Goal: Task Accomplishment & Management: Use online tool/utility

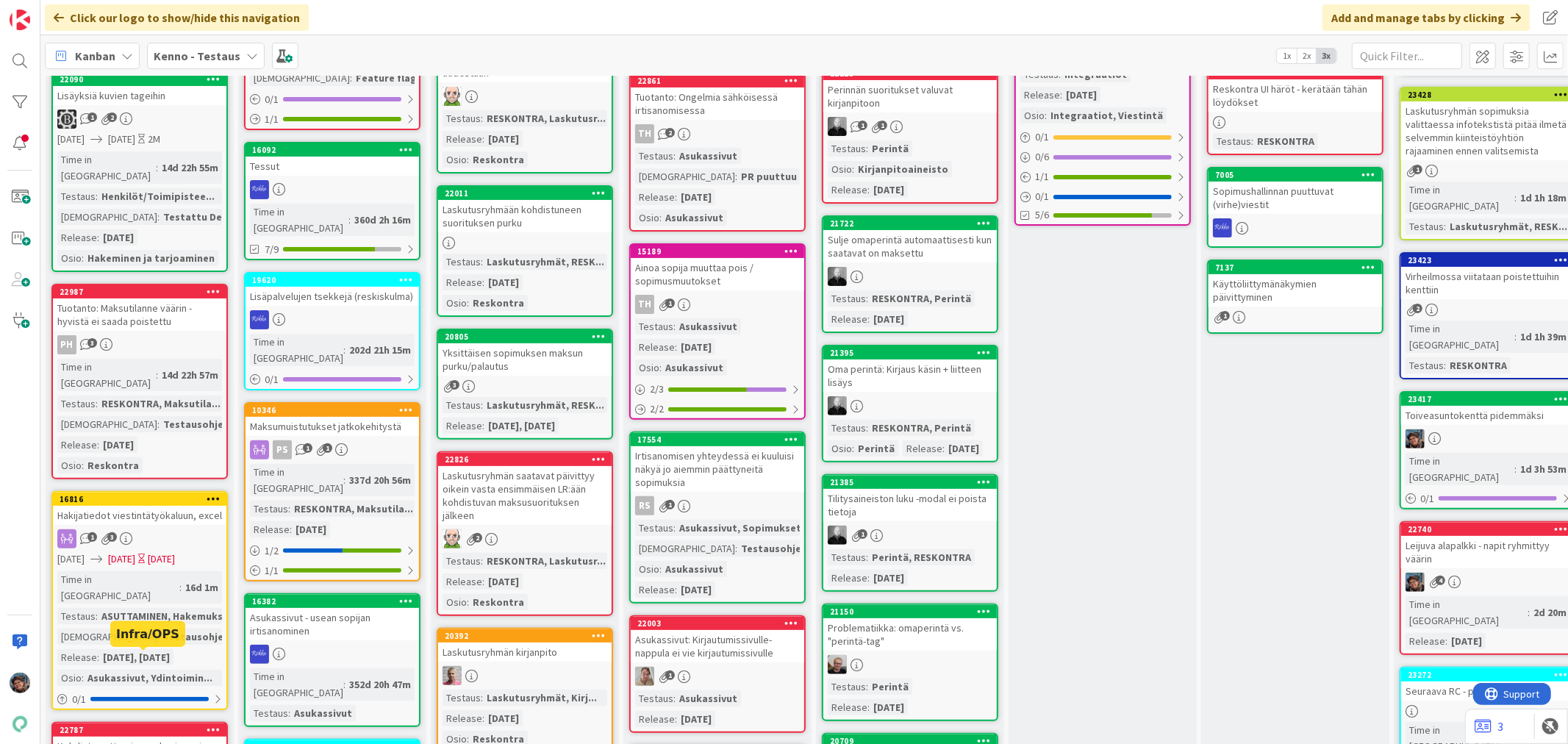
scroll to position [327, 0]
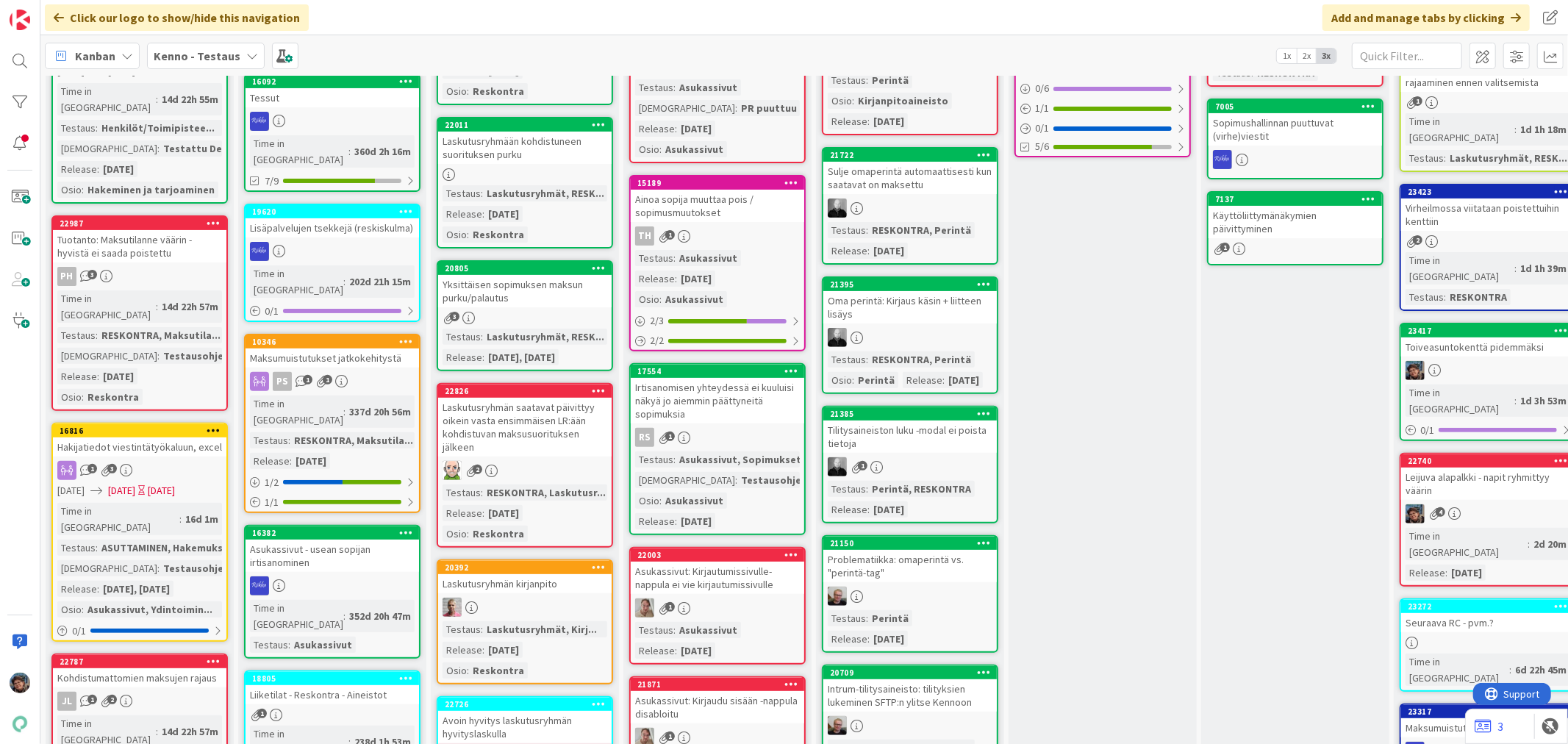
click at [154, 437] on div "Hakijatiedot viestintätyökaluun, excel" at bounding box center [140, 447] width 173 height 19
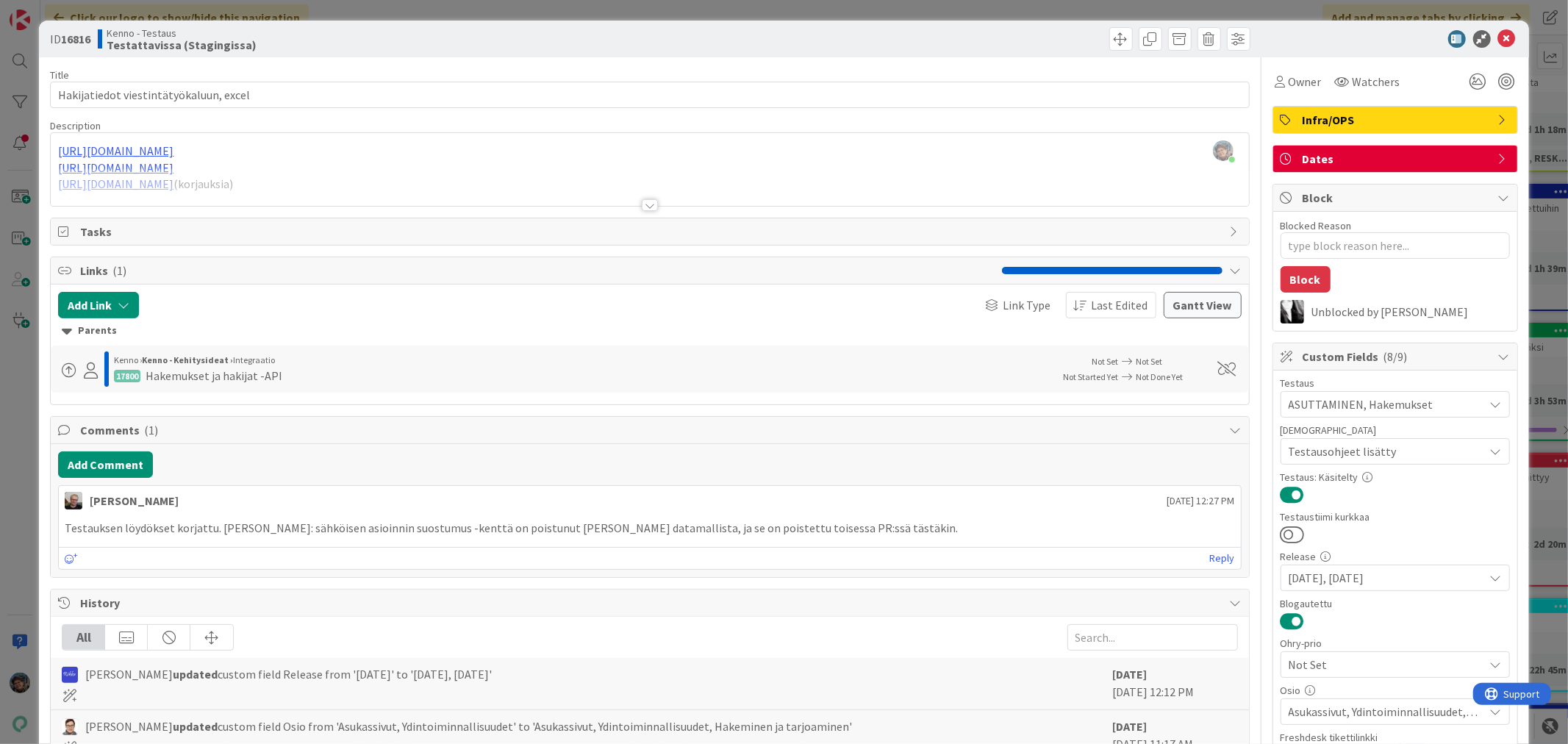
click at [648, 207] on div at bounding box center [650, 205] width 16 height 12
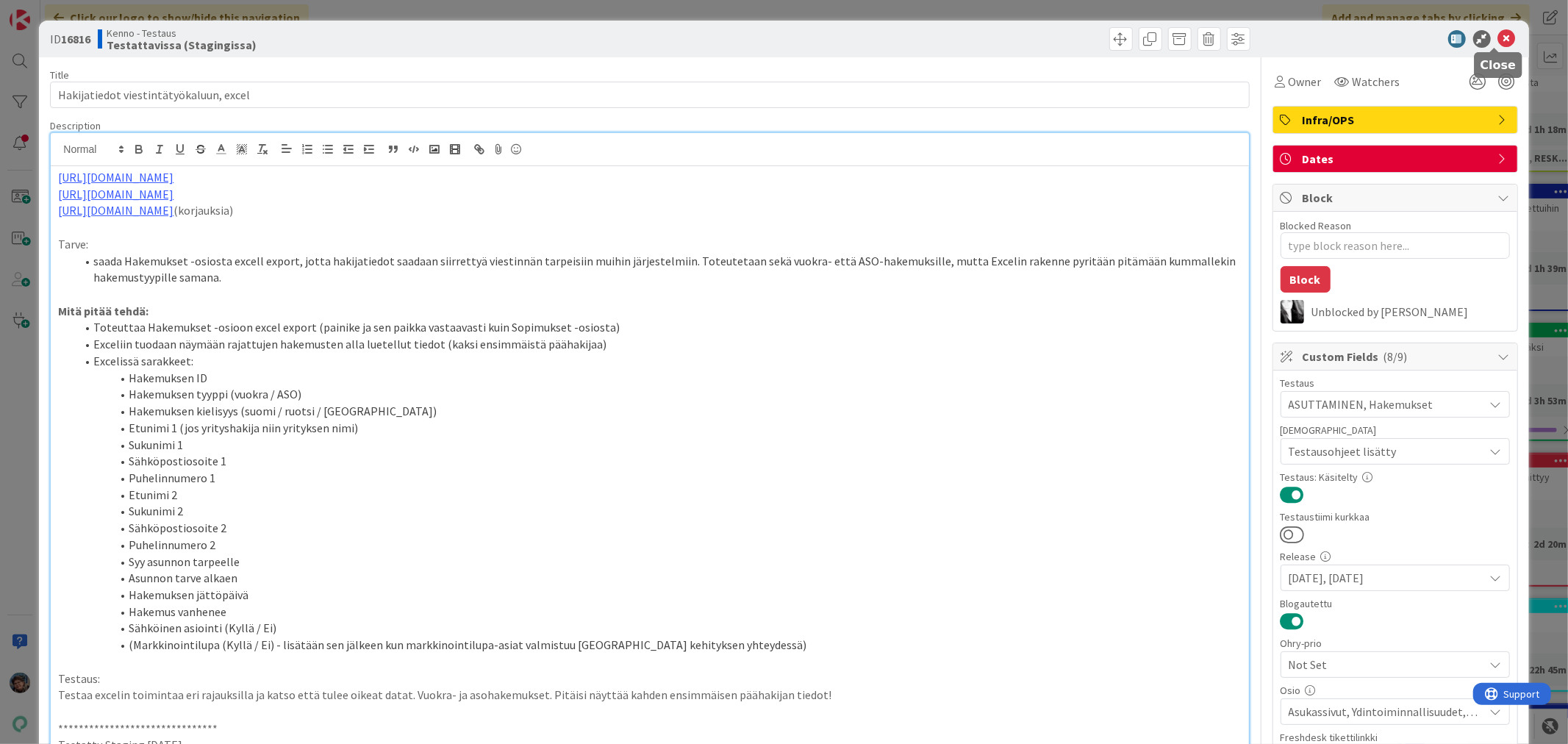
click at [1498, 37] on icon at bounding box center [1507, 39] width 18 height 18
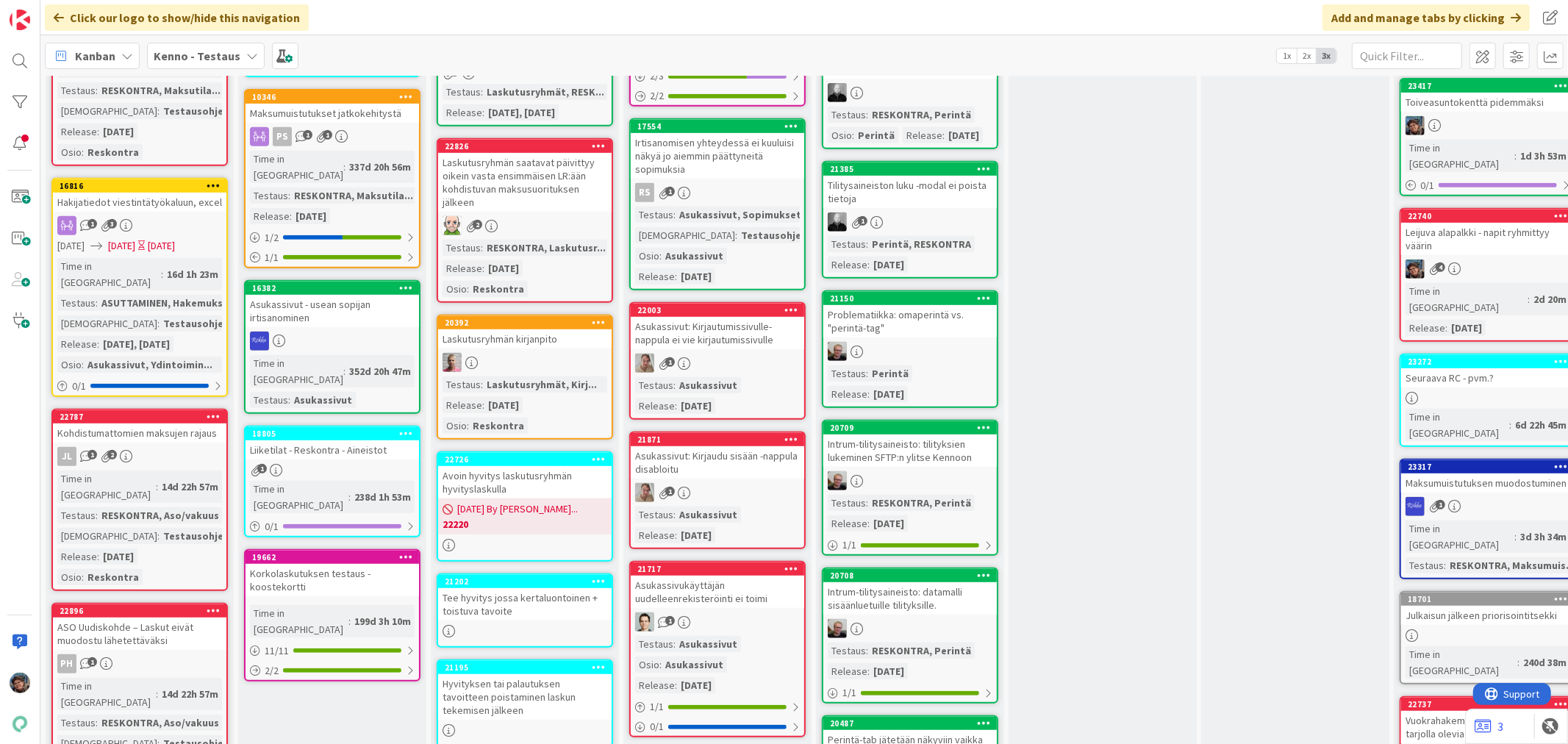
click at [173, 508] on div "RESKONTRA, Aso/vakuus" at bounding box center [160, 516] width 125 height 16
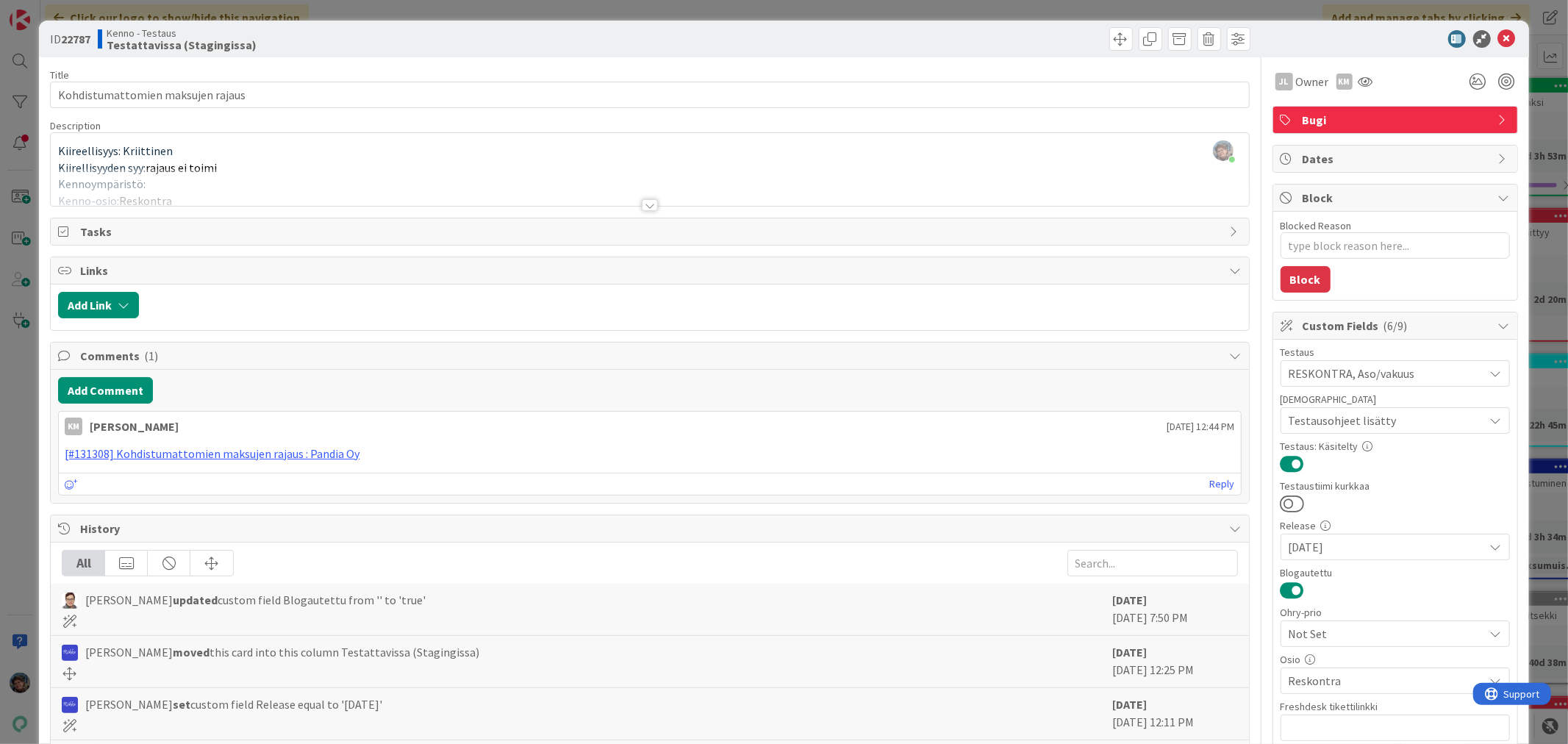
click at [644, 204] on div at bounding box center [650, 205] width 16 height 12
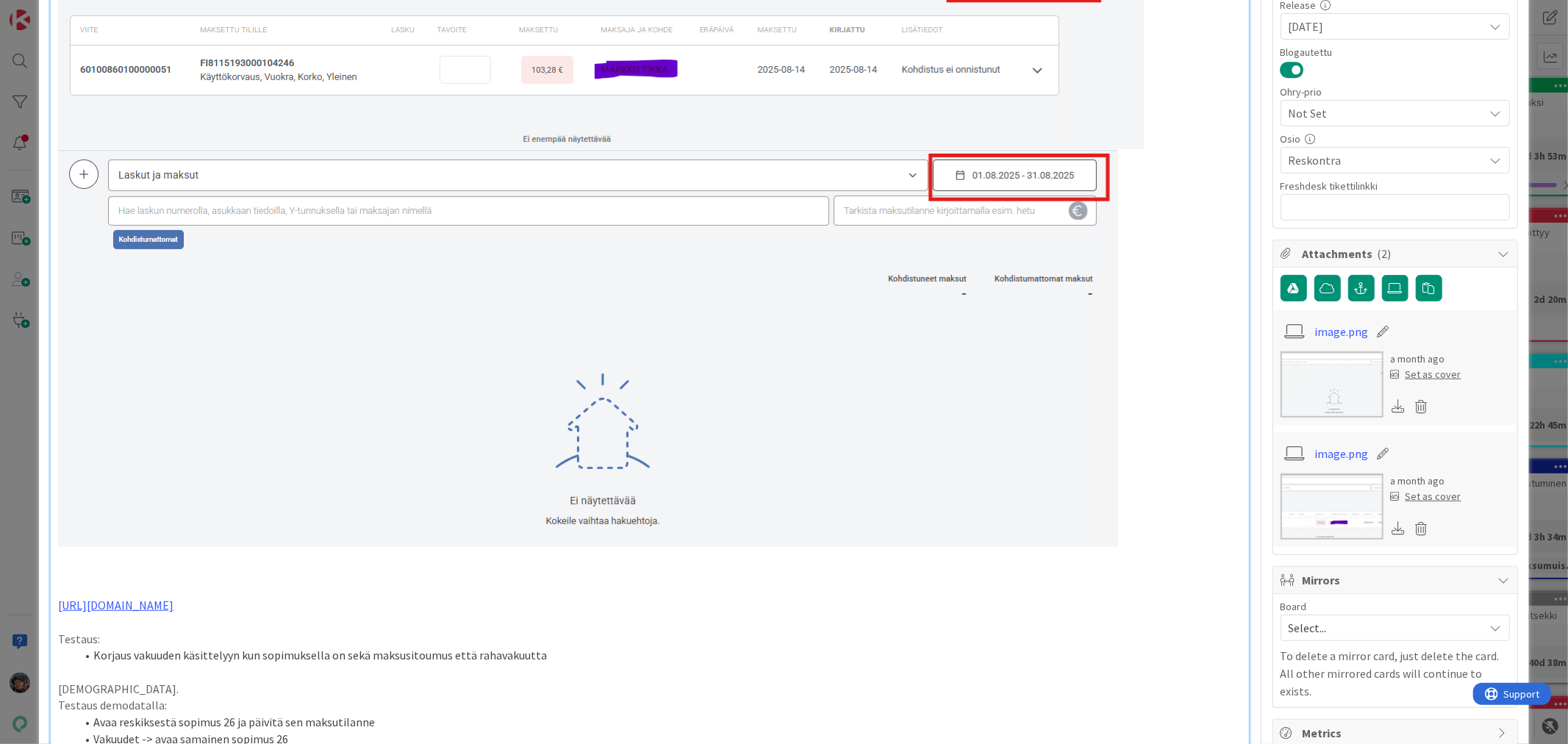
scroll to position [735, 0]
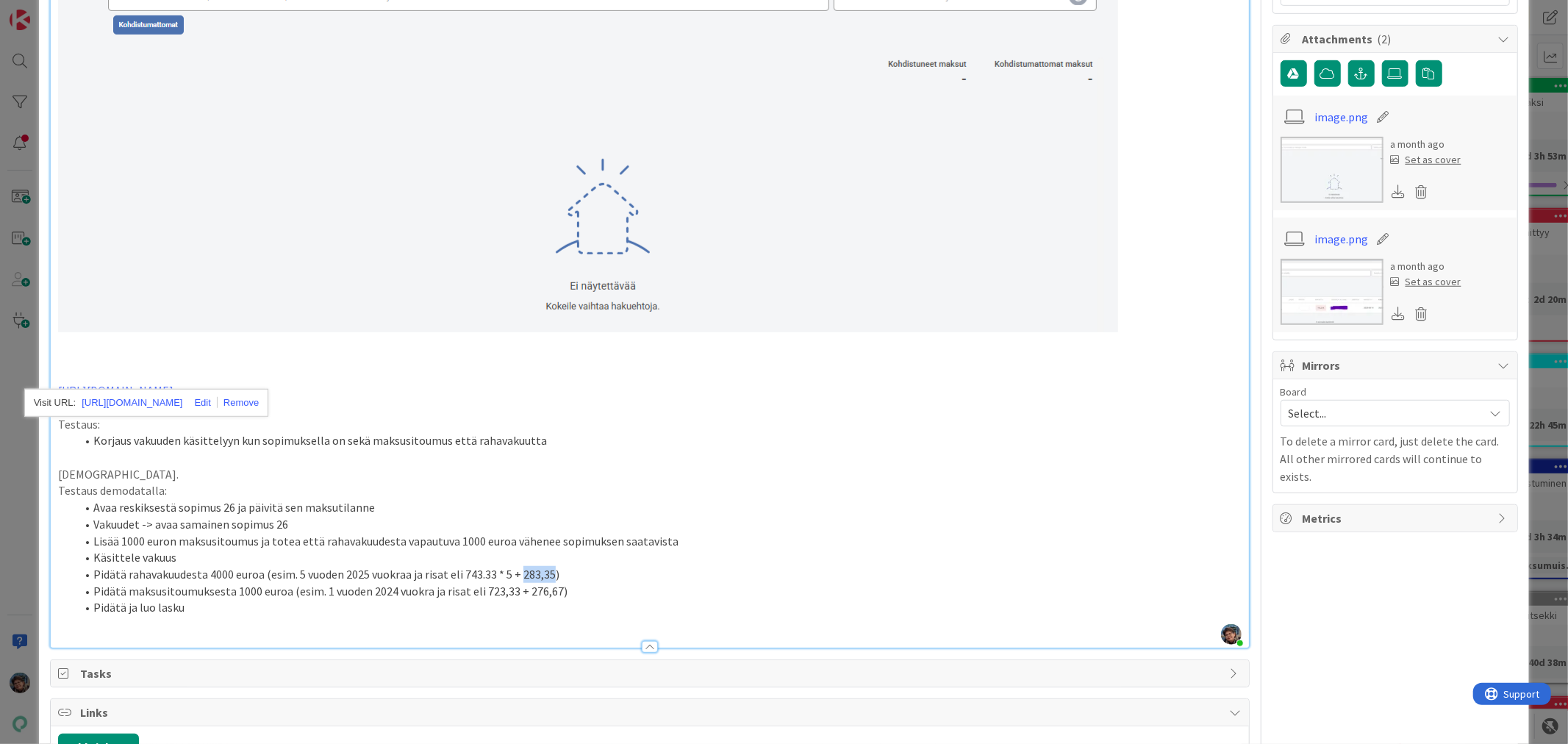
drag, startPoint x: 519, startPoint y: 559, endPoint x: 548, endPoint y: 555, distance: 29.3
click at [548, 566] on li "Pidätä rahavakuudesta 4000 euroa (esim. 5 vuoden 2025 vuokraa ja risat eli 743.…" at bounding box center [658, 575] width 1166 height 17
copy li "283,35"
drag, startPoint x: 482, startPoint y: 572, endPoint x: 511, endPoint y: 569, distance: 29.2
click at [511, 583] on li "Pidätä maksusitoumuksesta 1000 euroa (esim. 1 vuoden 2024 vuokra ja risat eli 7…" at bounding box center [658, 591] width 1166 height 17
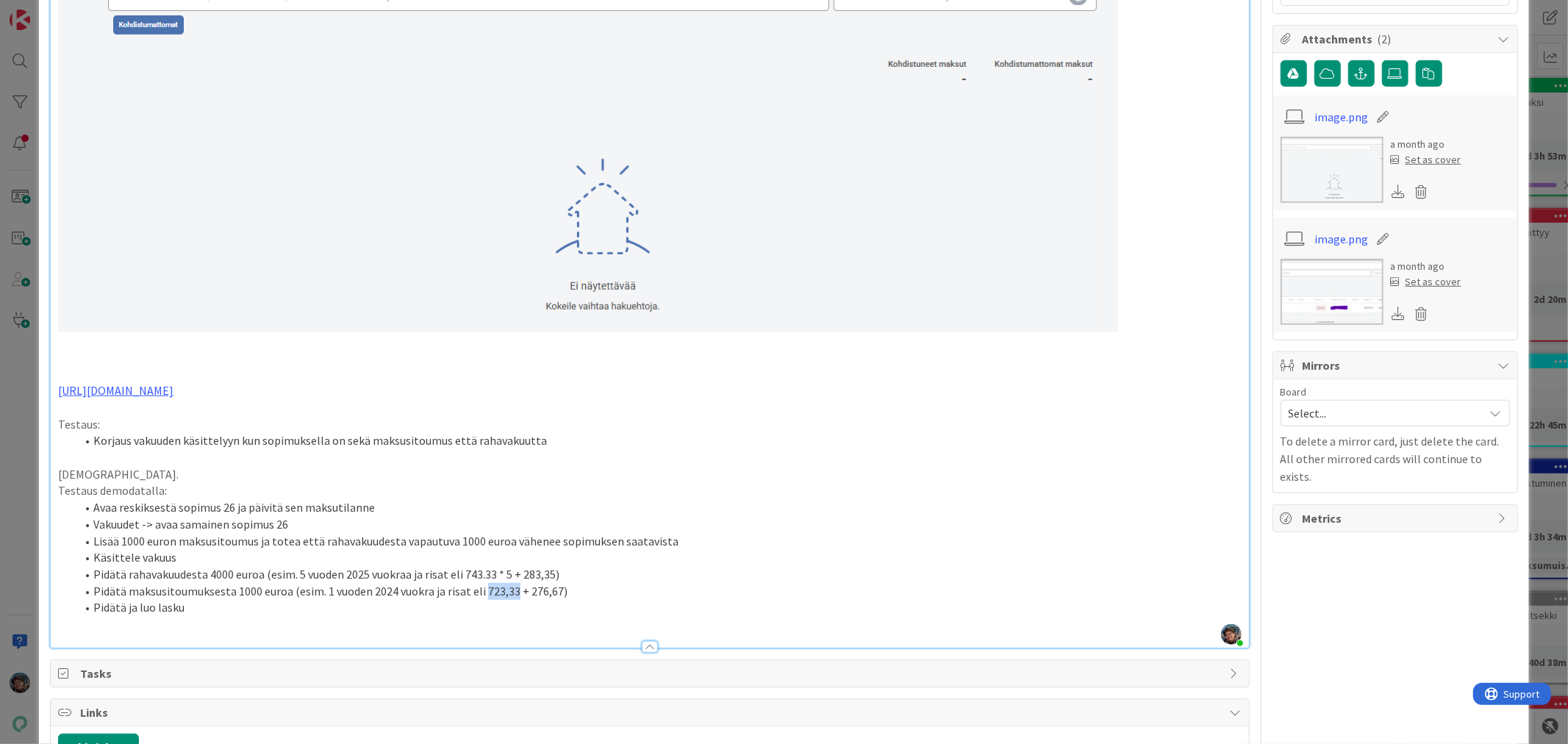
copy li "723,33"
drag, startPoint x: 524, startPoint y: 572, endPoint x: 556, endPoint y: 576, distance: 32.2
click at [556, 583] on li "Pidätä maksusitoumuksesta 1000 euroa (esim. 1 vuoden 2024 vuokra ja risat eli 7…" at bounding box center [658, 591] width 1166 height 17
copy li "276,67"
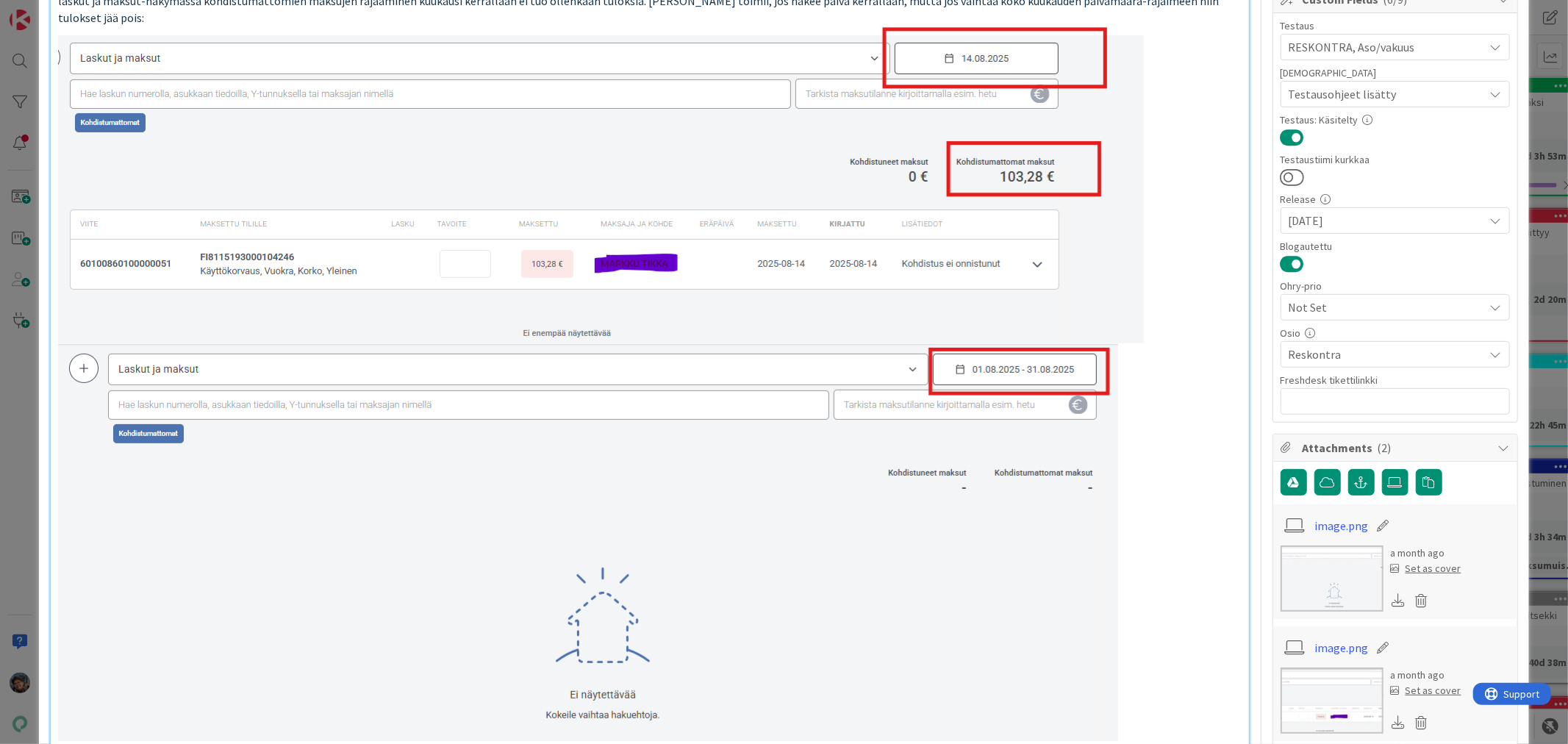
scroll to position [0, 0]
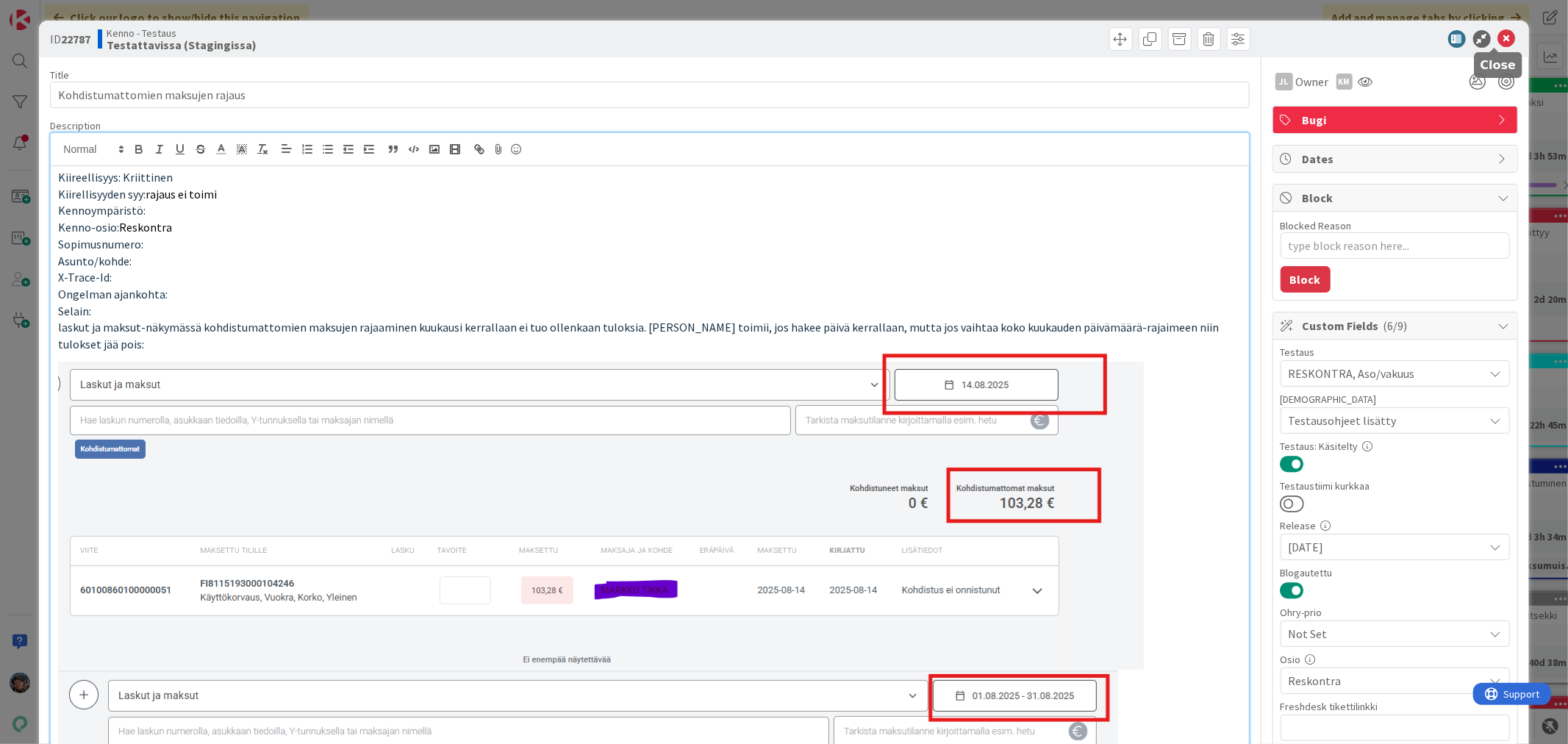
click at [1498, 35] on icon at bounding box center [1507, 39] width 18 height 18
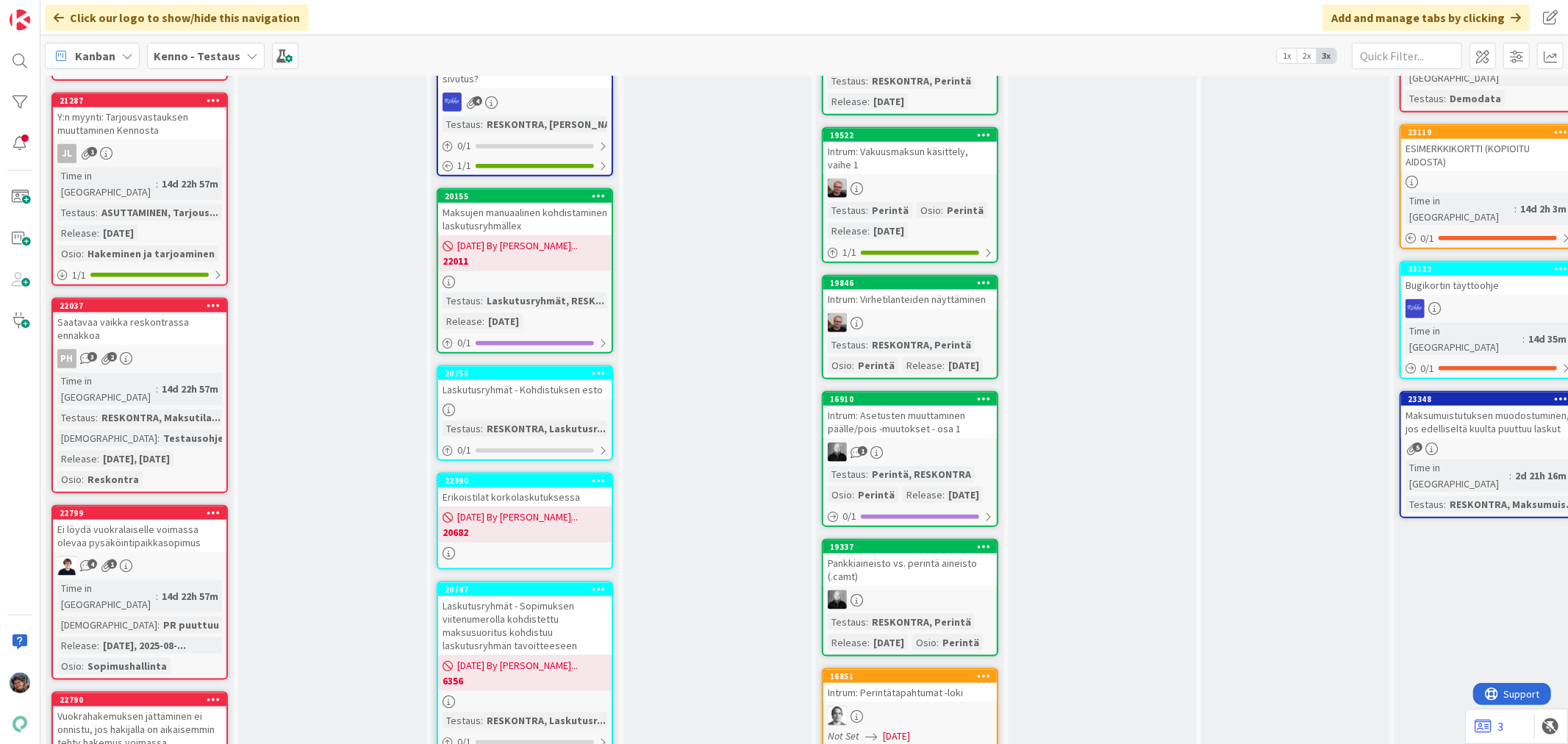
scroll to position [1553, 0]
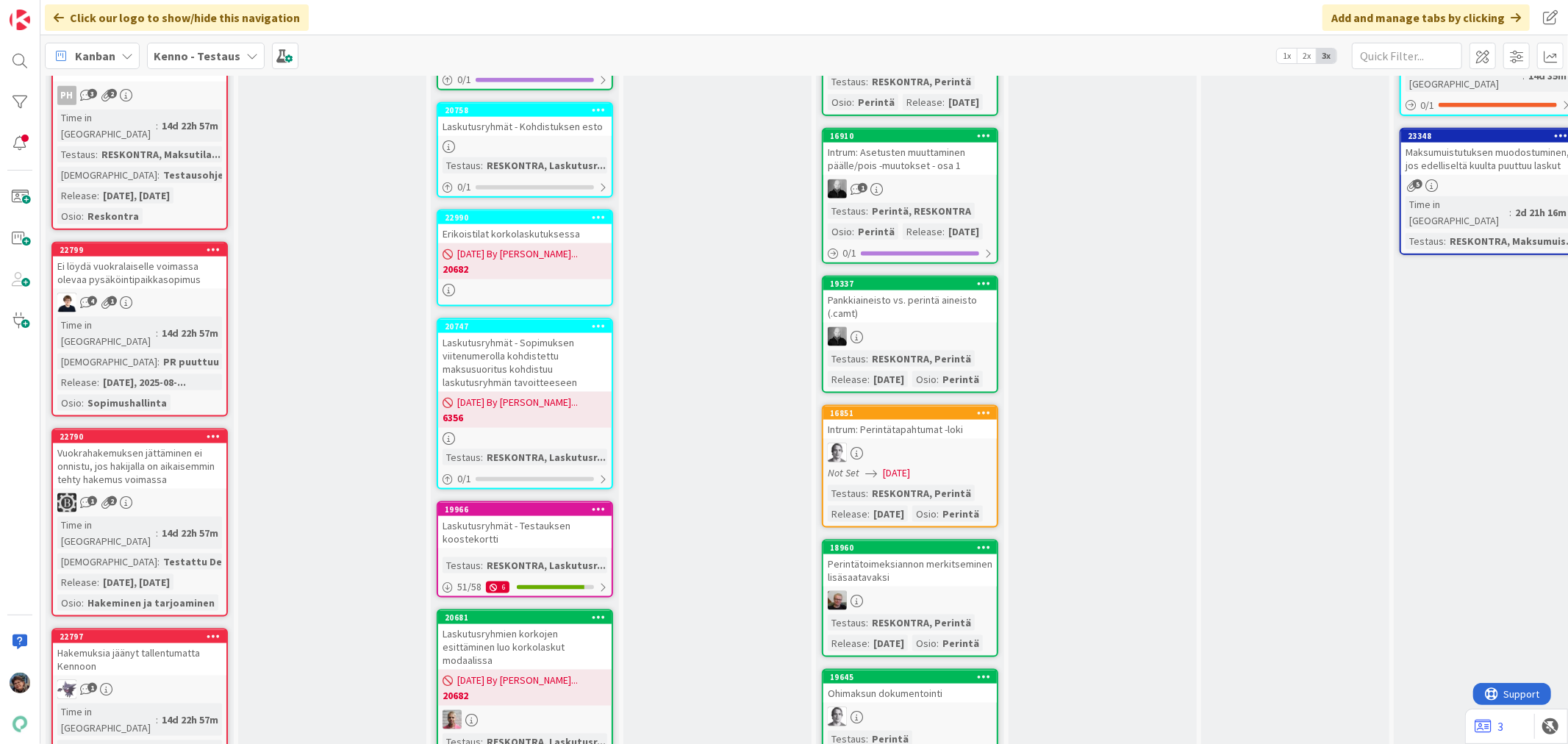
click at [177, 629] on link "22797 Hakemuksia jäänyt tallentumatta Kennoon 1 Time in Column : 14d 22h 57m Te…" at bounding box center [140, 726] width 177 height 195
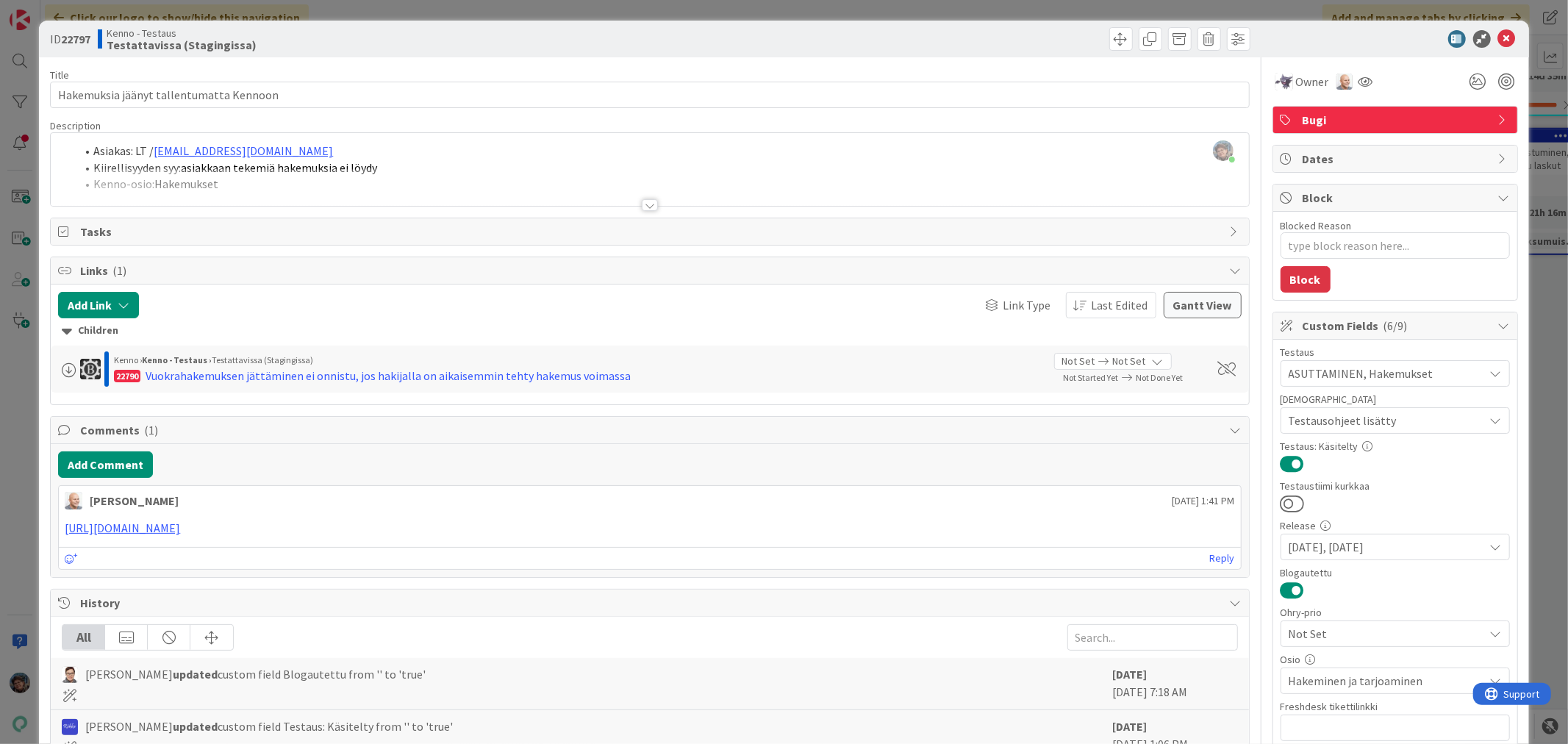
click at [643, 203] on div at bounding box center [650, 205] width 16 height 12
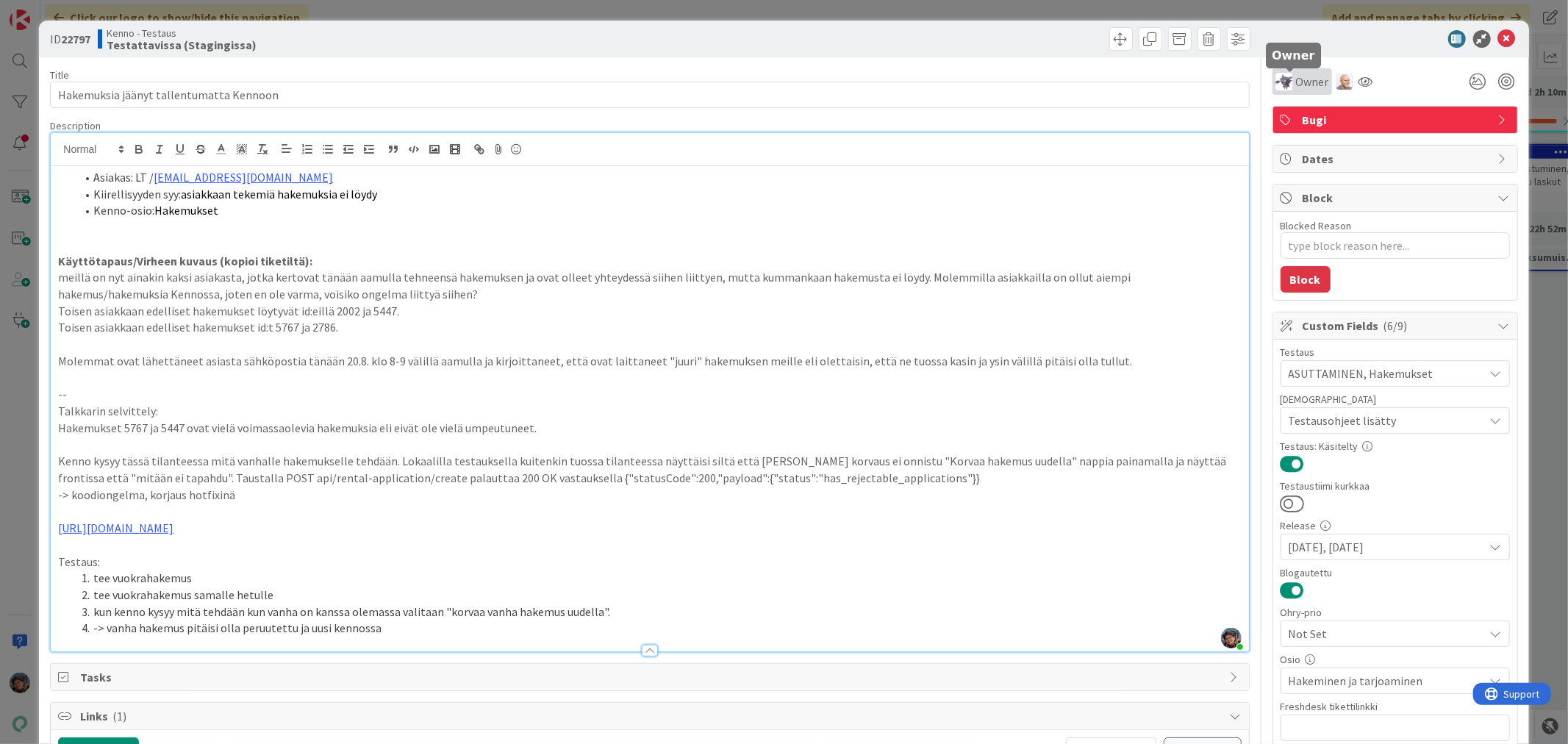
click at [1296, 79] on span "Owner" at bounding box center [1312, 82] width 33 height 18
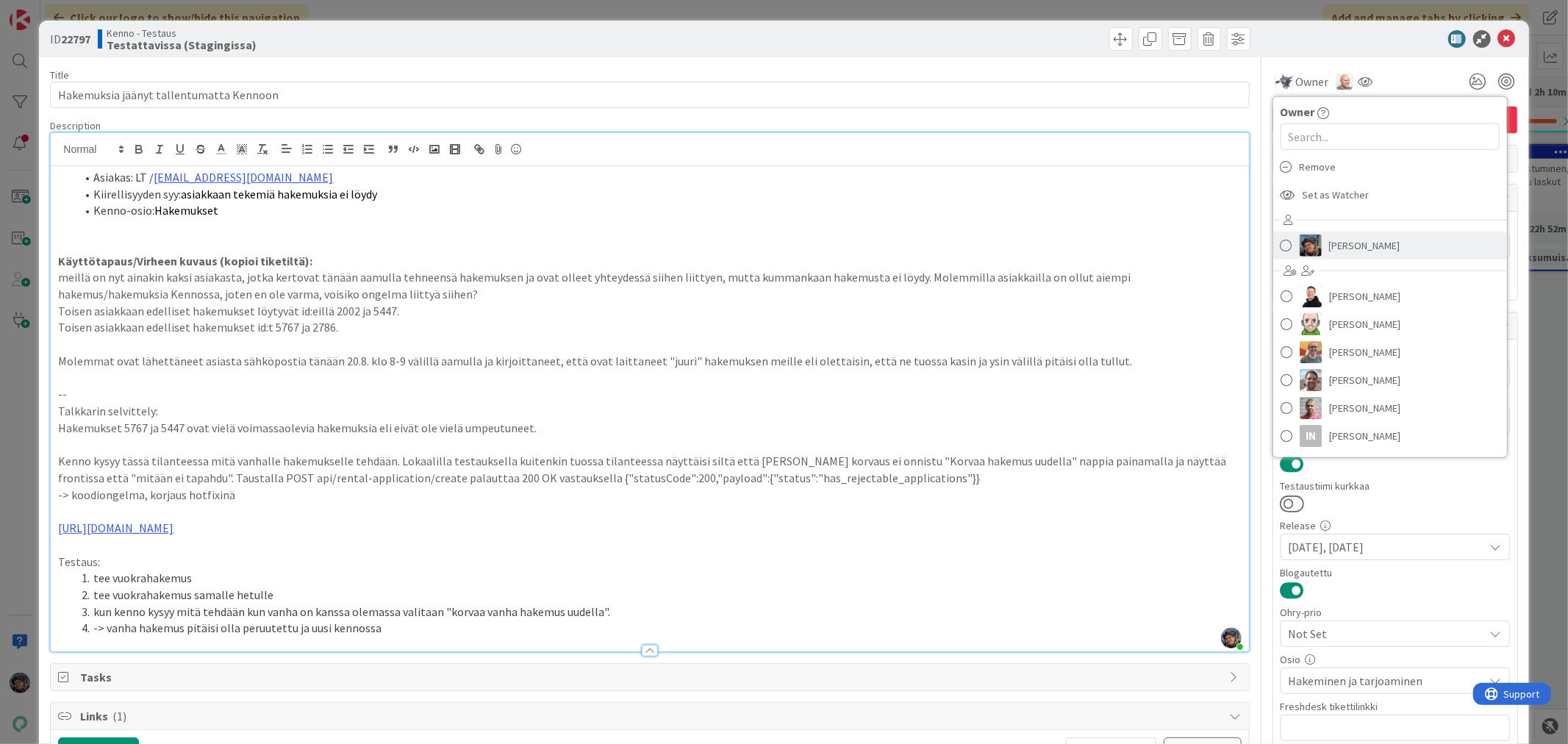
click at [1307, 243] on img at bounding box center [1310, 245] width 22 height 22
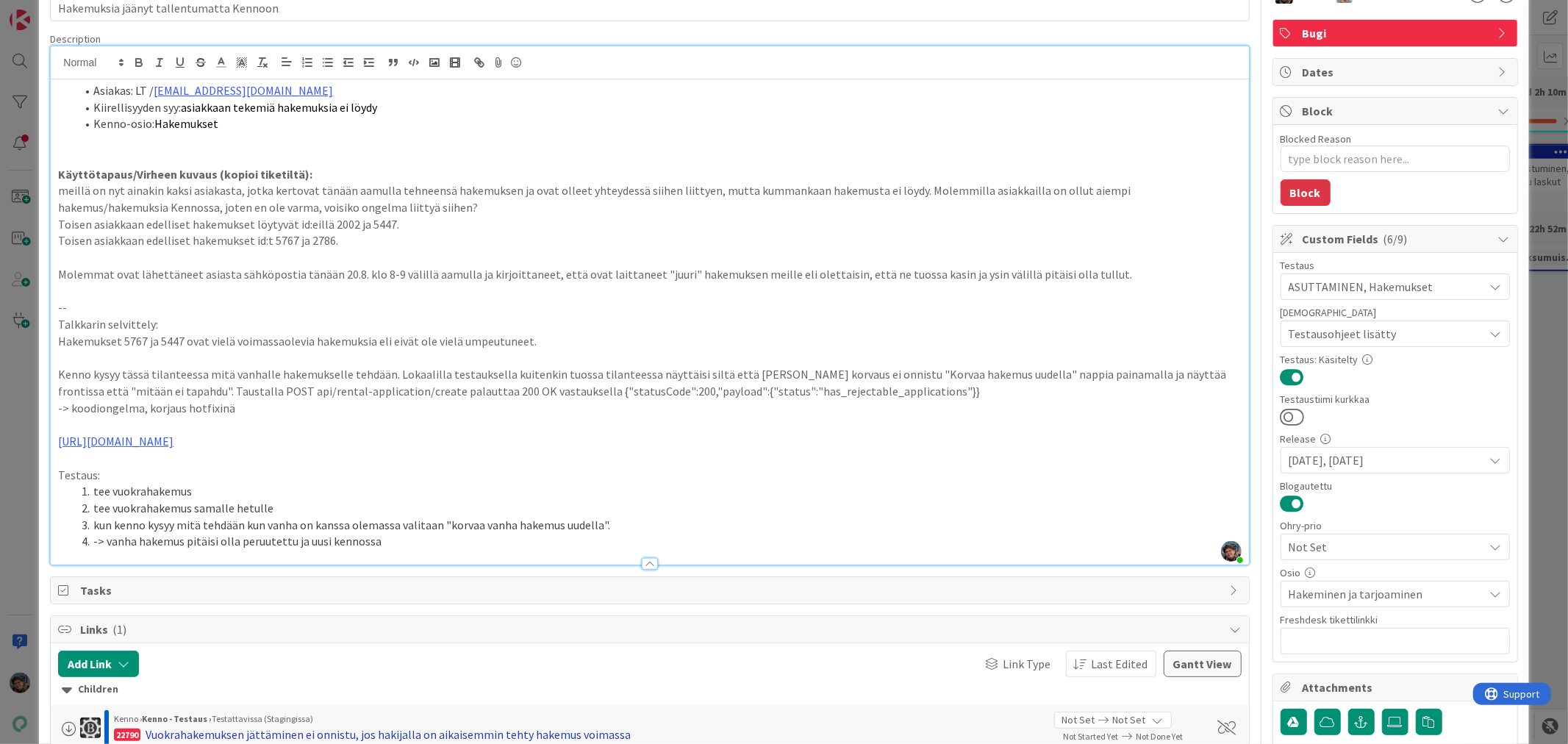
scroll to position [245, 0]
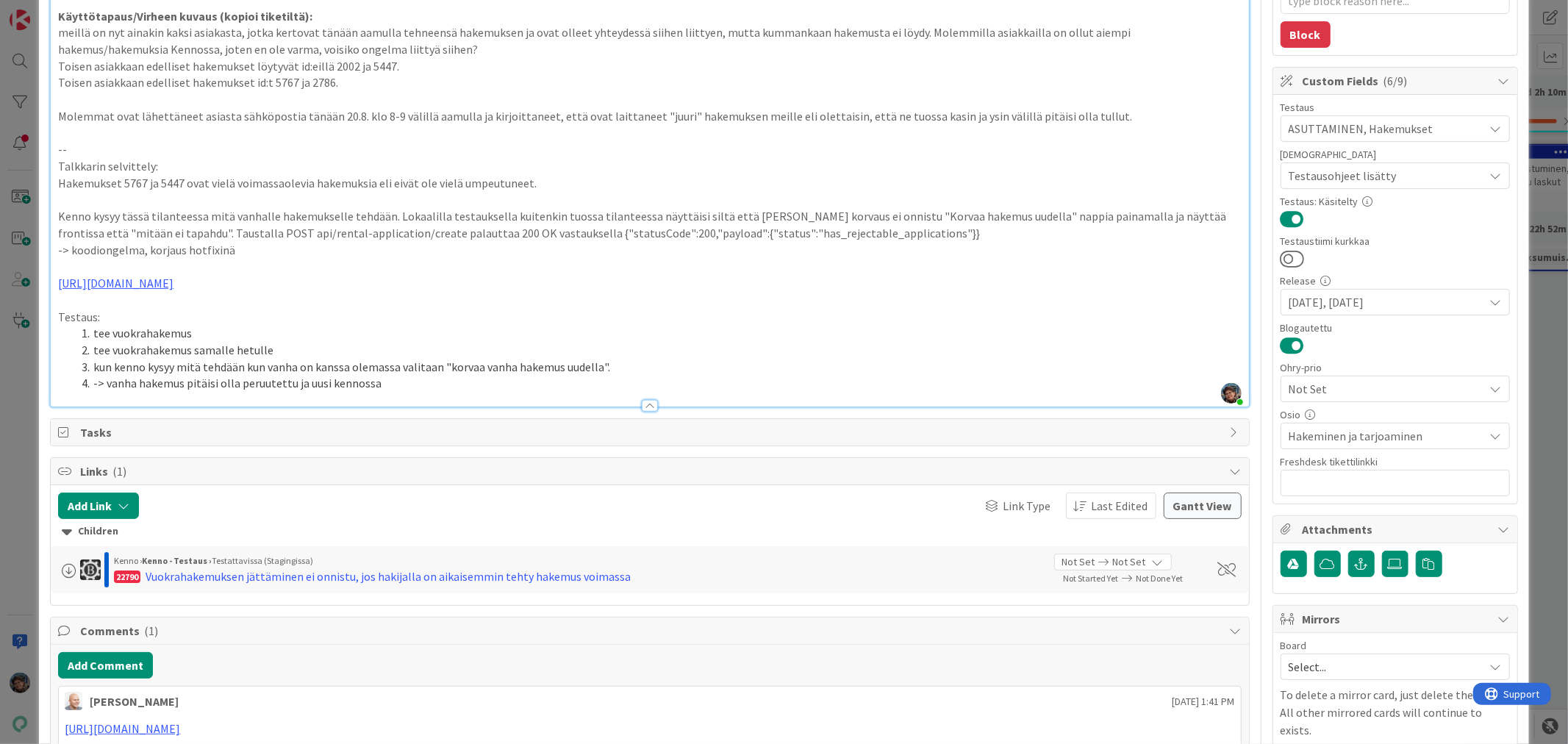
click at [404, 386] on li "-> vanha hakemus pitäisi olla peruutettu ja uusi kennossa" at bounding box center [658, 383] width 1166 height 17
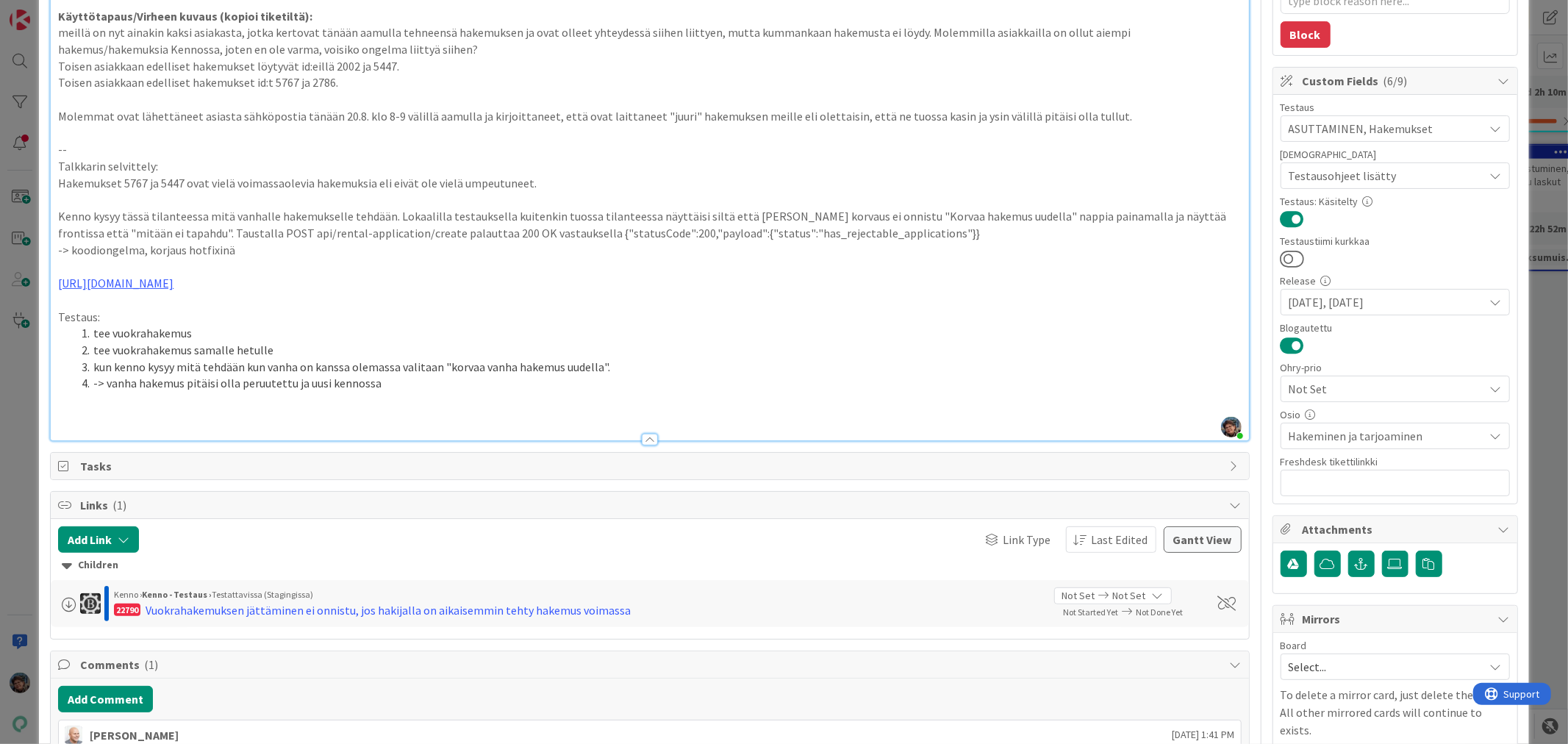
type textarea "x"
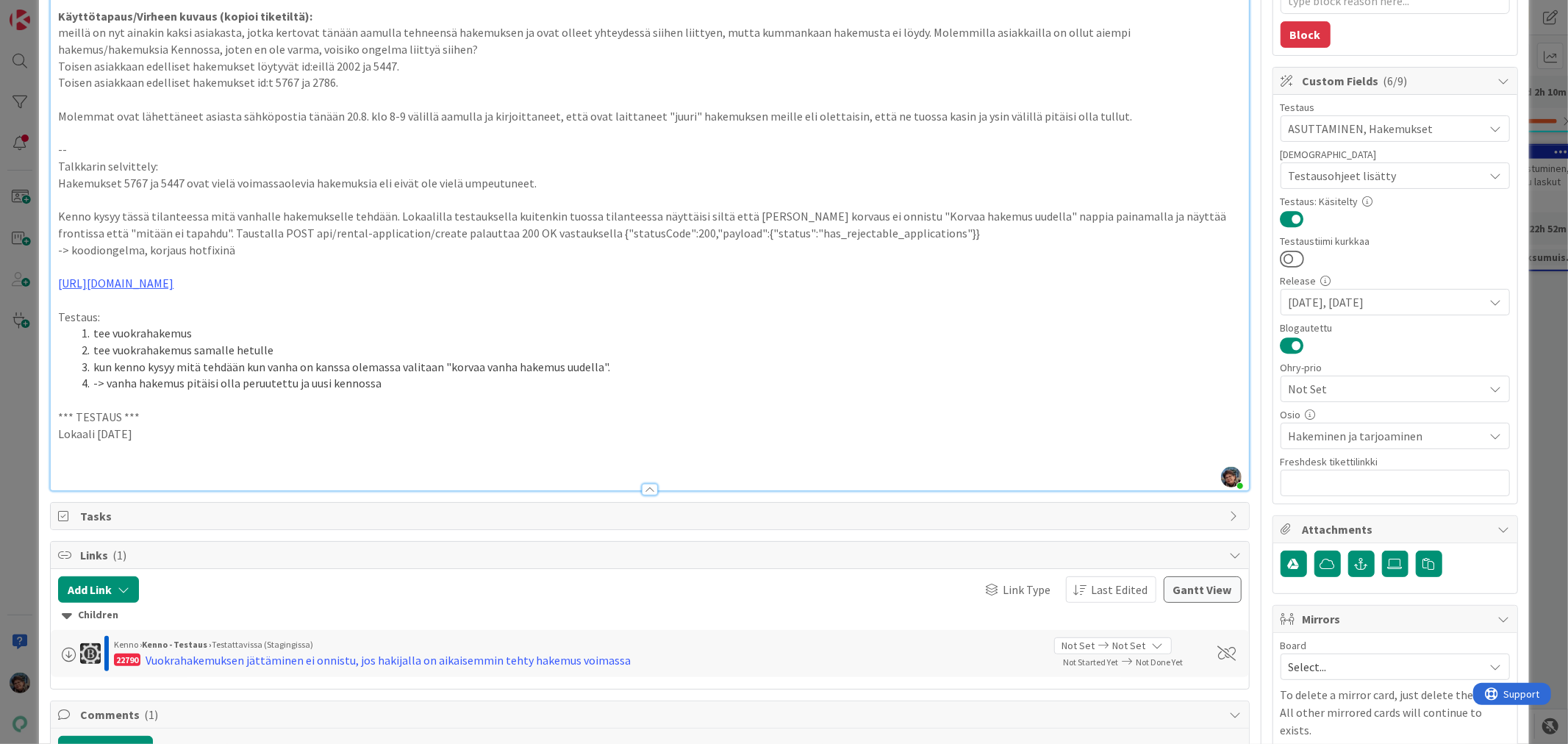
drag, startPoint x: 148, startPoint y: 432, endPoint x: 48, endPoint y: 417, distance: 101.1
click at [48, 417] on div "ID 22797 Kenno - Testaus Testattavissa (Stagingissa) Title 41 / 128 Hakemuksia …" at bounding box center [783, 513] width 1489 height 1475
click at [63, 454] on p at bounding box center [649, 450] width 1182 height 17
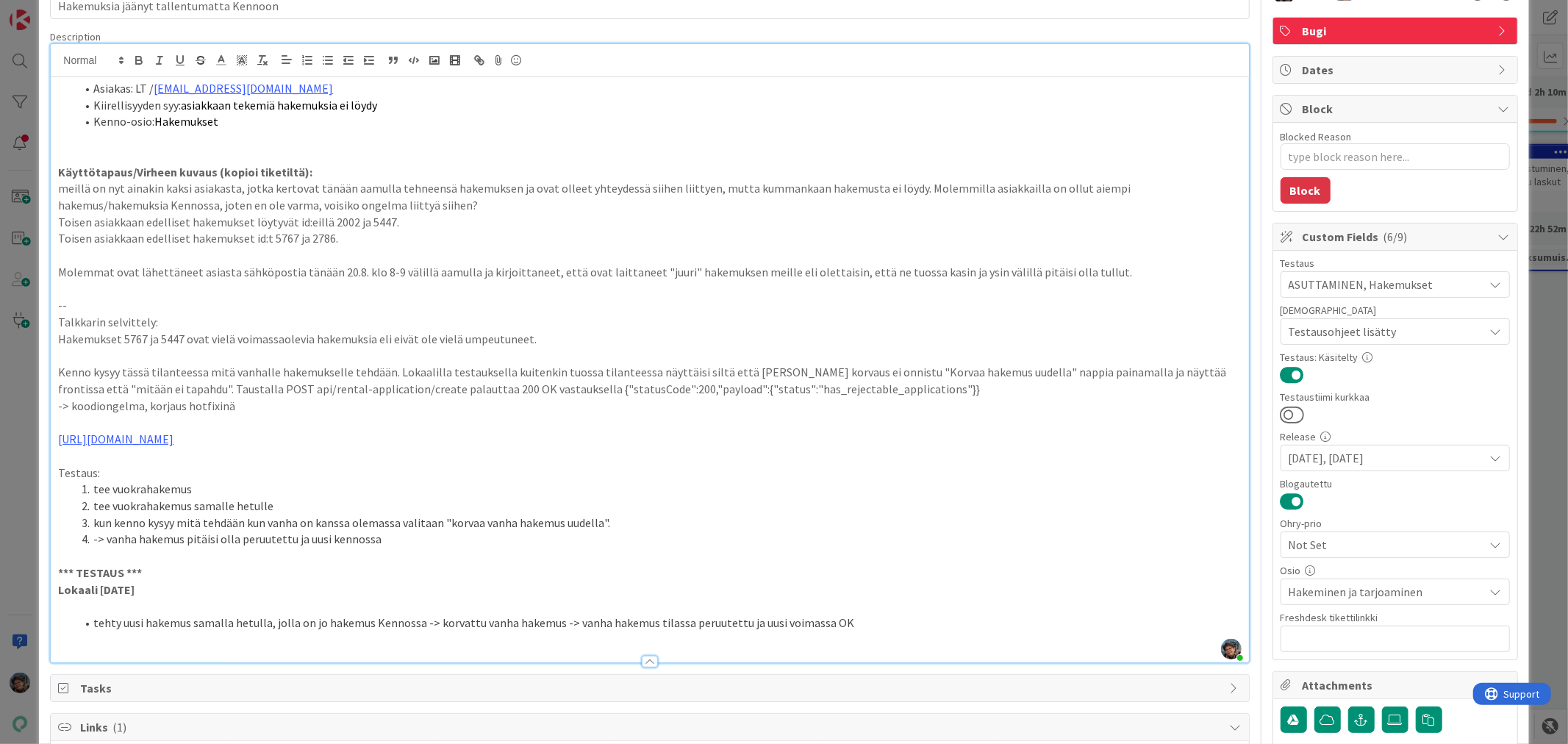
scroll to position [0, 0]
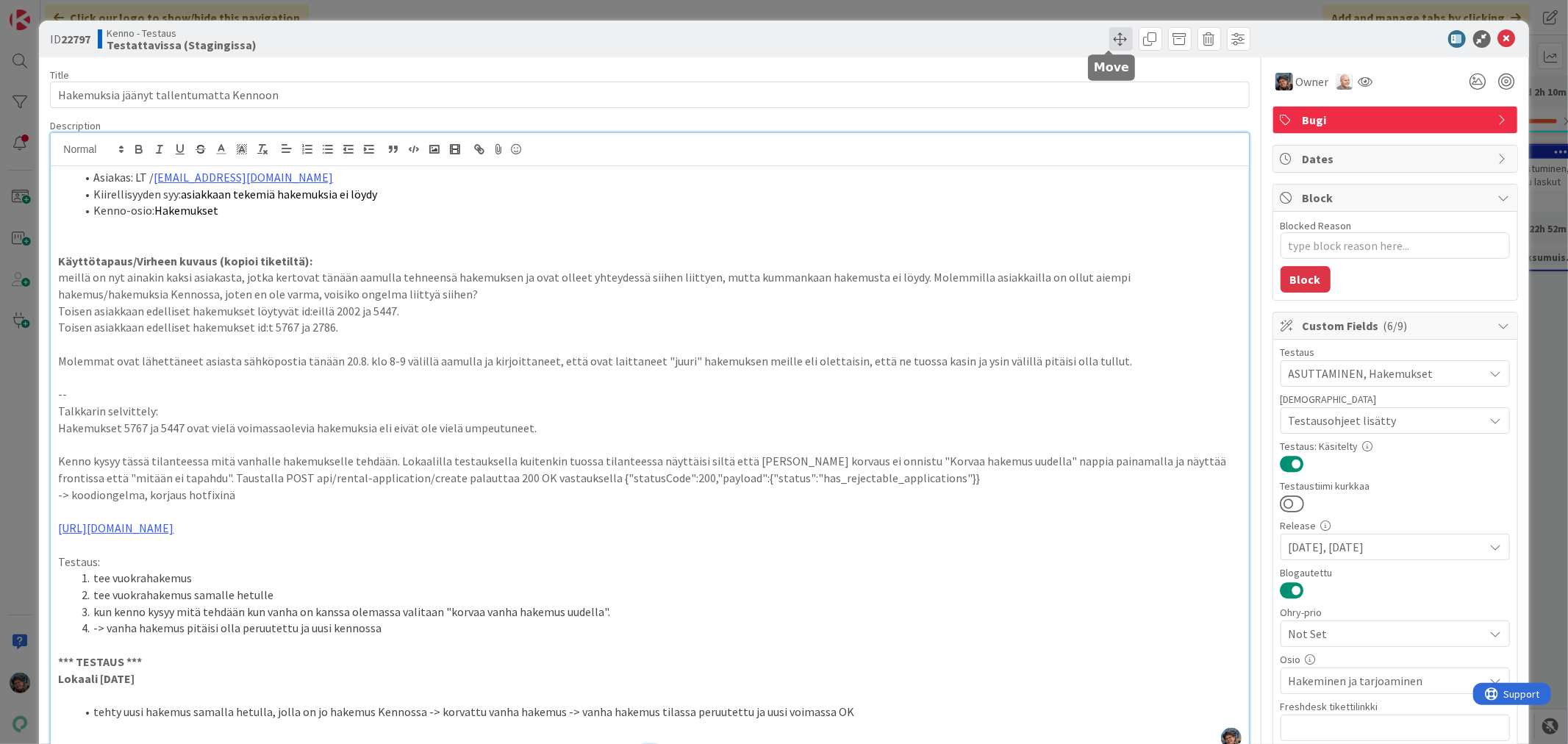
click at [1109, 37] on span at bounding box center [1120, 39] width 23 height 23
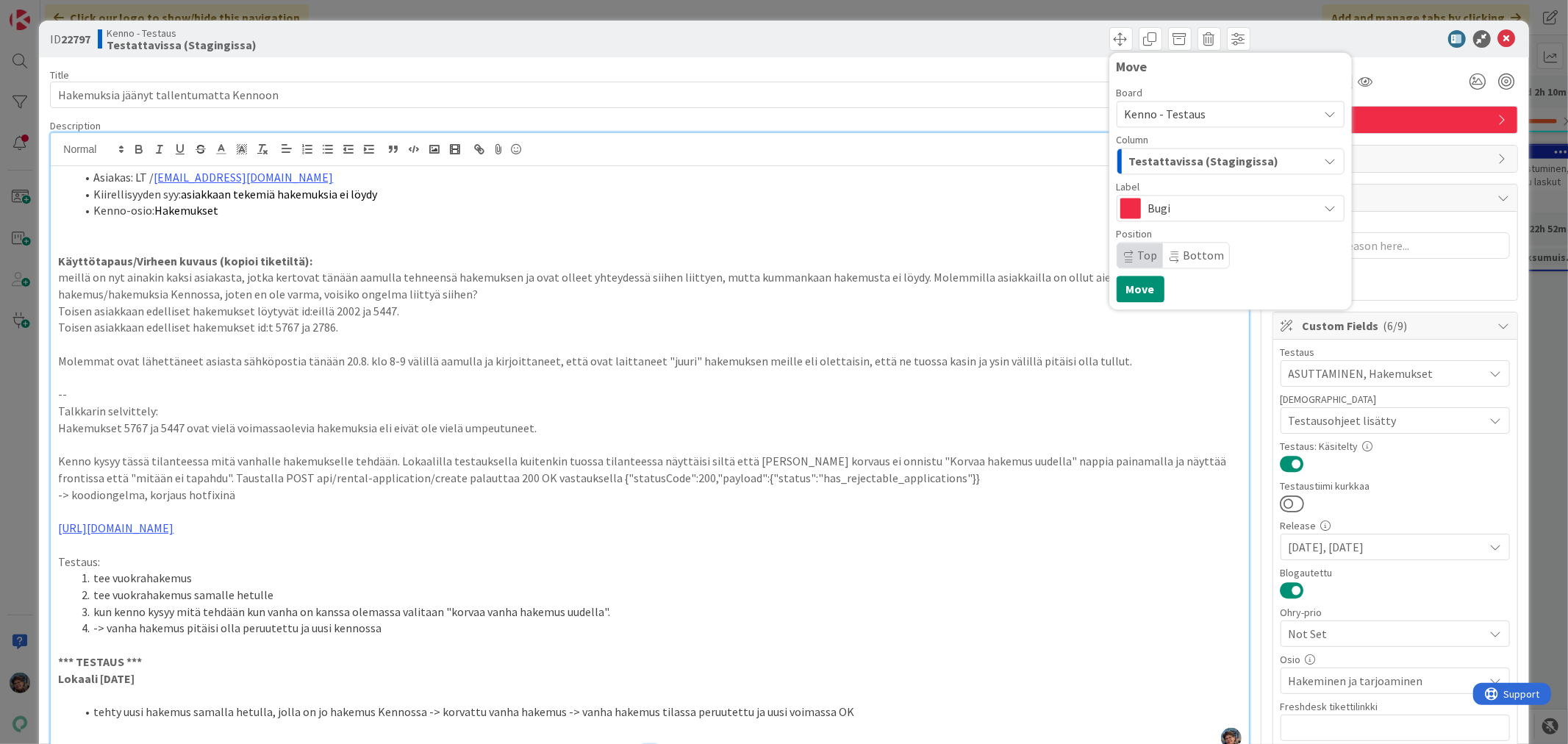
click at [1158, 159] on span "Testattavissa (Stagingissa)" at bounding box center [1204, 161] width 150 height 19
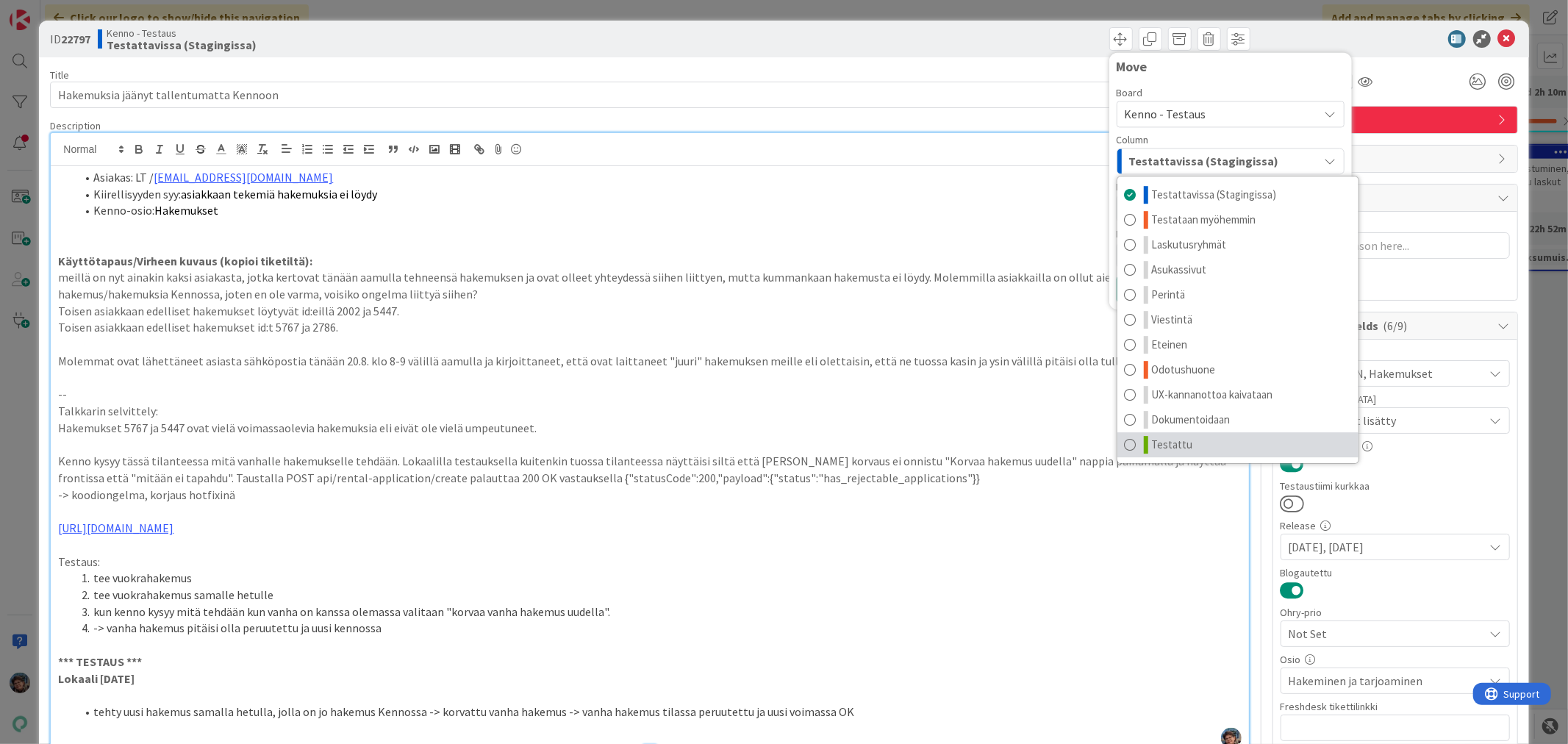
click at [1167, 433] on link "Testattu" at bounding box center [1237, 445] width 241 height 25
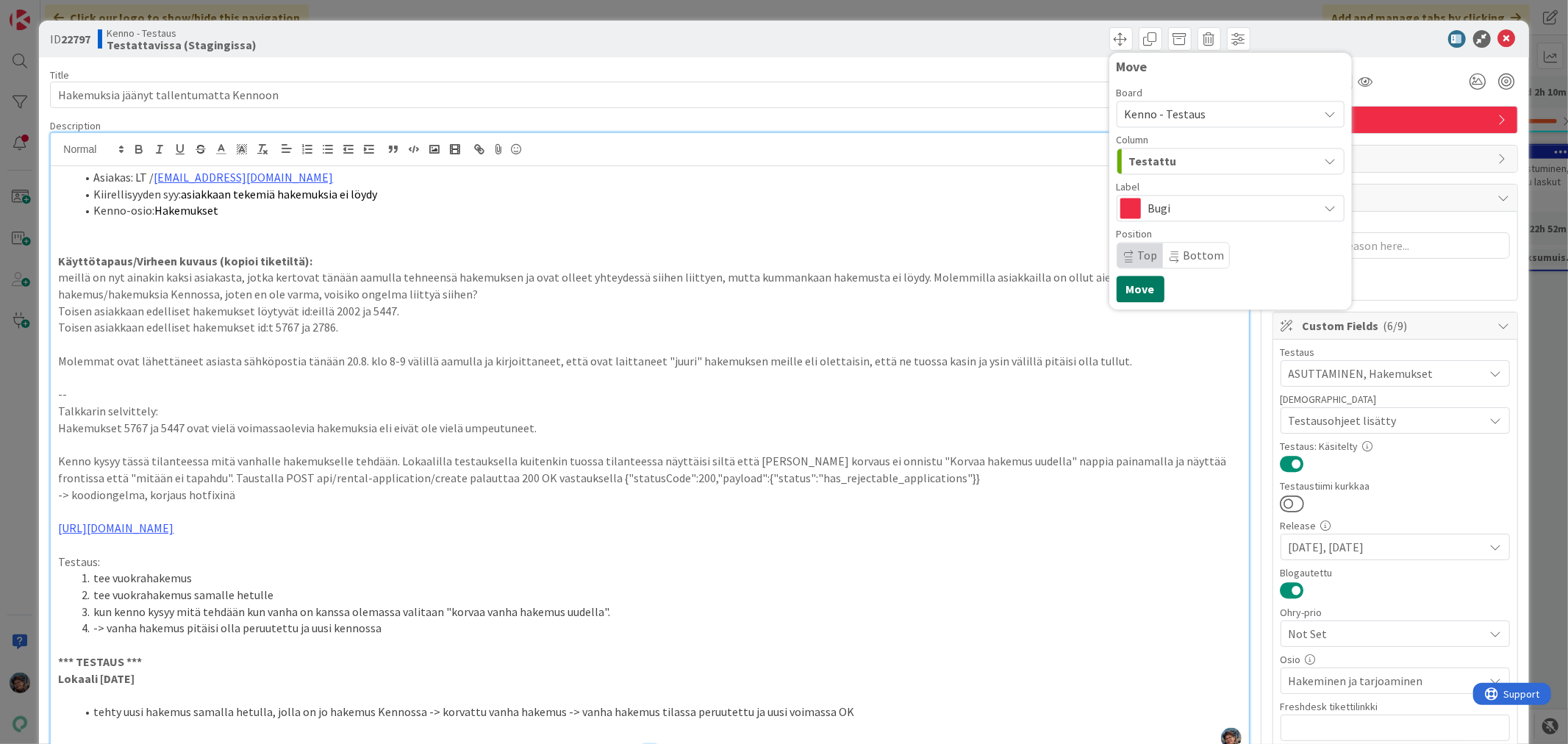
drag, startPoint x: 1129, startPoint y: 295, endPoint x: 1144, endPoint y: 305, distance: 18.0
click at [1129, 295] on button "Move" at bounding box center [1140, 289] width 48 height 27
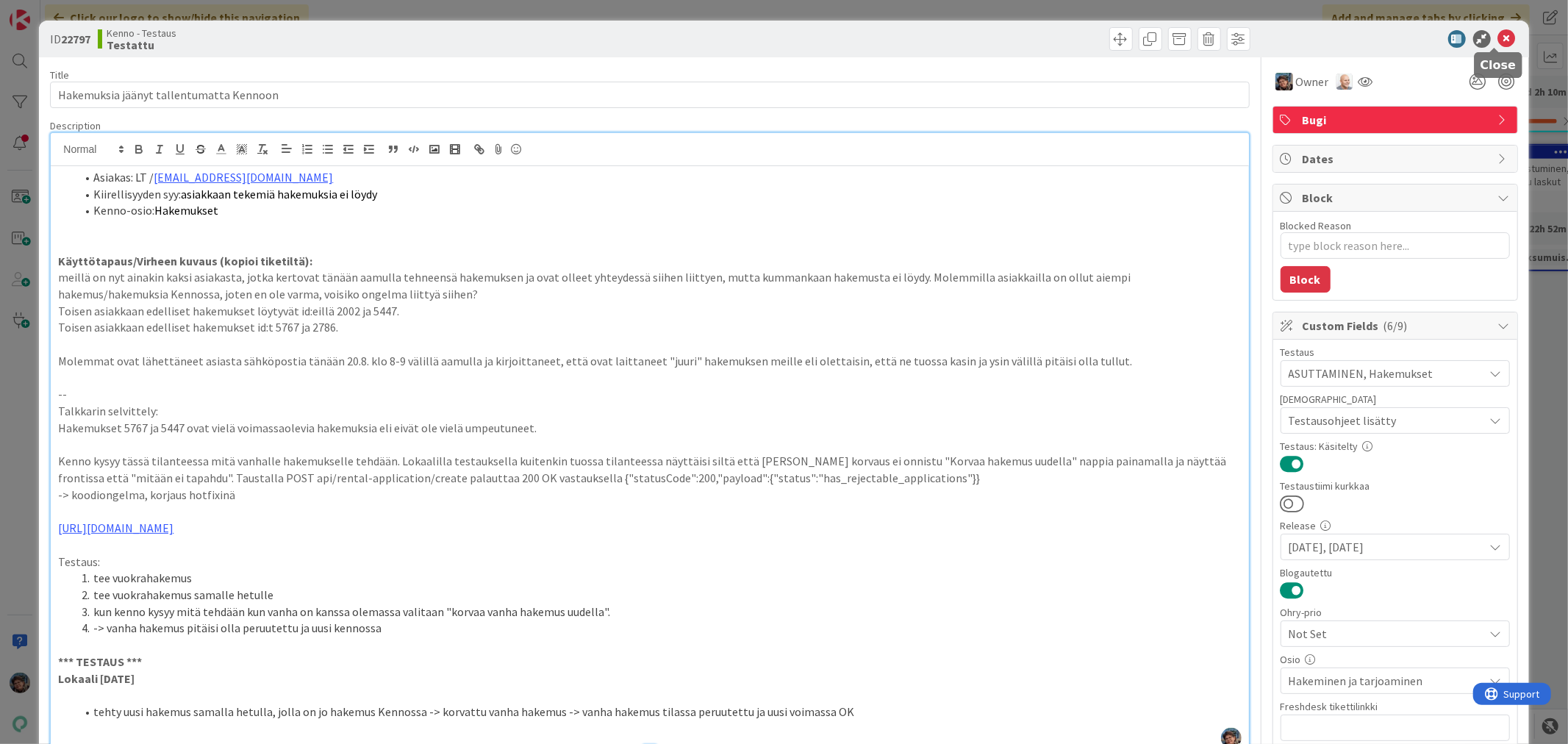
click at [1498, 34] on icon at bounding box center [1507, 39] width 18 height 18
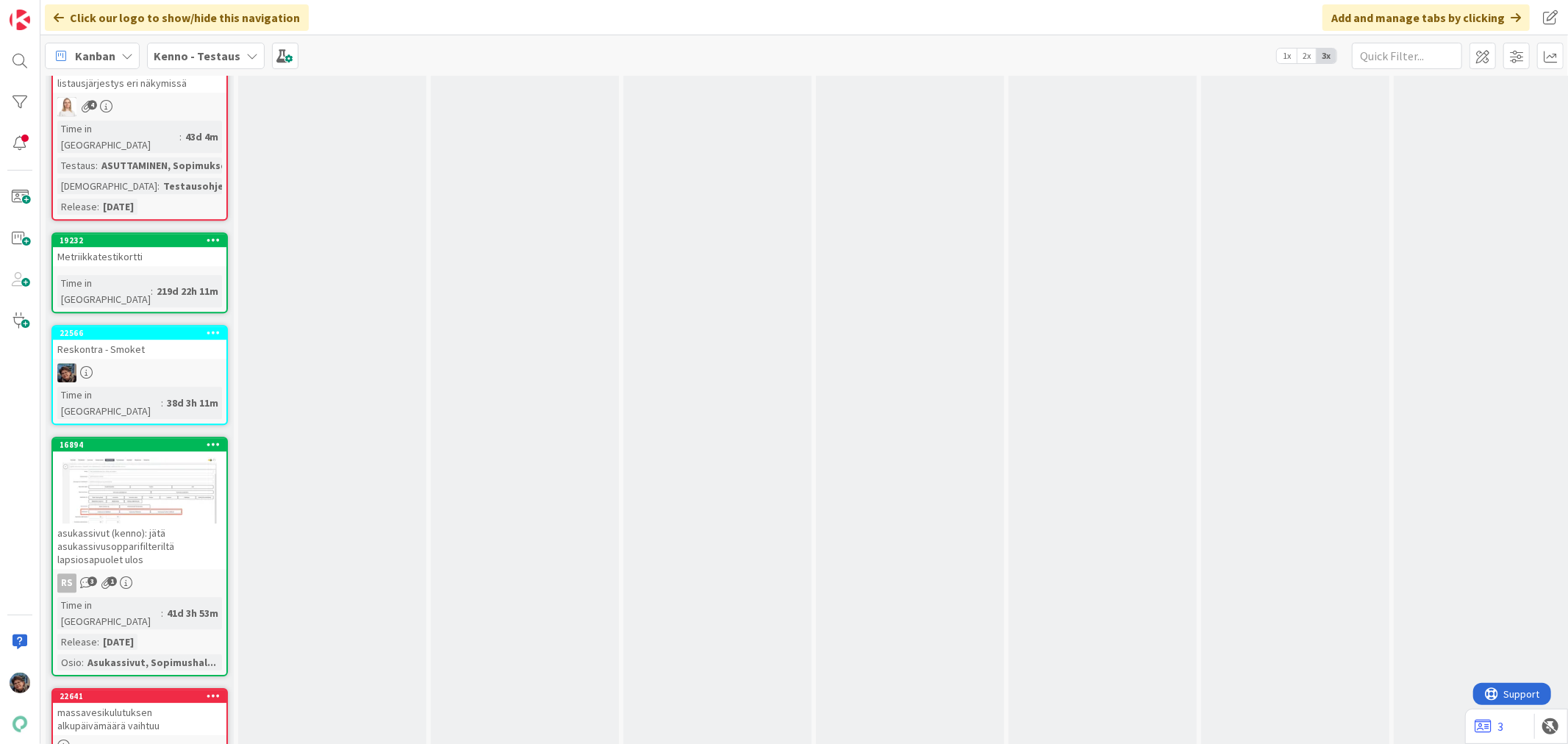
scroll to position [8253, 0]
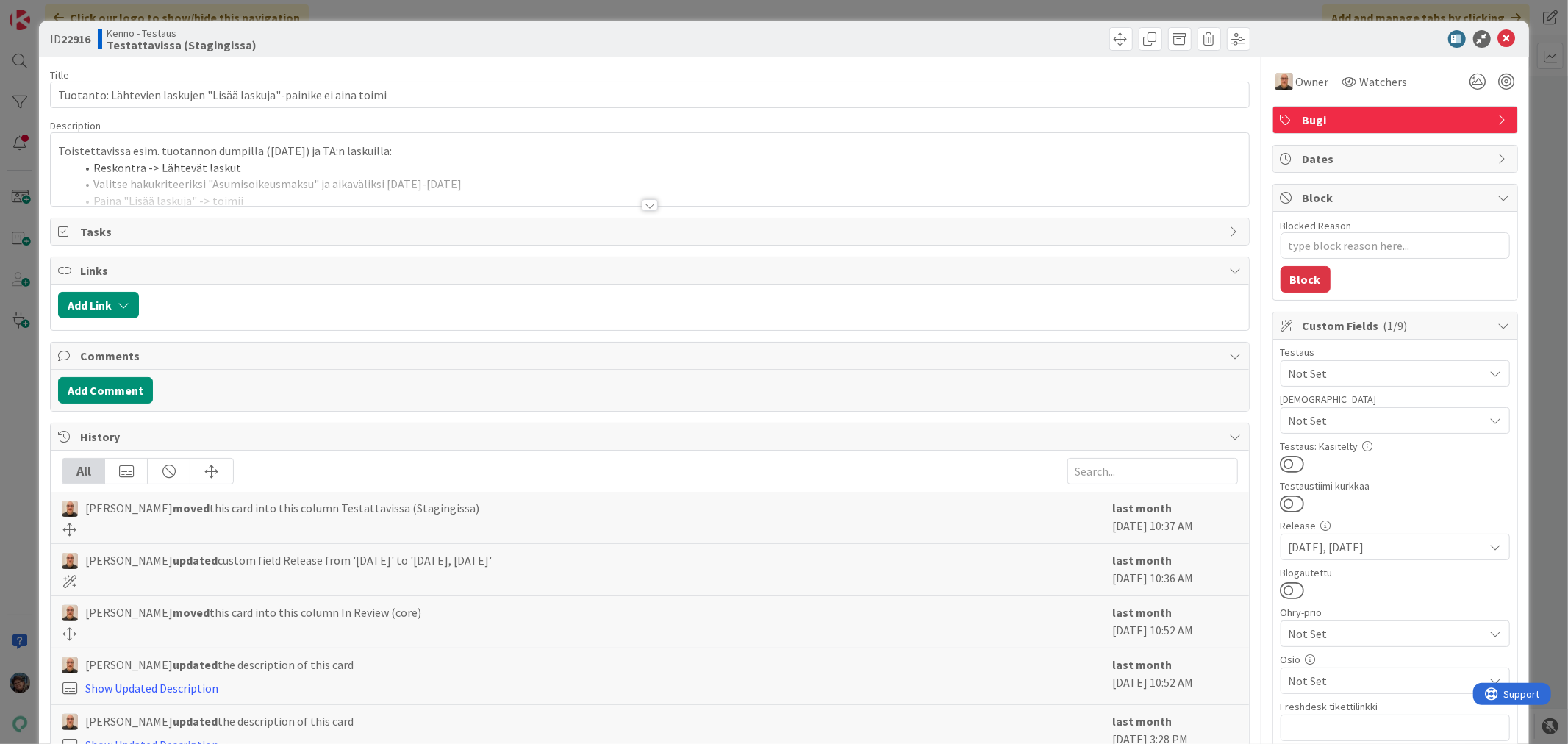
click at [642, 203] on div at bounding box center [650, 205] width 16 height 12
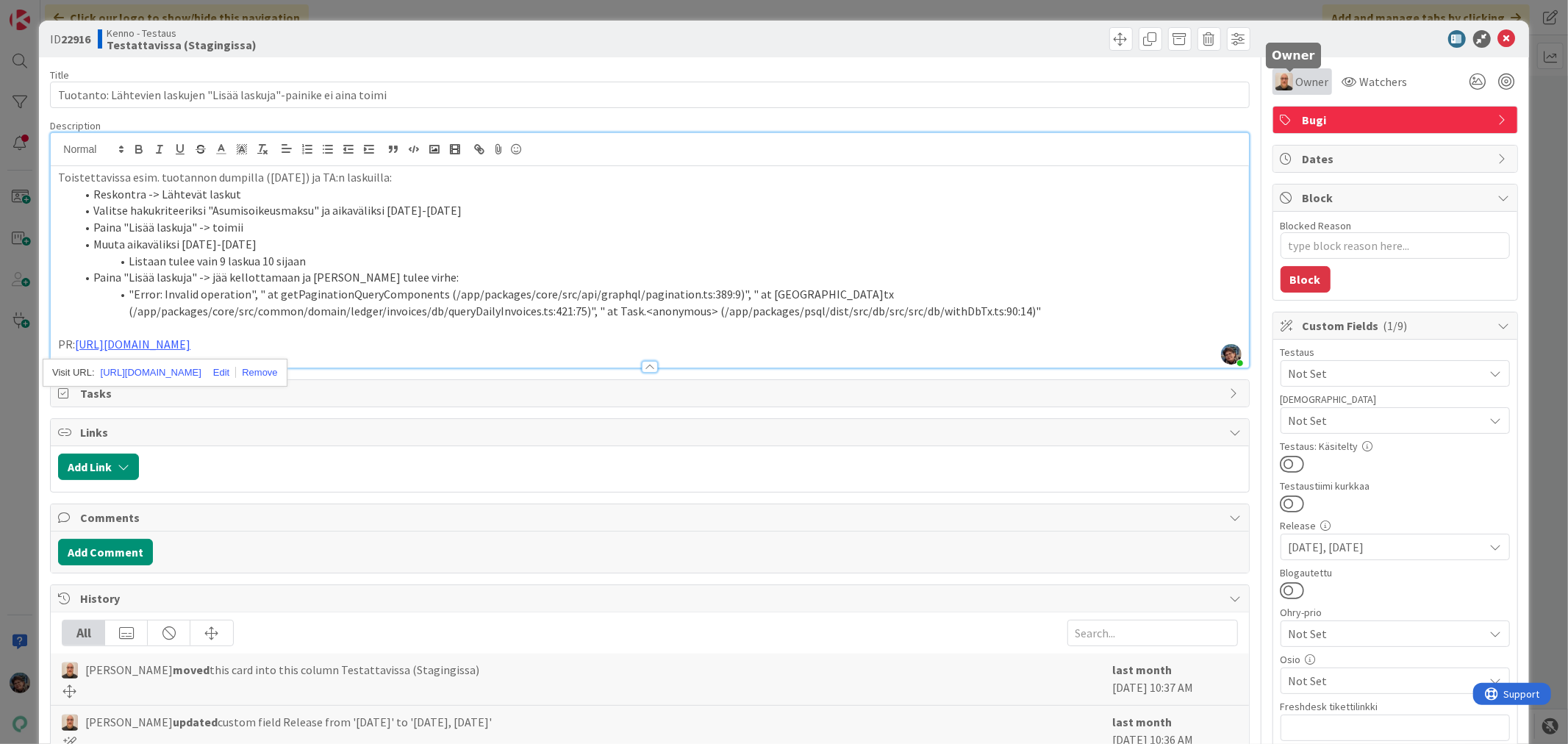
click at [1296, 77] on span "Owner" at bounding box center [1312, 82] width 33 height 18
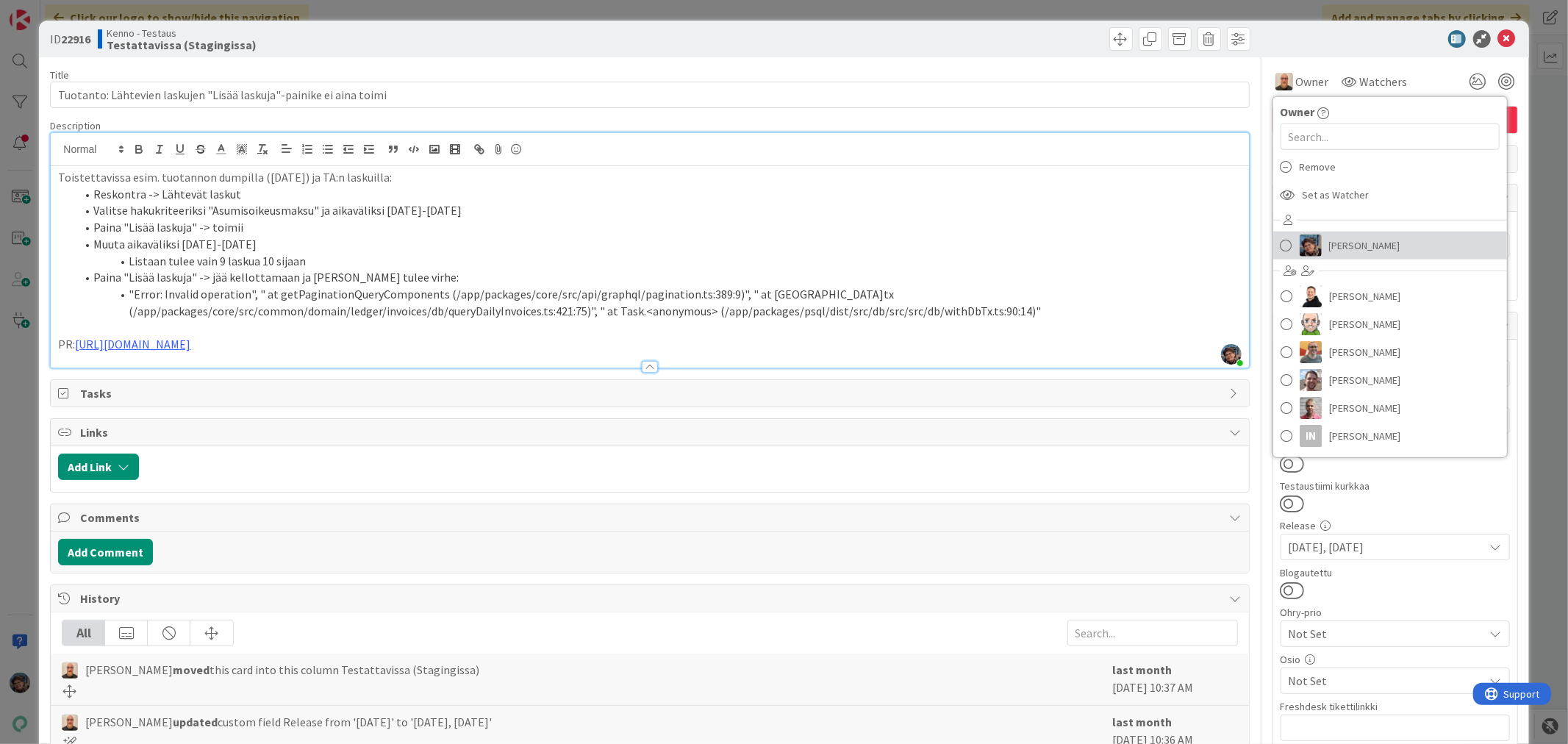
click at [1303, 250] on img at bounding box center [1310, 245] width 22 height 22
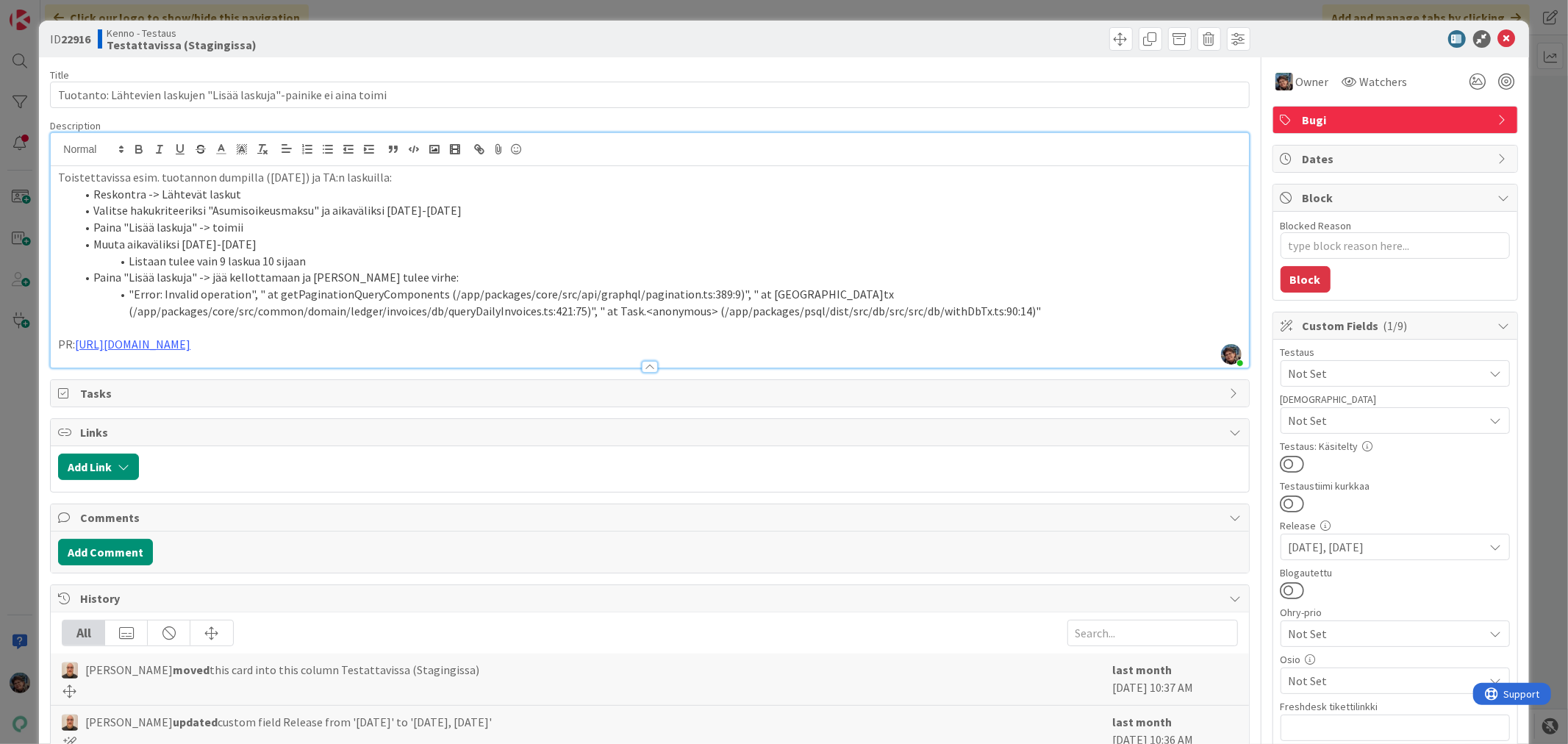
click at [348, 346] on p "PR: https://github.com/pandiafi/kenno/pull/8286" at bounding box center [649, 344] width 1182 height 17
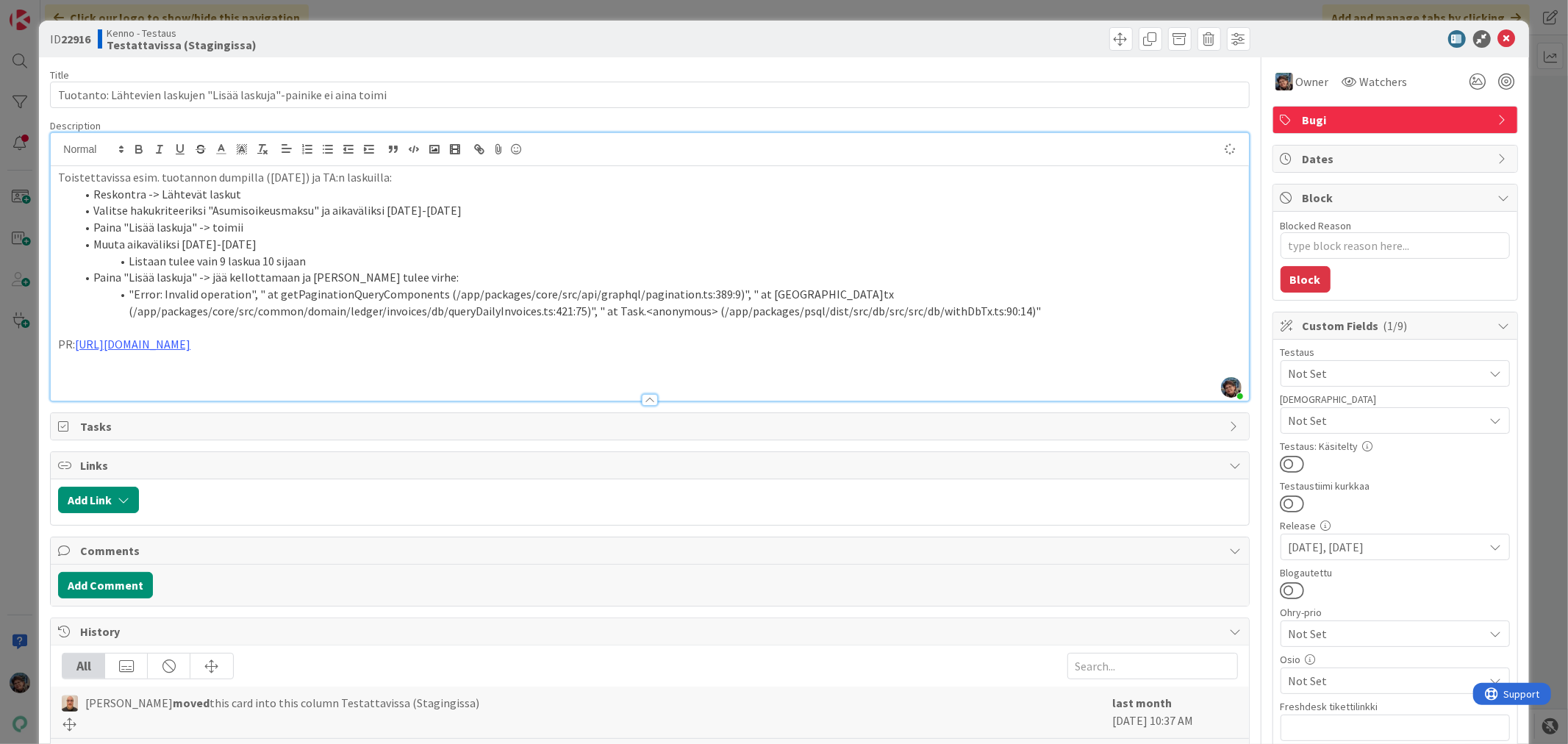
type textarea "x"
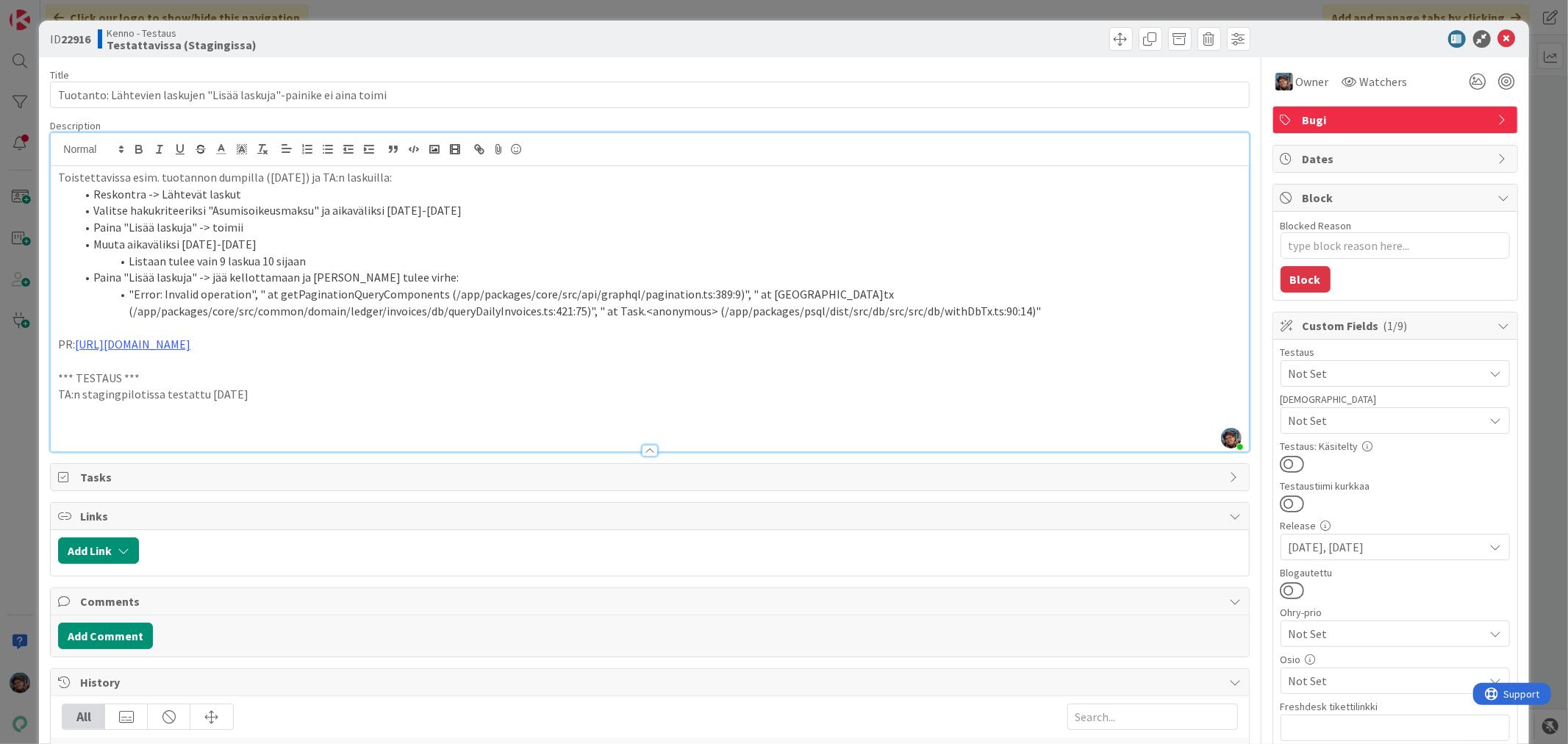
drag, startPoint x: 267, startPoint y: 394, endPoint x: 48, endPoint y: 378, distance: 219.6
click at [48, 378] on div "ID 22916 Kenno - Testaus Testattavissa (Stagingissa) Title 66 / 128 Tuotanto: L…" at bounding box center [783, 536] width 1489 height 1030
click at [68, 419] on p at bounding box center [649, 411] width 1182 height 17
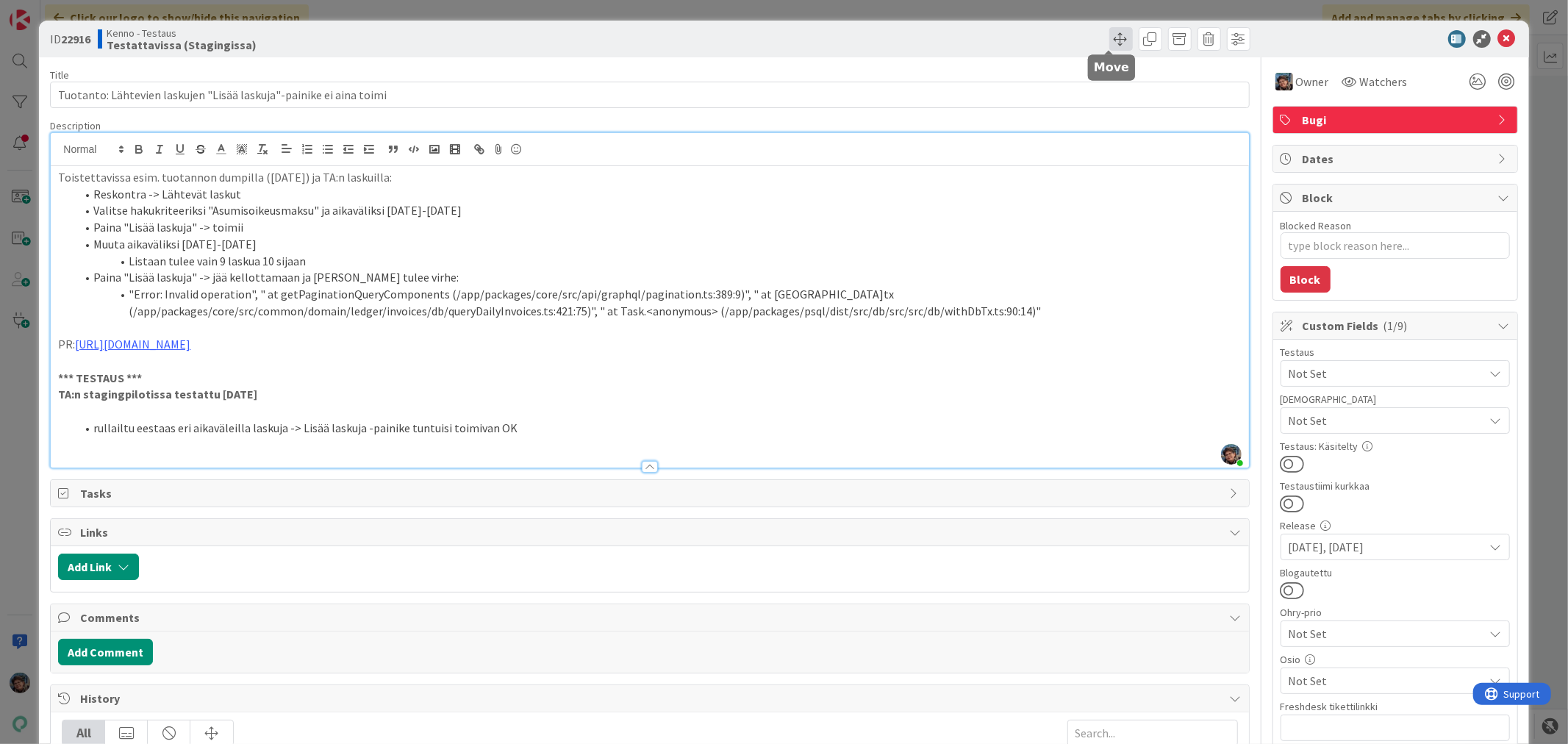
click at [1110, 41] on span at bounding box center [1120, 39] width 23 height 23
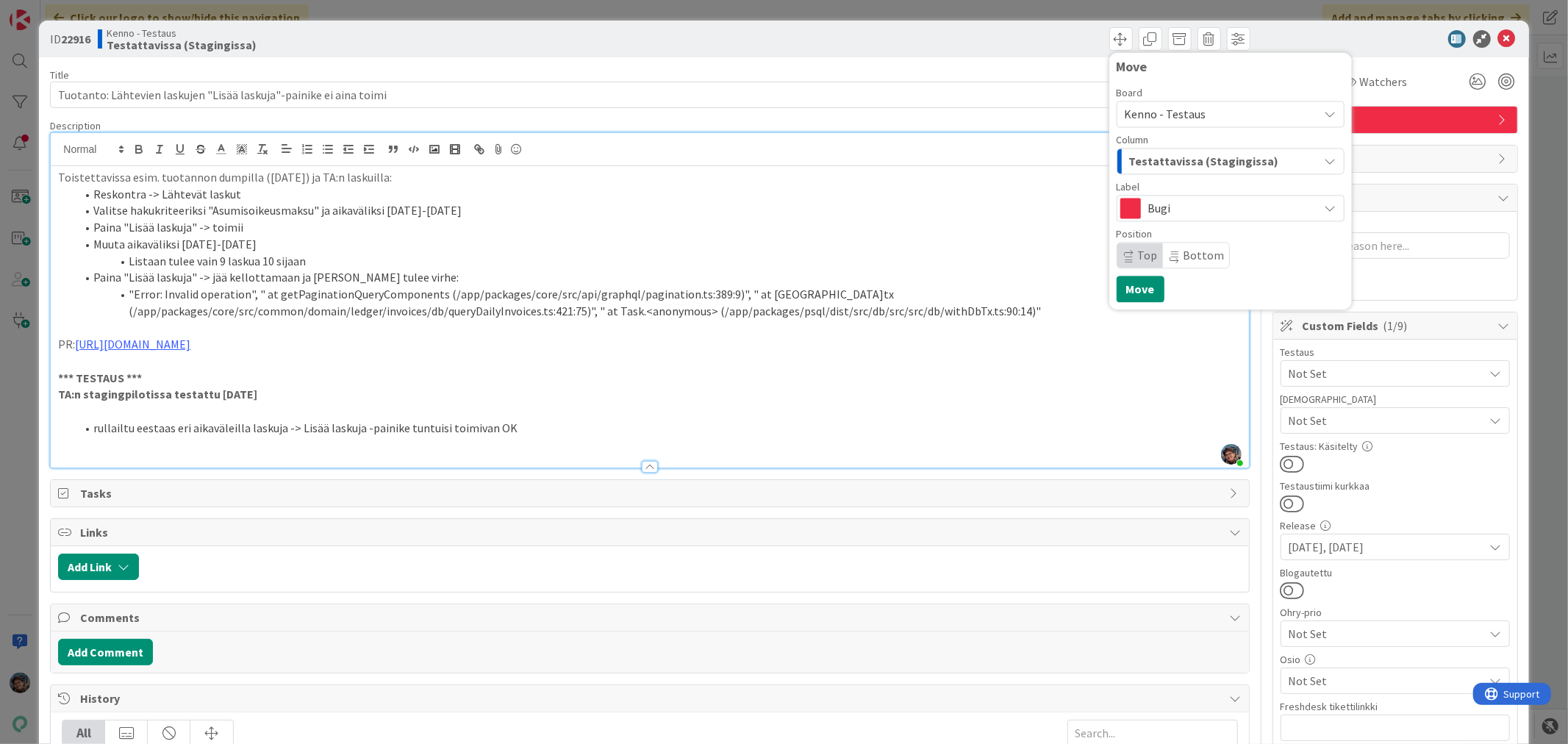
click at [1170, 161] on span "Testattavissa (Stagingissa)" at bounding box center [1204, 161] width 150 height 19
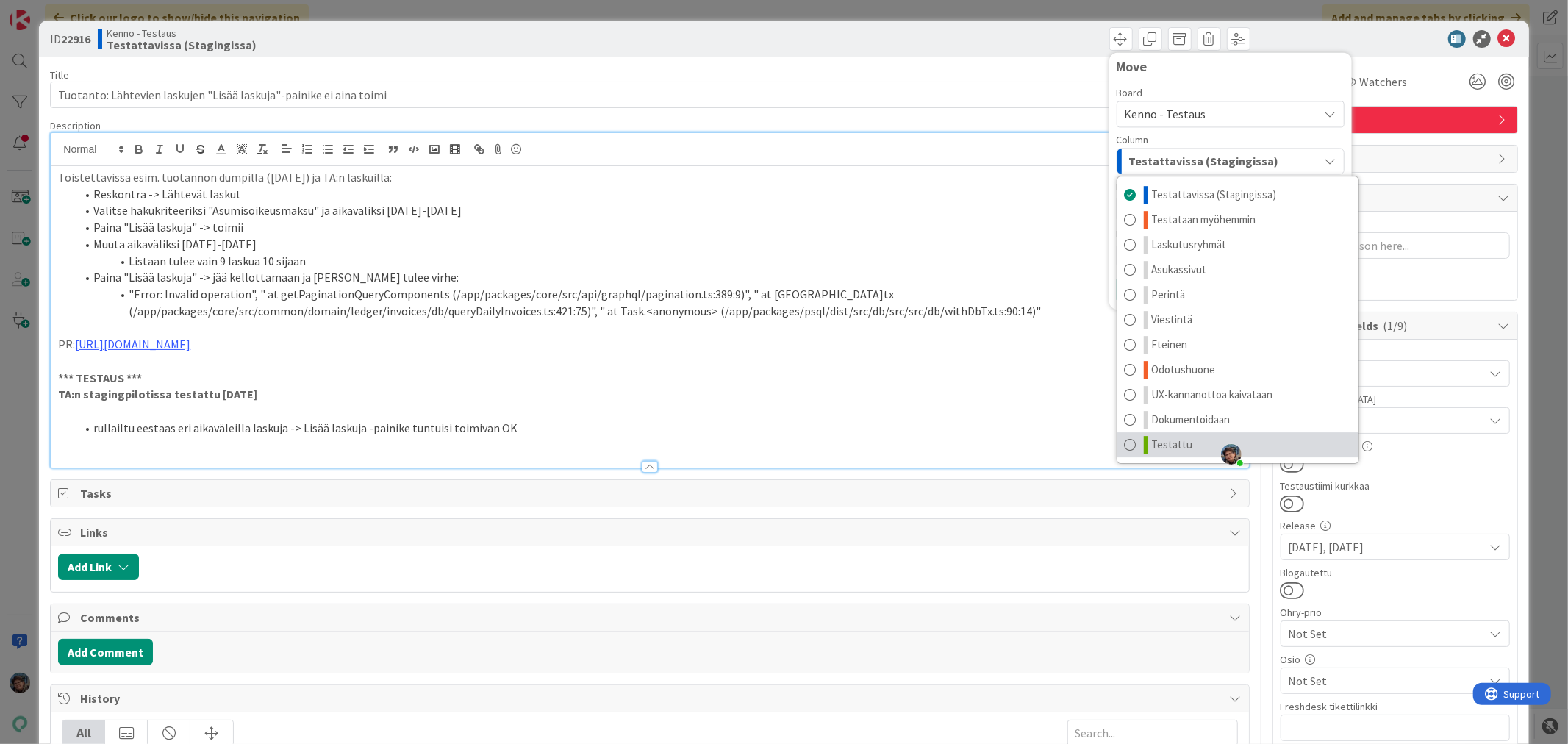
click at [1182, 452] on link "Testattu" at bounding box center [1237, 445] width 241 height 25
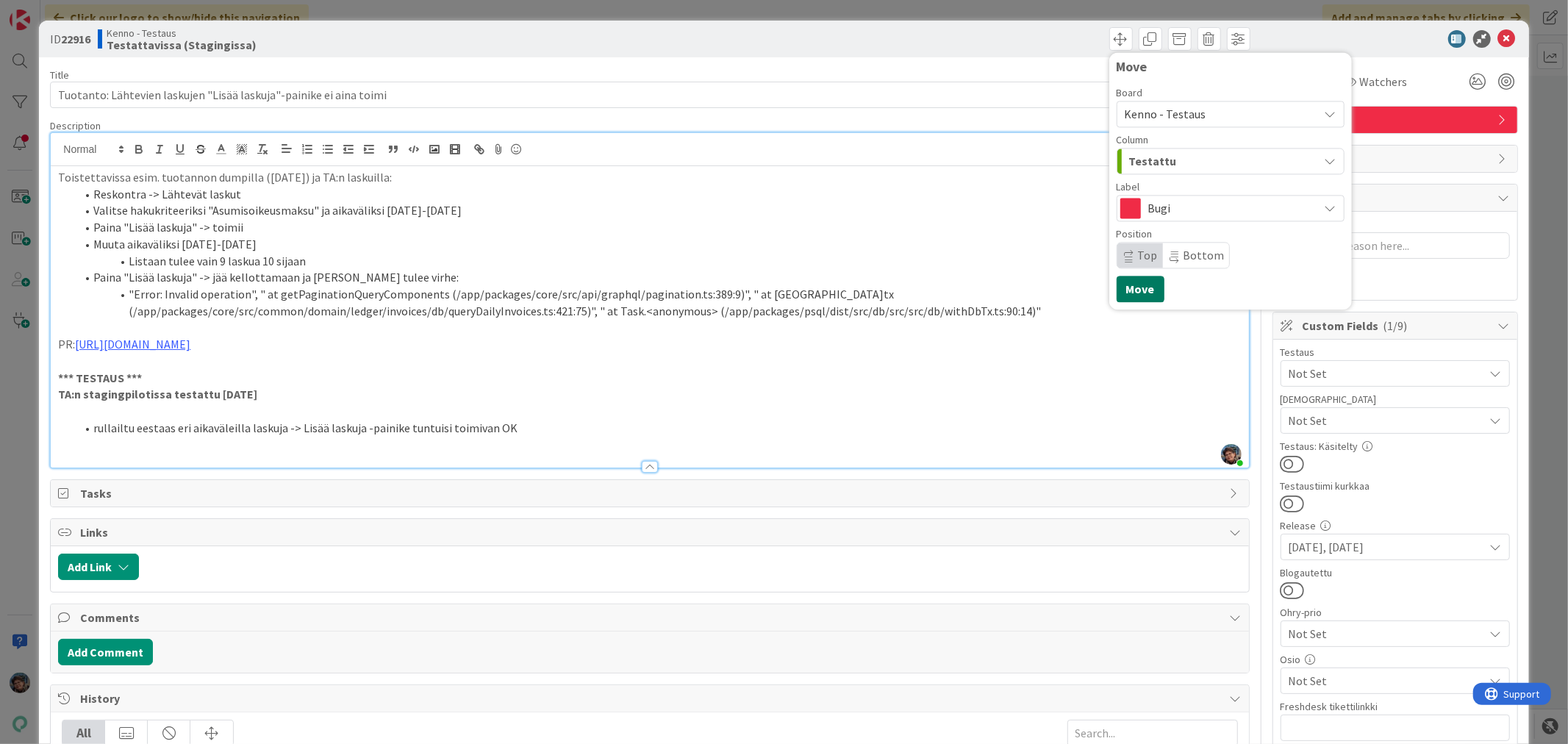
click at [1127, 284] on button "Move" at bounding box center [1140, 289] width 48 height 27
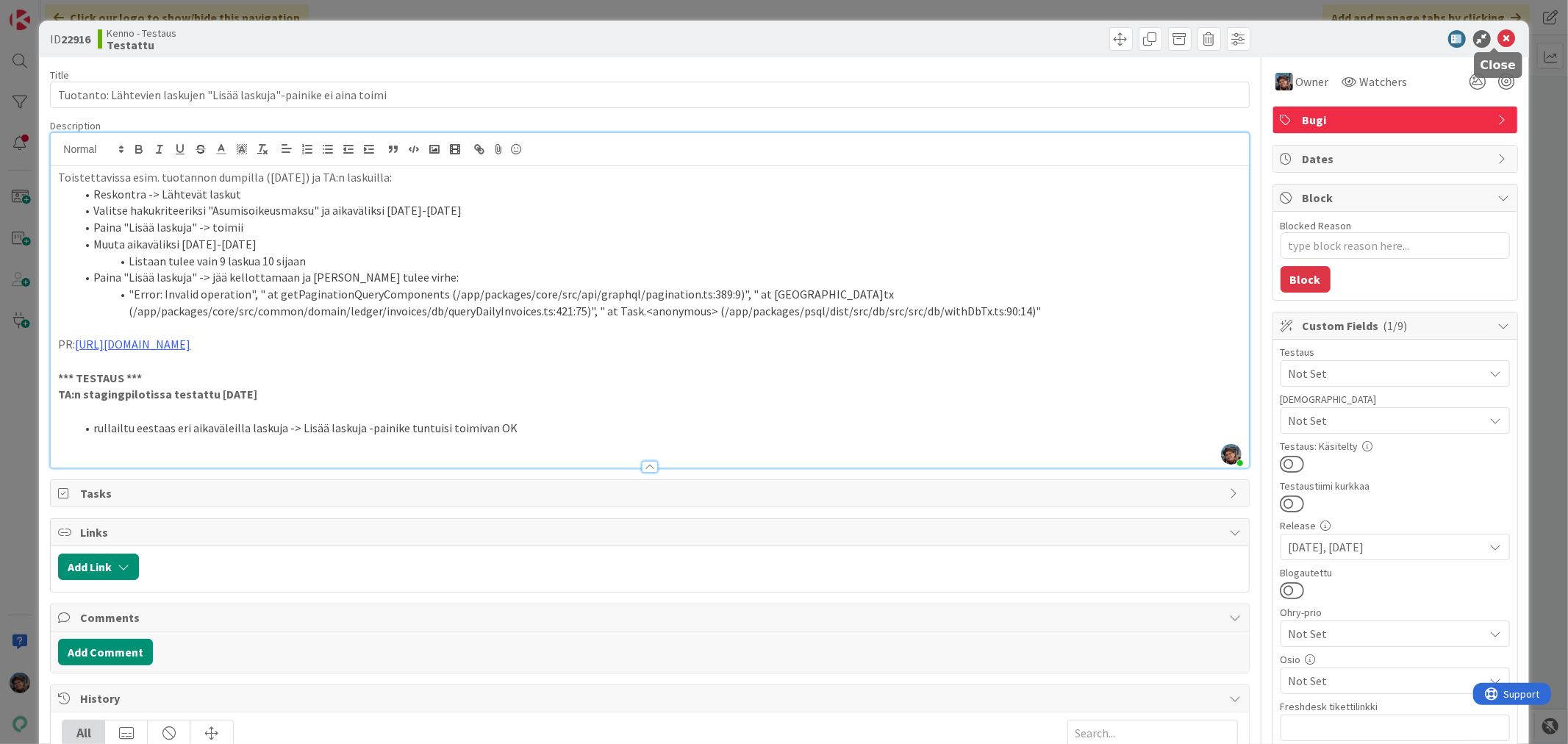
click at [1498, 38] on icon at bounding box center [1507, 39] width 18 height 18
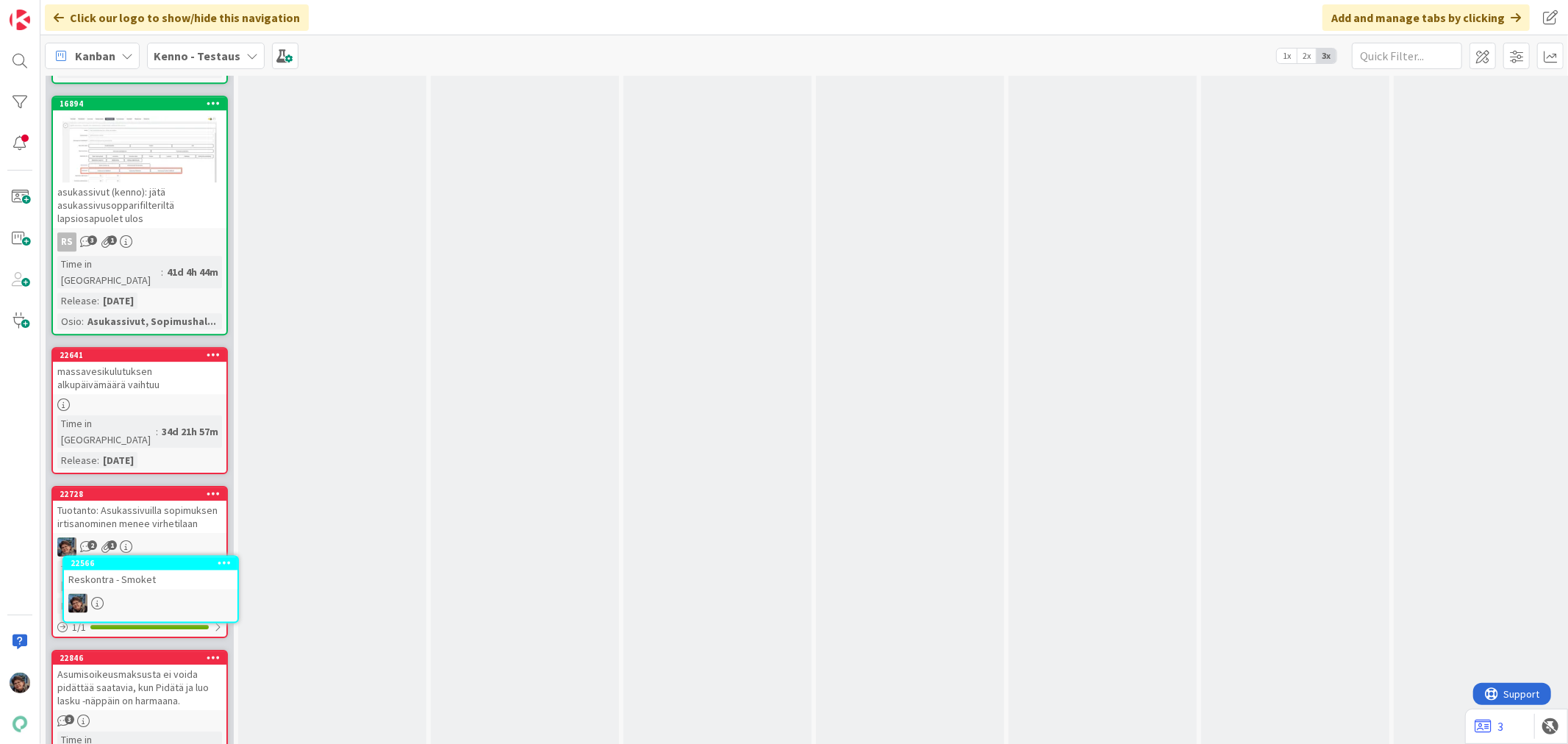
scroll to position [8491, 0]
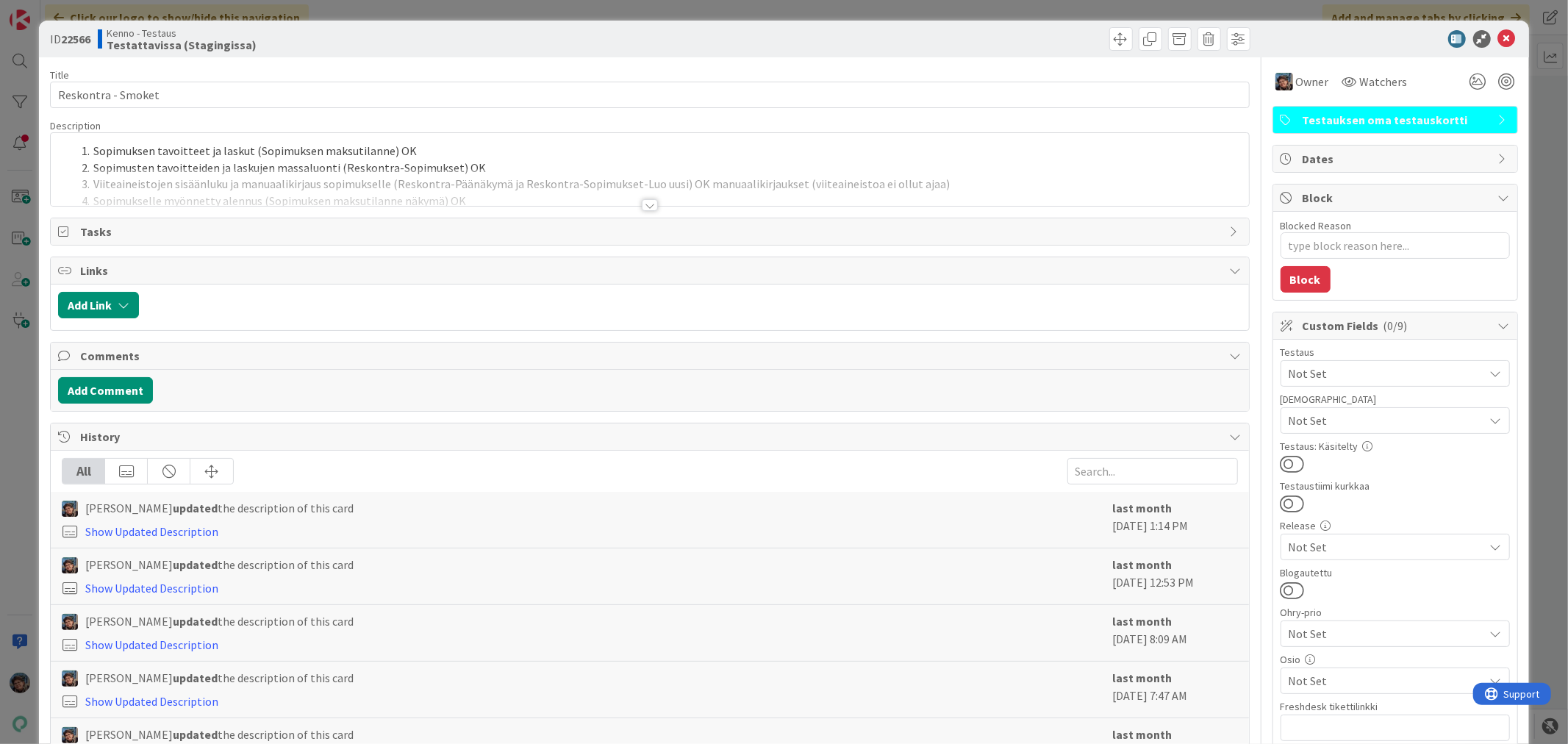
click at [642, 203] on div at bounding box center [650, 205] width 16 height 12
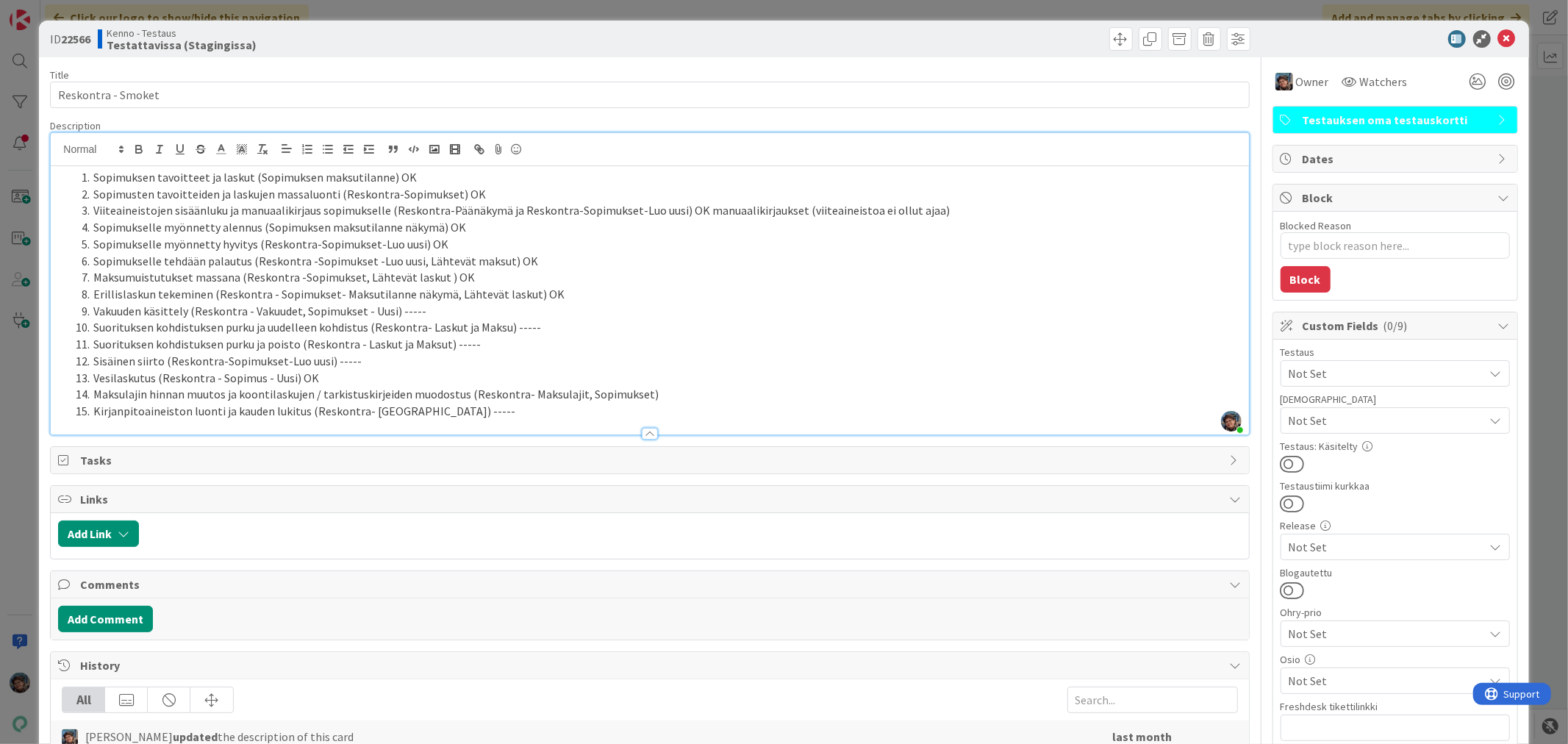
click at [545, 327] on li "Suorituksen kohdistuksen purku ja uudelleen kohdistus (Reskontra- Laskut ja Mak…" at bounding box center [658, 328] width 1166 height 17
type textarea "x"
click at [469, 347] on li "Suorituksen kohdistuksen purku ja poisto (Reskontra - Laskut ja Maksut) -----" at bounding box center [658, 344] width 1166 height 17
click at [657, 387] on li "Maksulajin hinnan muutos ja koontilaskujen / tarkistuskirjeiden muodostus (Resk…" at bounding box center [658, 394] width 1166 height 17
click at [454, 413] on li "Kirjanpitoaineiston luonti ja kauden lukitus (Reskontra- [GEOGRAPHIC_DATA]) ---…" at bounding box center [658, 411] width 1166 height 17
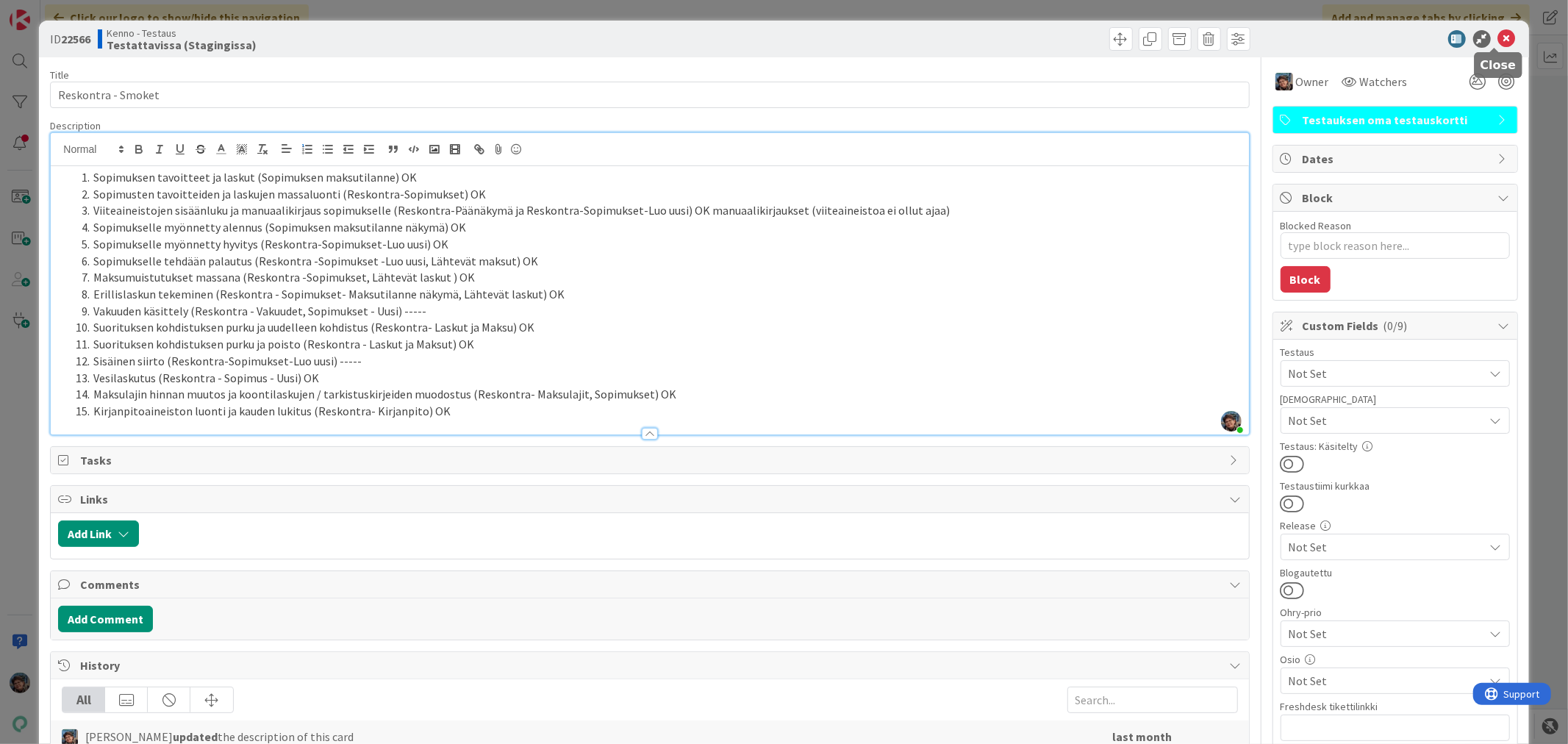
click at [1498, 36] on icon at bounding box center [1507, 39] width 18 height 18
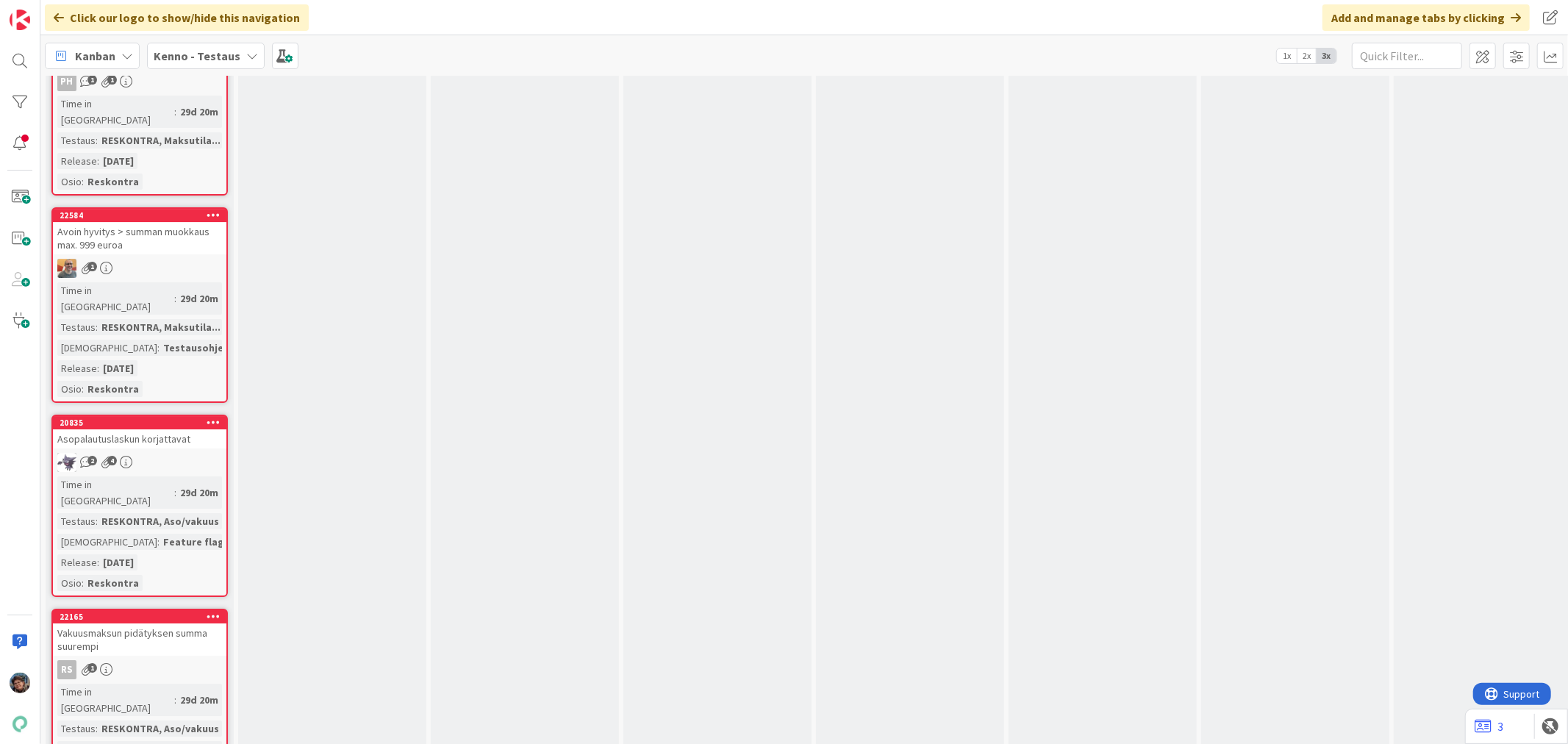
scroll to position [4078, 0]
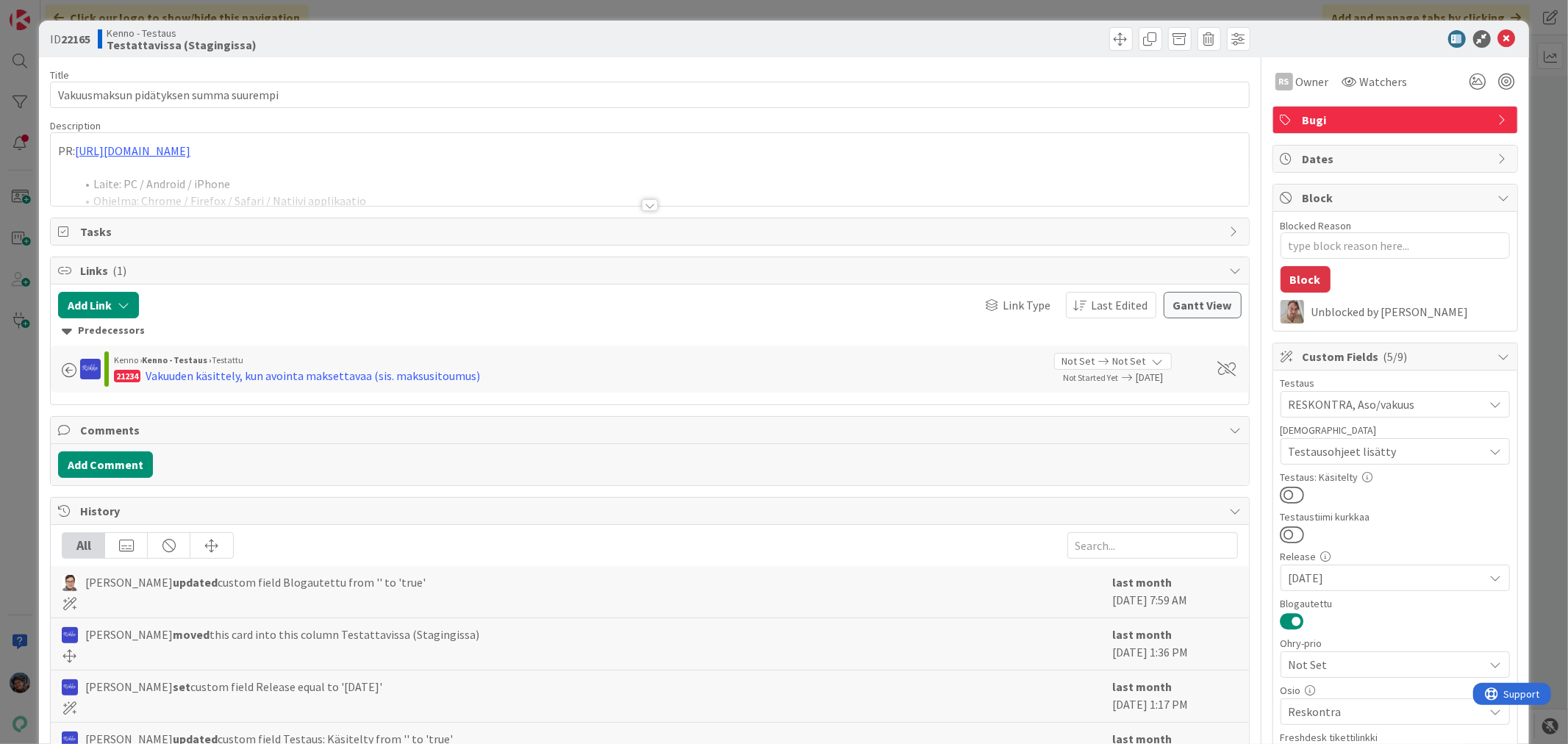
click at [642, 203] on div at bounding box center [650, 205] width 16 height 12
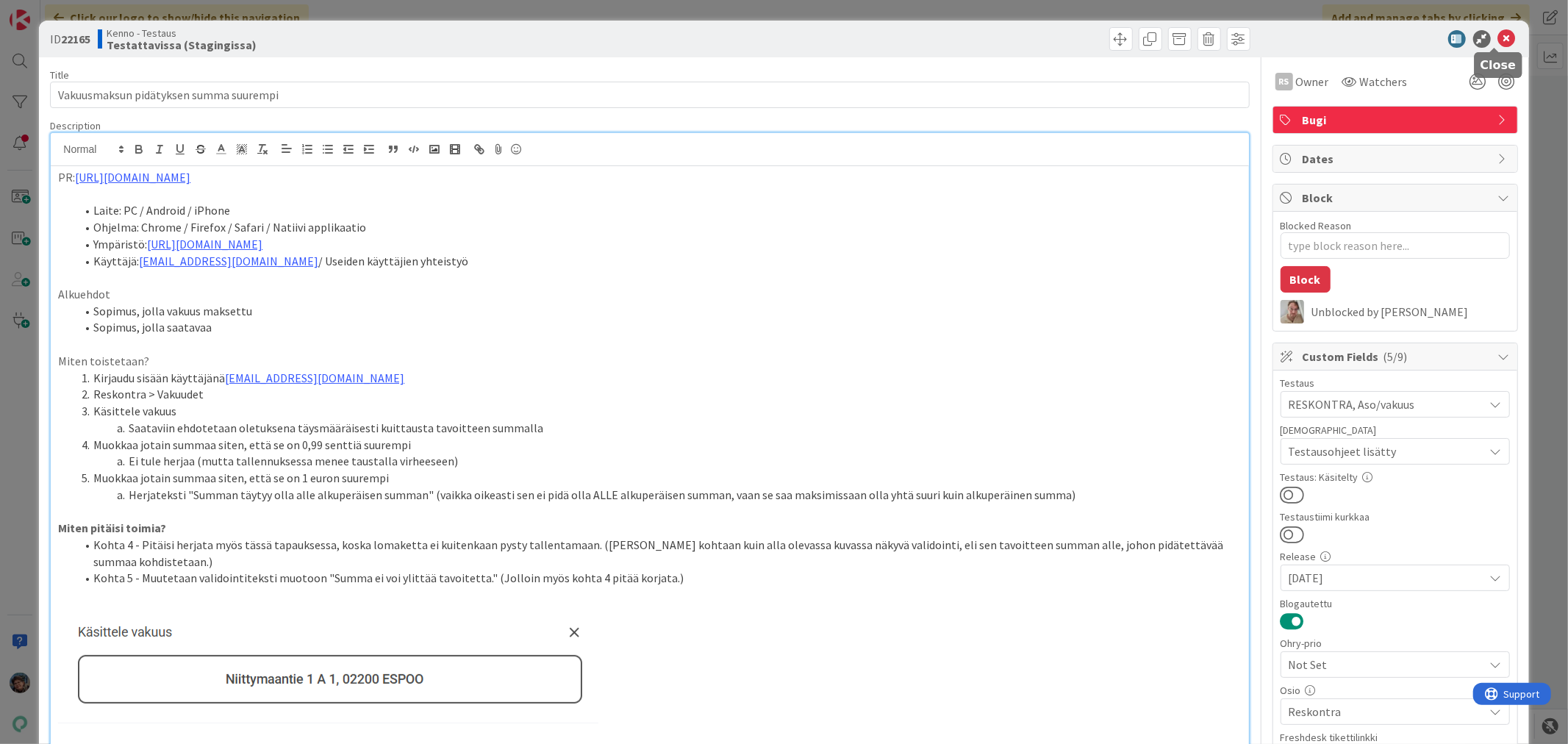
click at [1498, 33] on icon at bounding box center [1507, 39] width 18 height 18
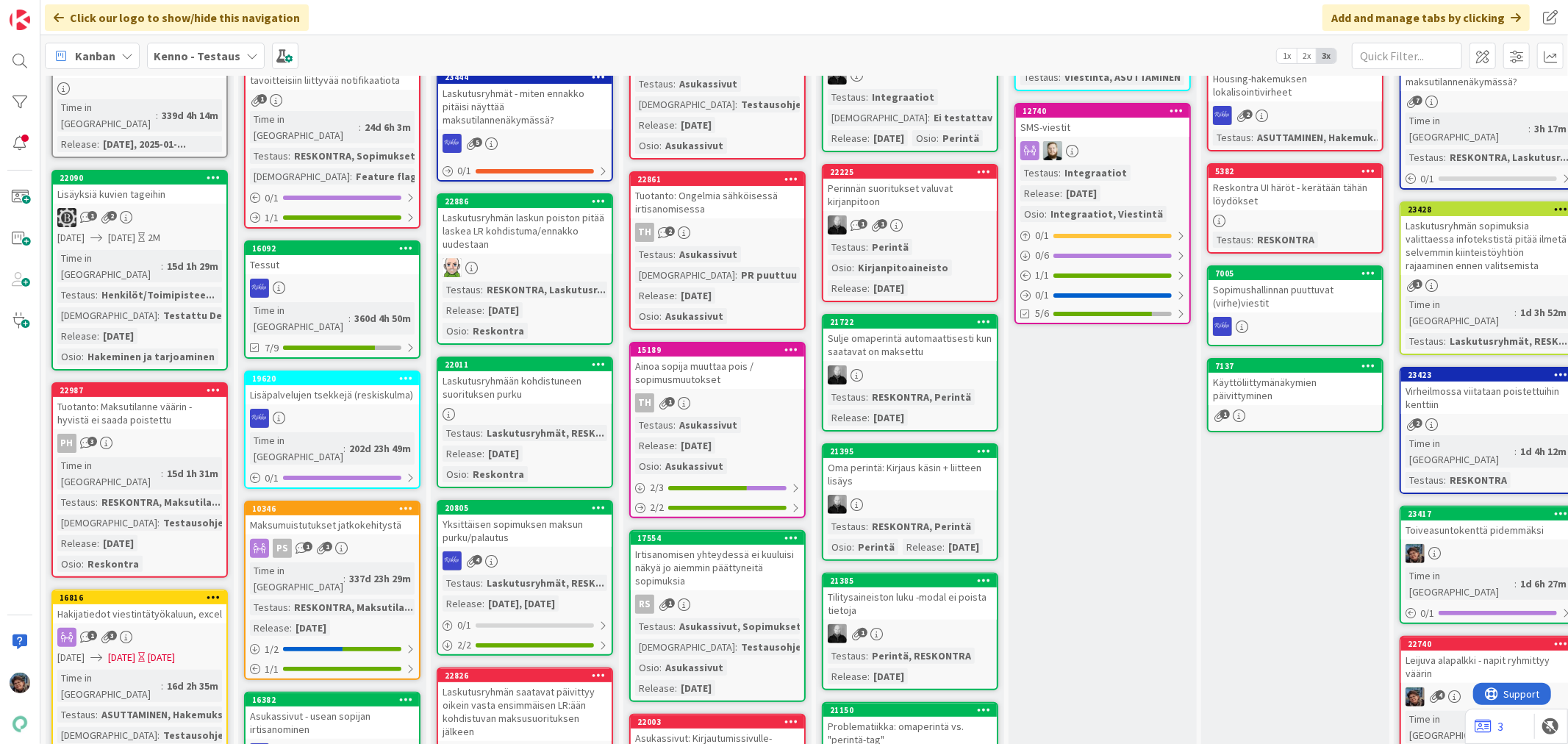
scroll to position [163, 0]
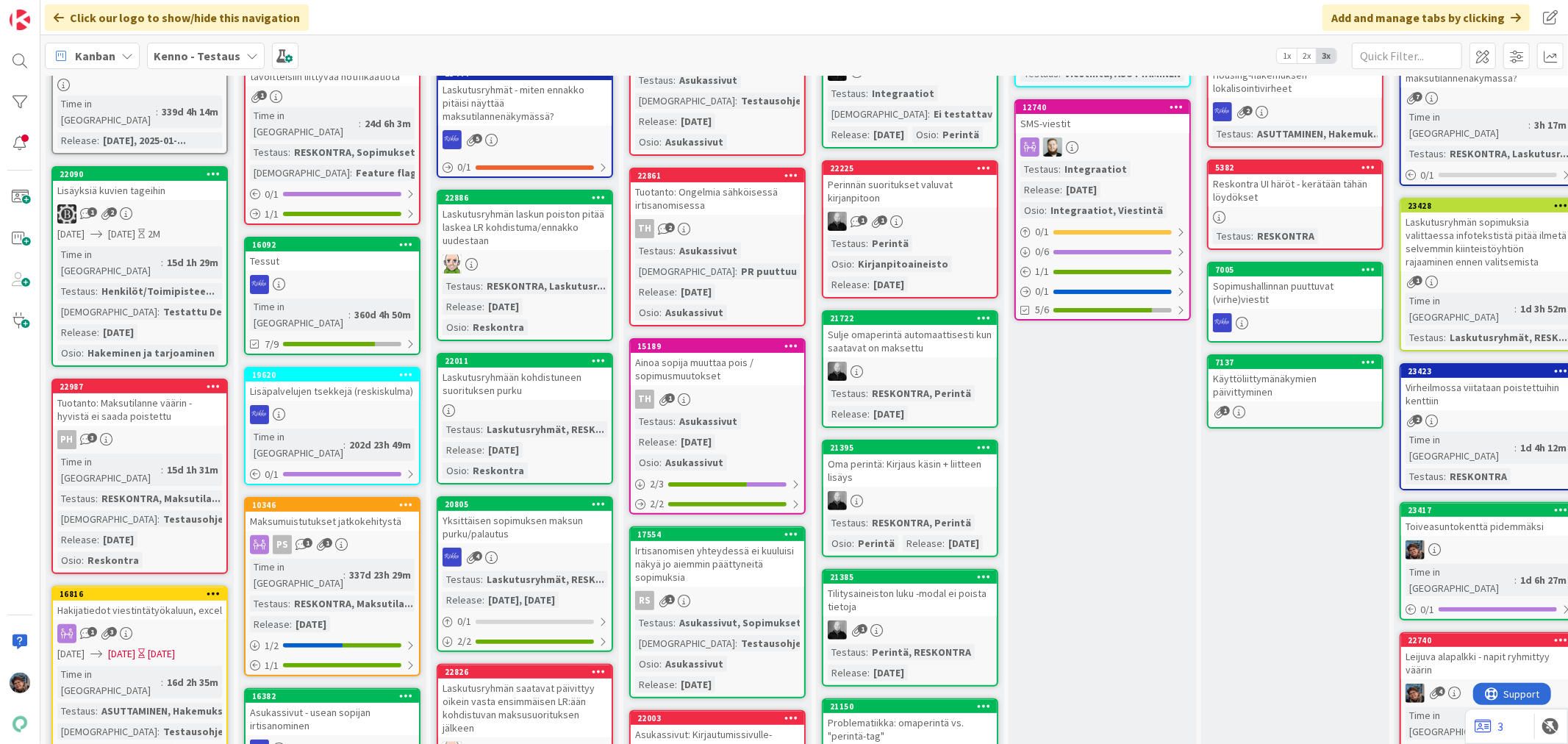
click at [170, 430] on div "PH 3" at bounding box center [140, 440] width 173 height 19
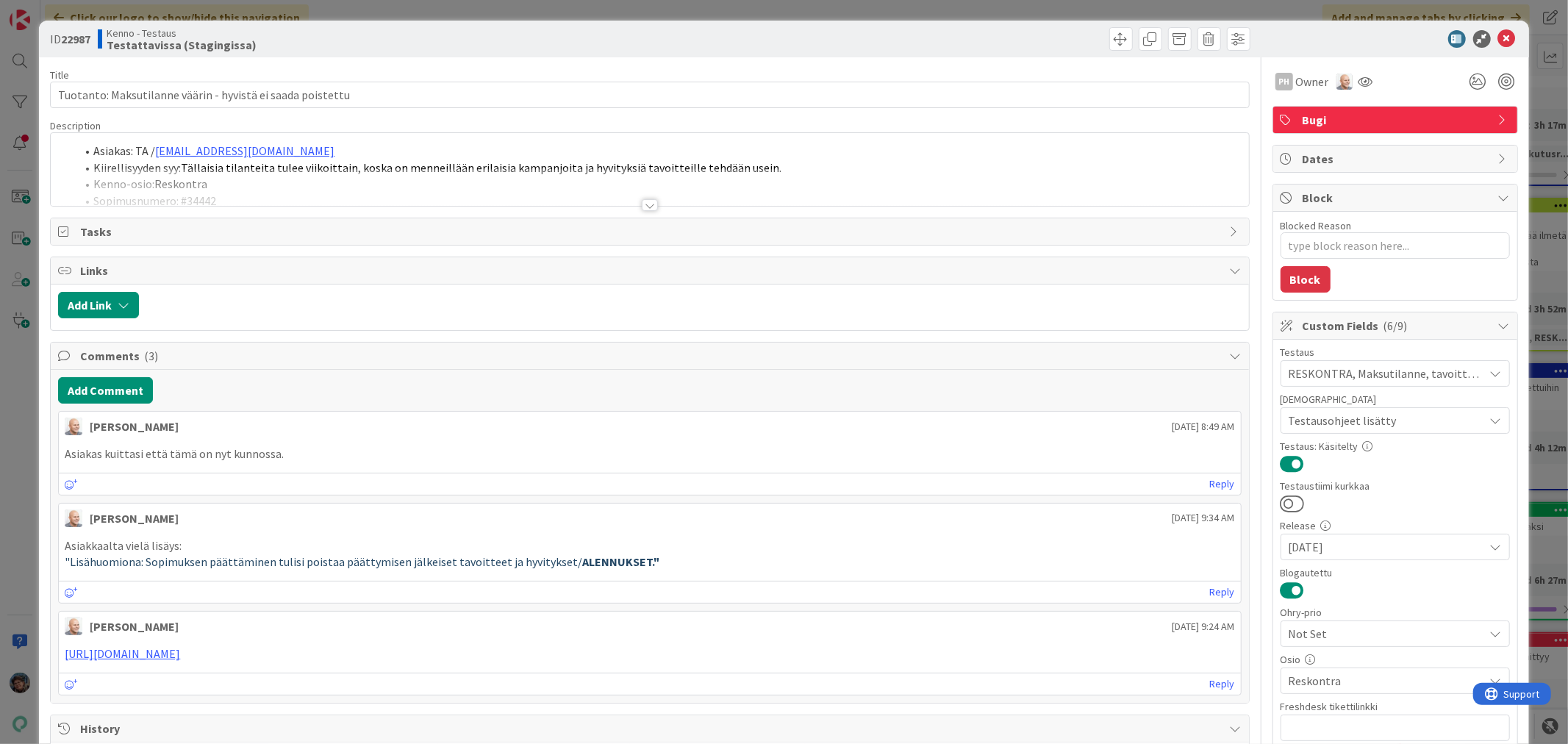
click at [642, 207] on div at bounding box center [650, 205] width 16 height 12
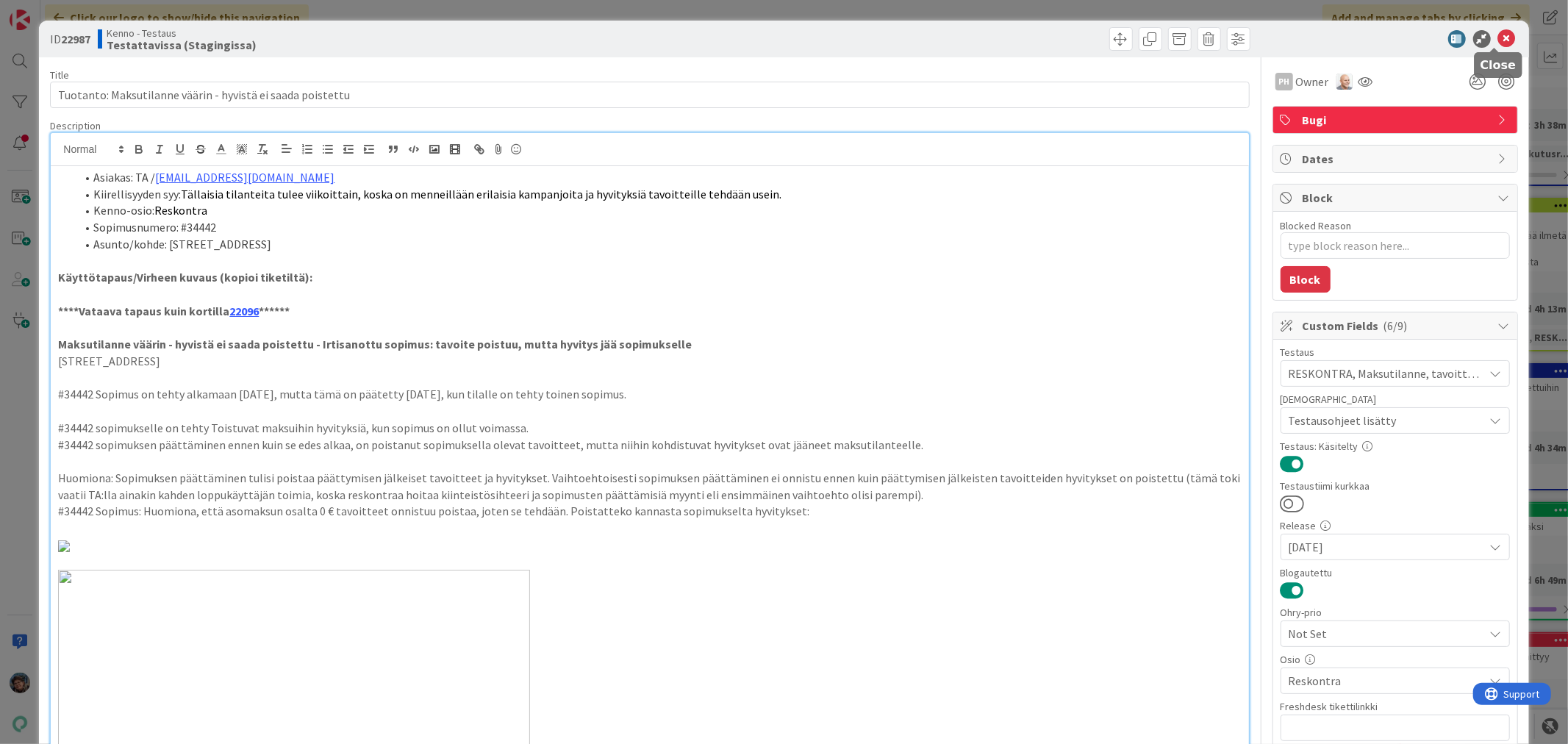
click at [1498, 35] on icon at bounding box center [1507, 39] width 18 height 18
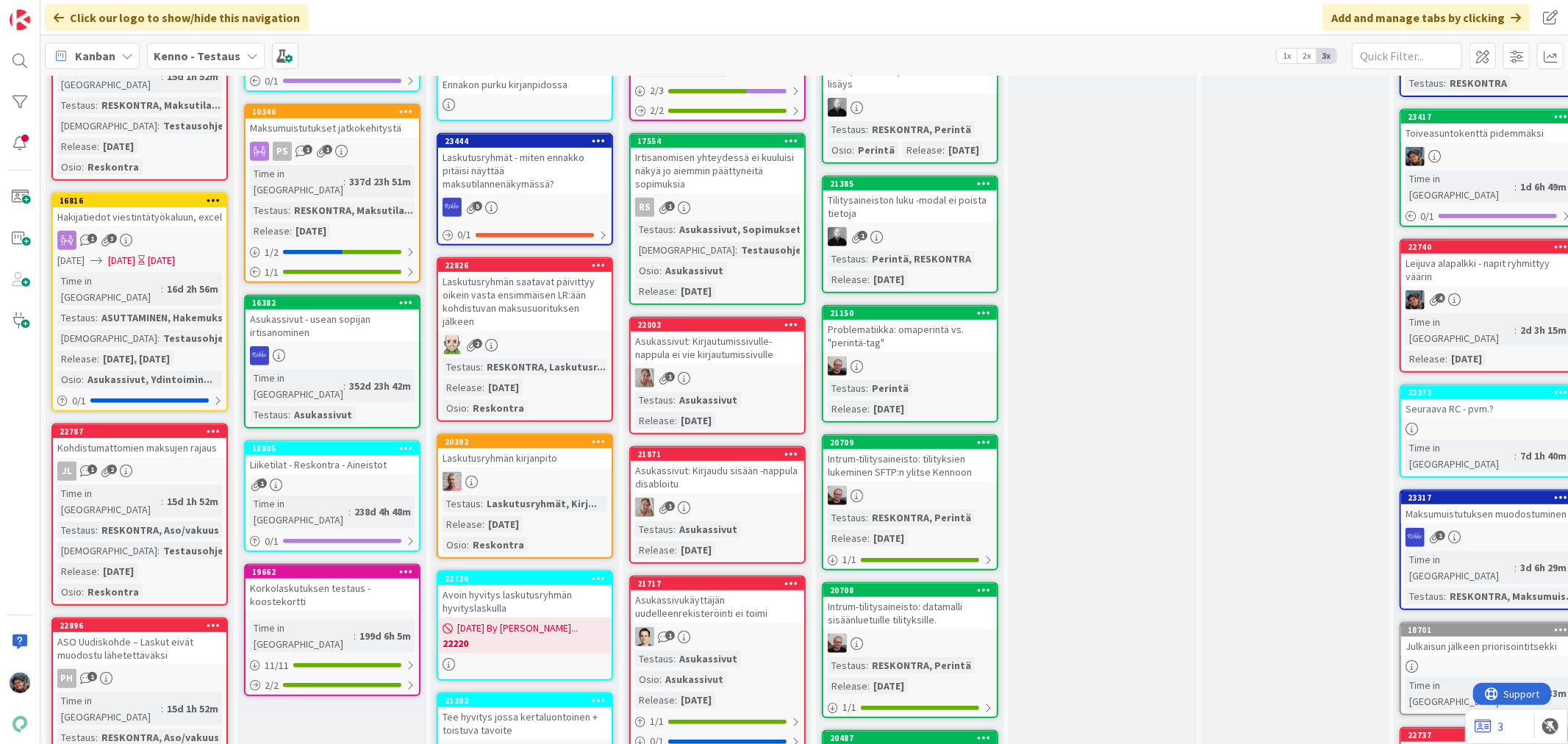
scroll to position [571, 0]
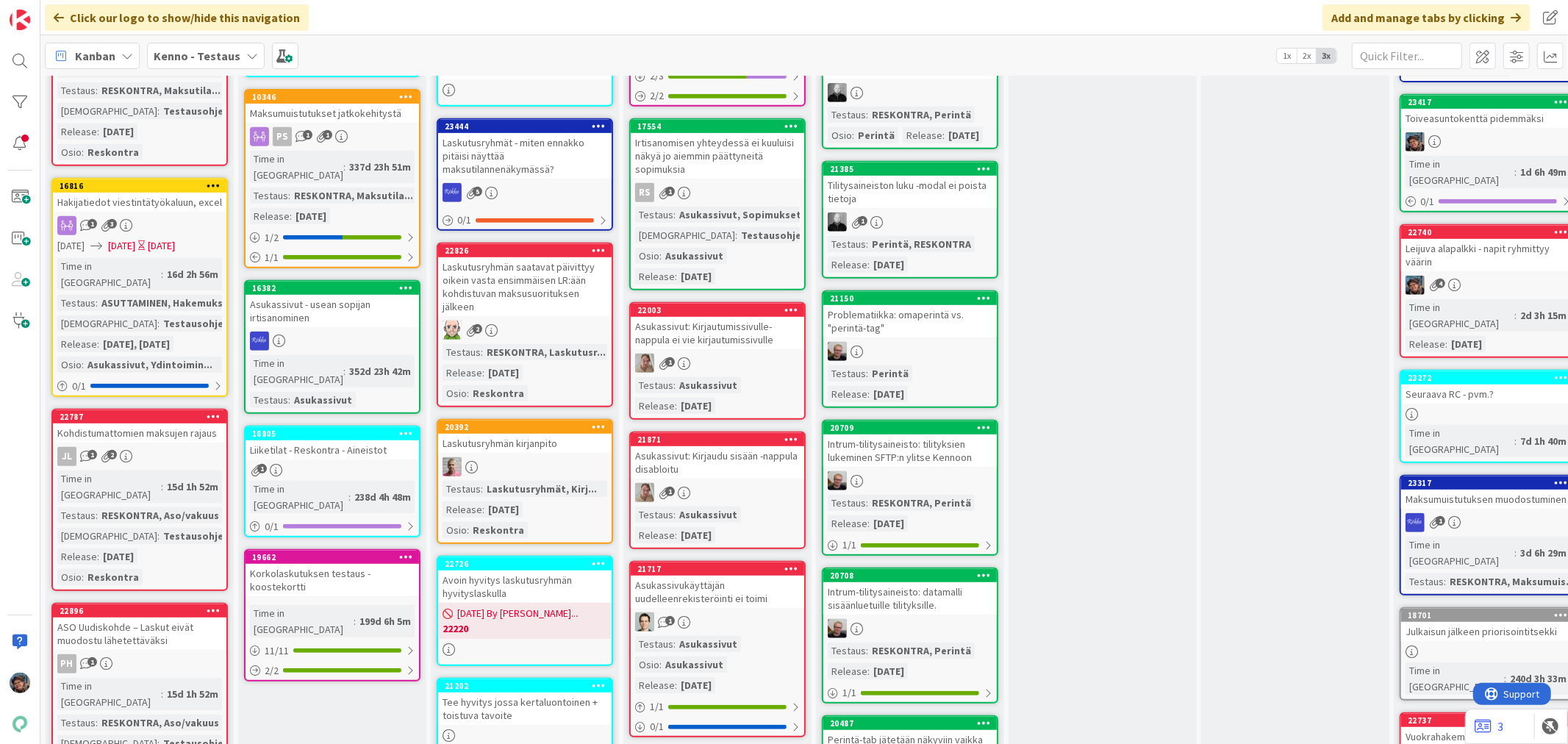
click at [160, 528] on div "Testausohjeet..." at bounding box center [203, 536] width 87 height 16
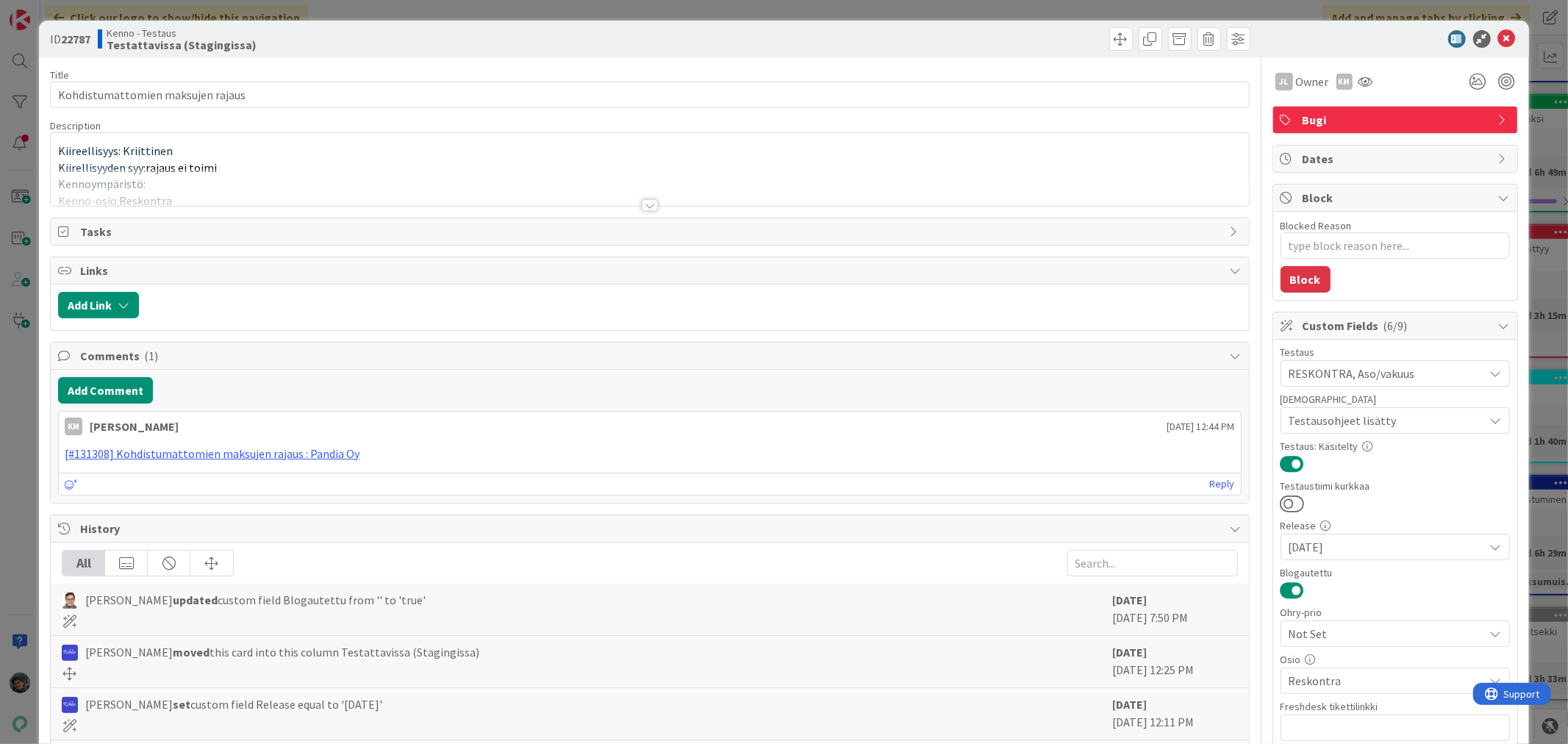
click at [642, 202] on div at bounding box center [650, 205] width 16 height 12
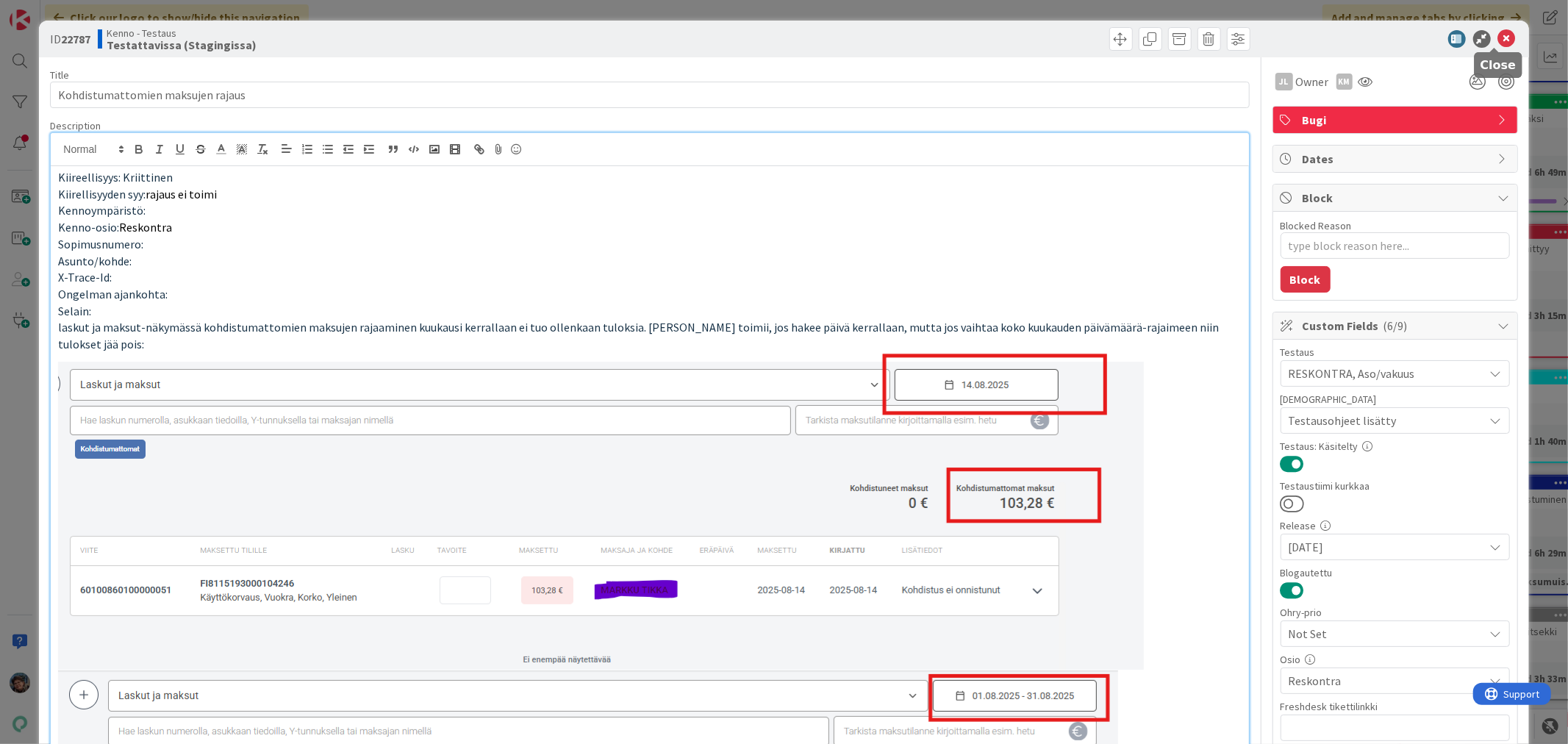
click at [1498, 33] on icon at bounding box center [1507, 39] width 18 height 18
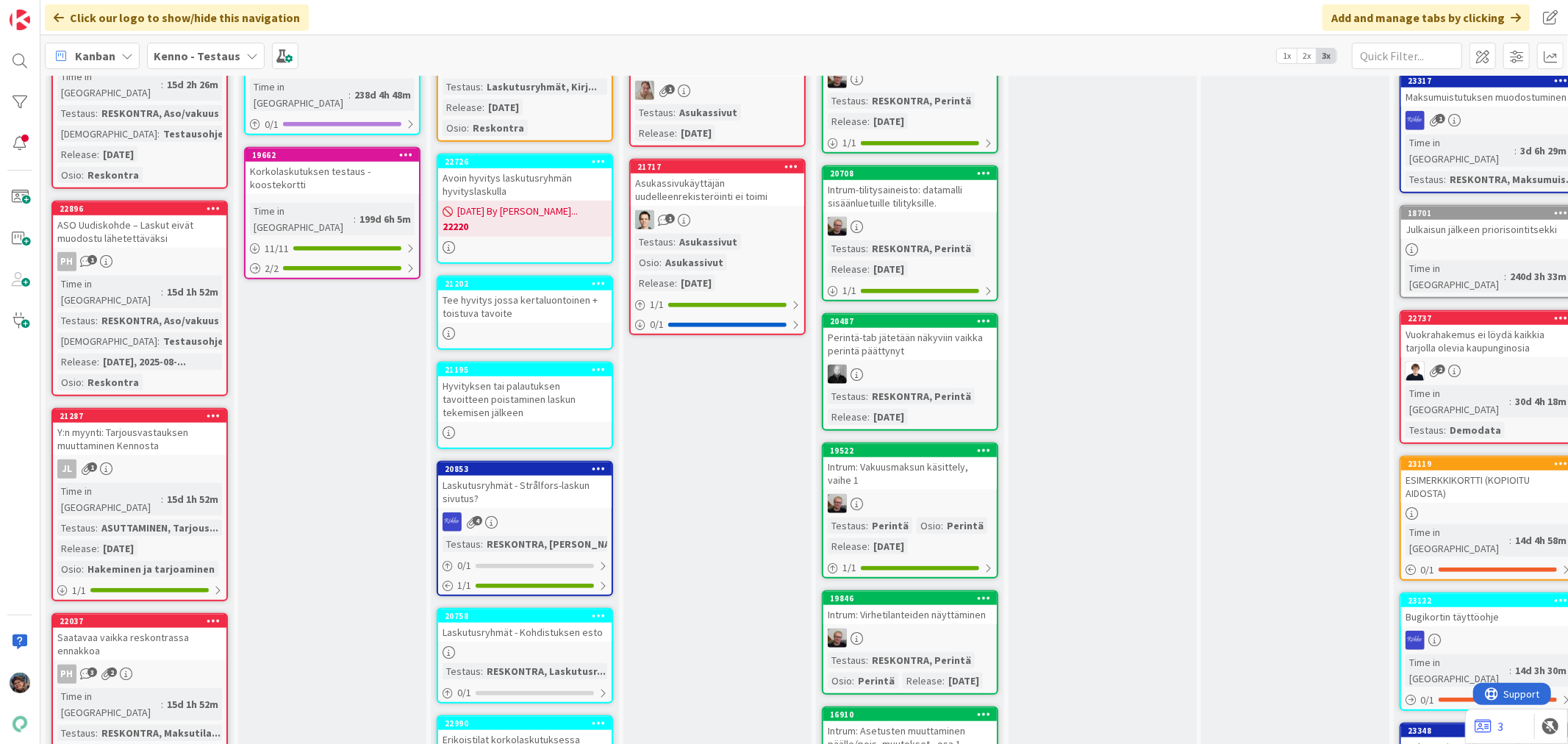
scroll to position [980, 0]
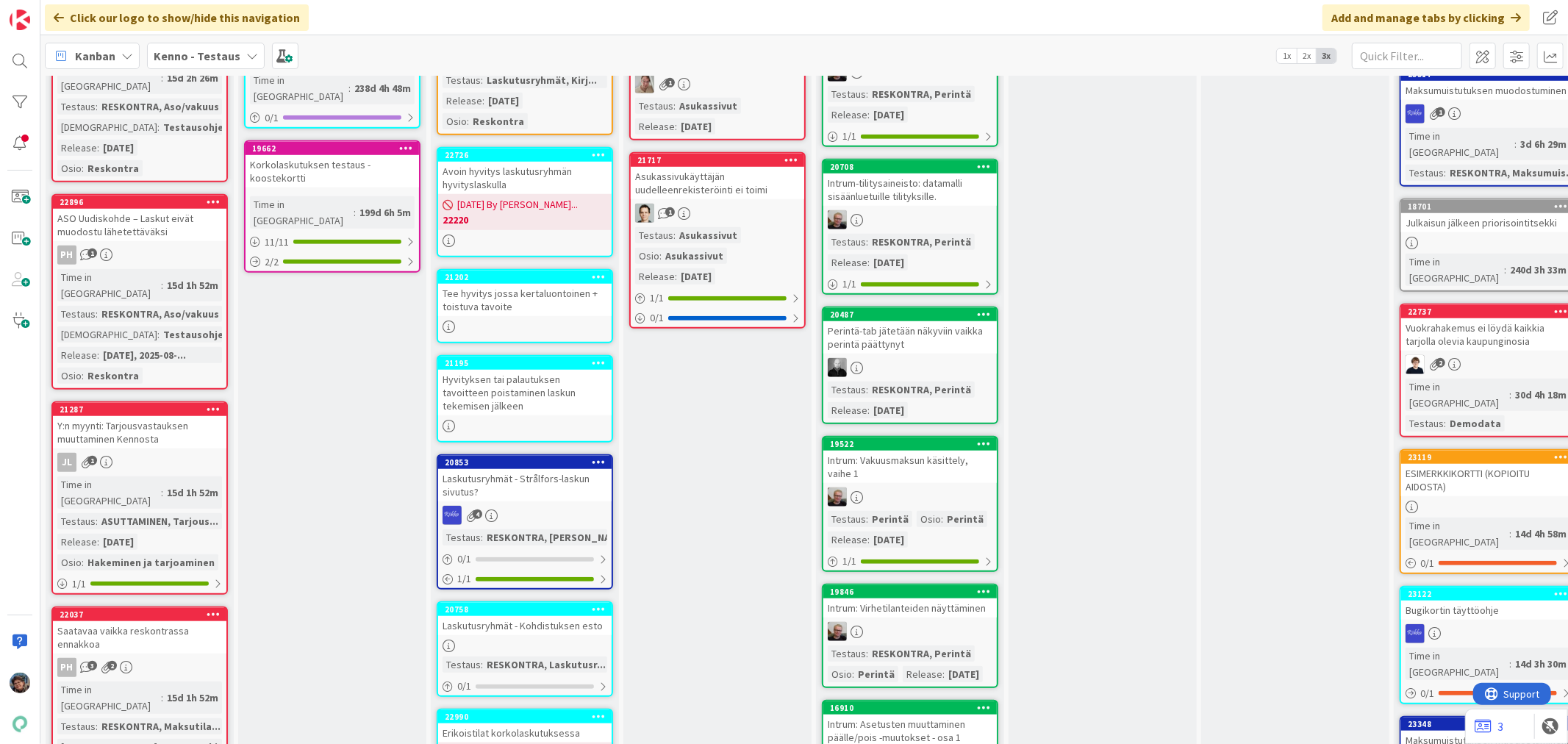
click at [155, 607] on link "22037 Saatavaa vaikka reskontrassa ennakkoa PH 3 2 Time in Column : 15d 1h 52m …" at bounding box center [140, 704] width 177 height 195
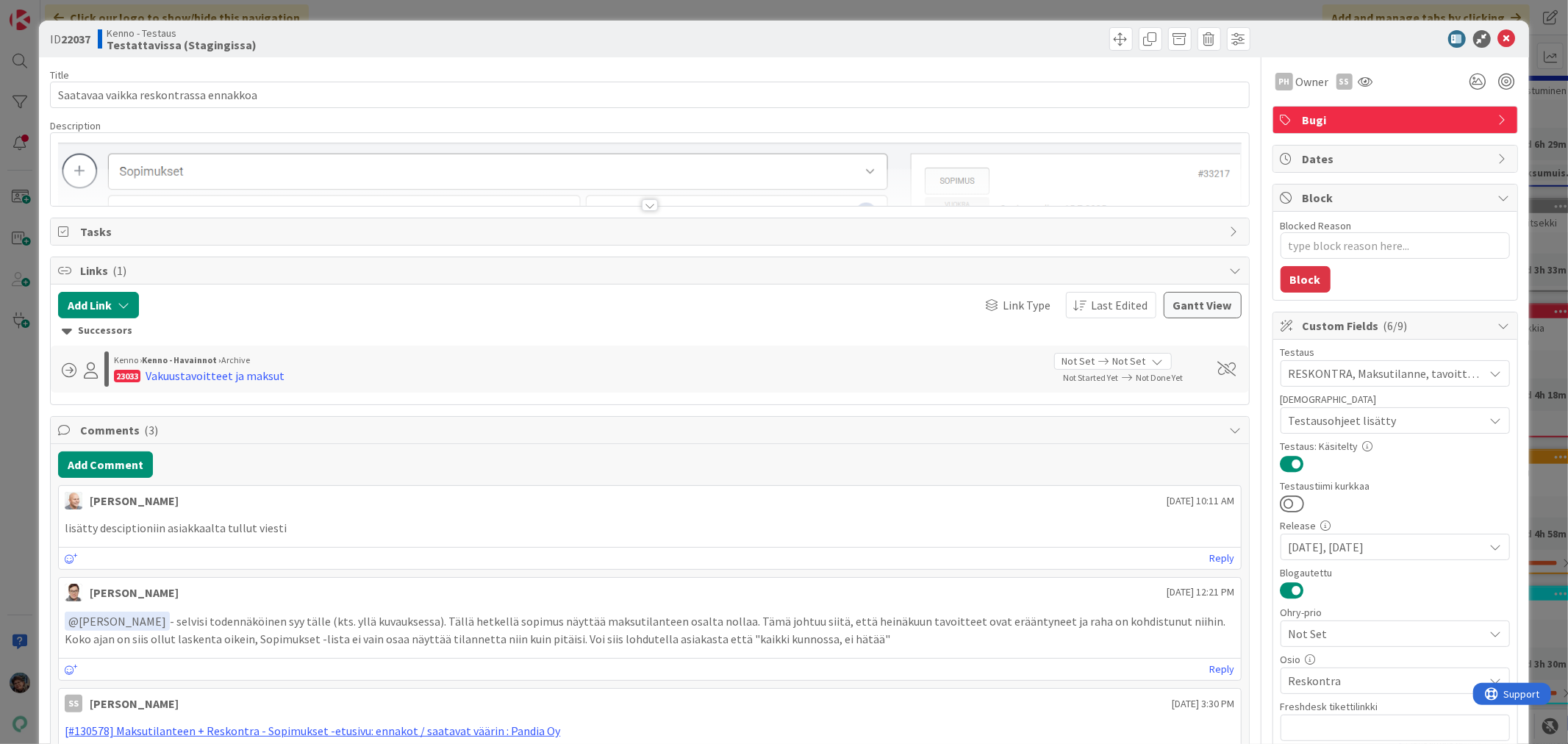
click at [645, 203] on div at bounding box center [650, 205] width 16 height 12
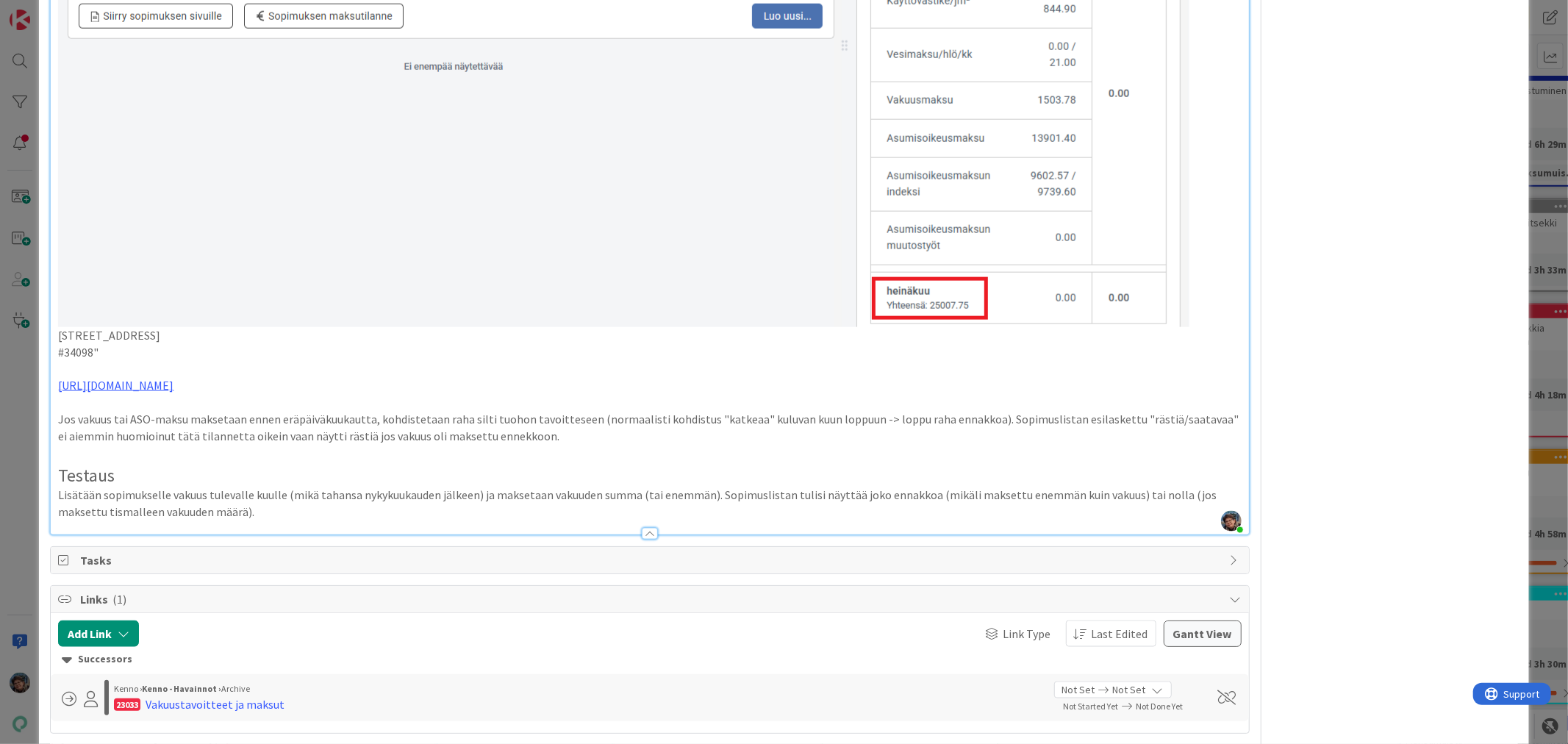
scroll to position [1634, 0]
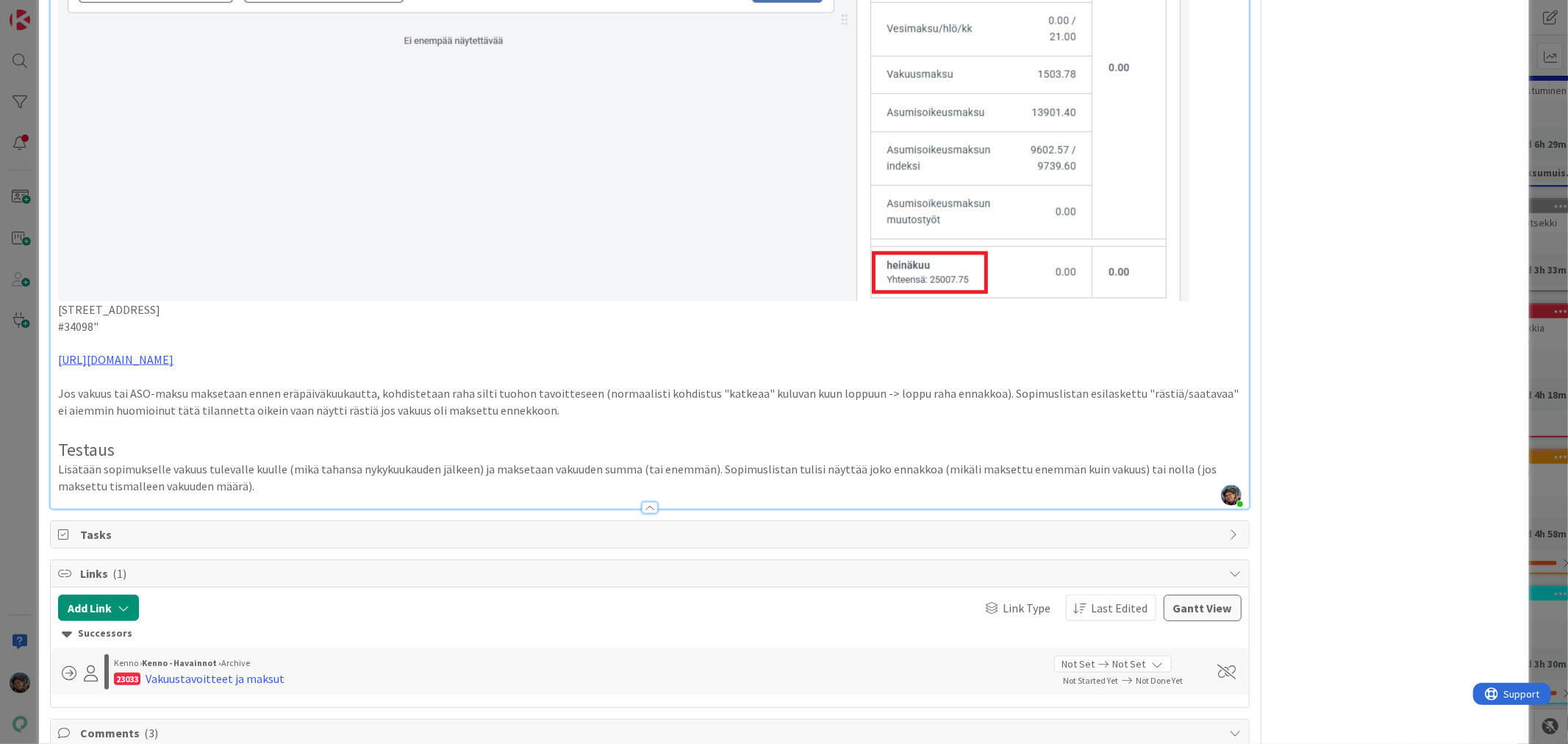
type textarea "x"
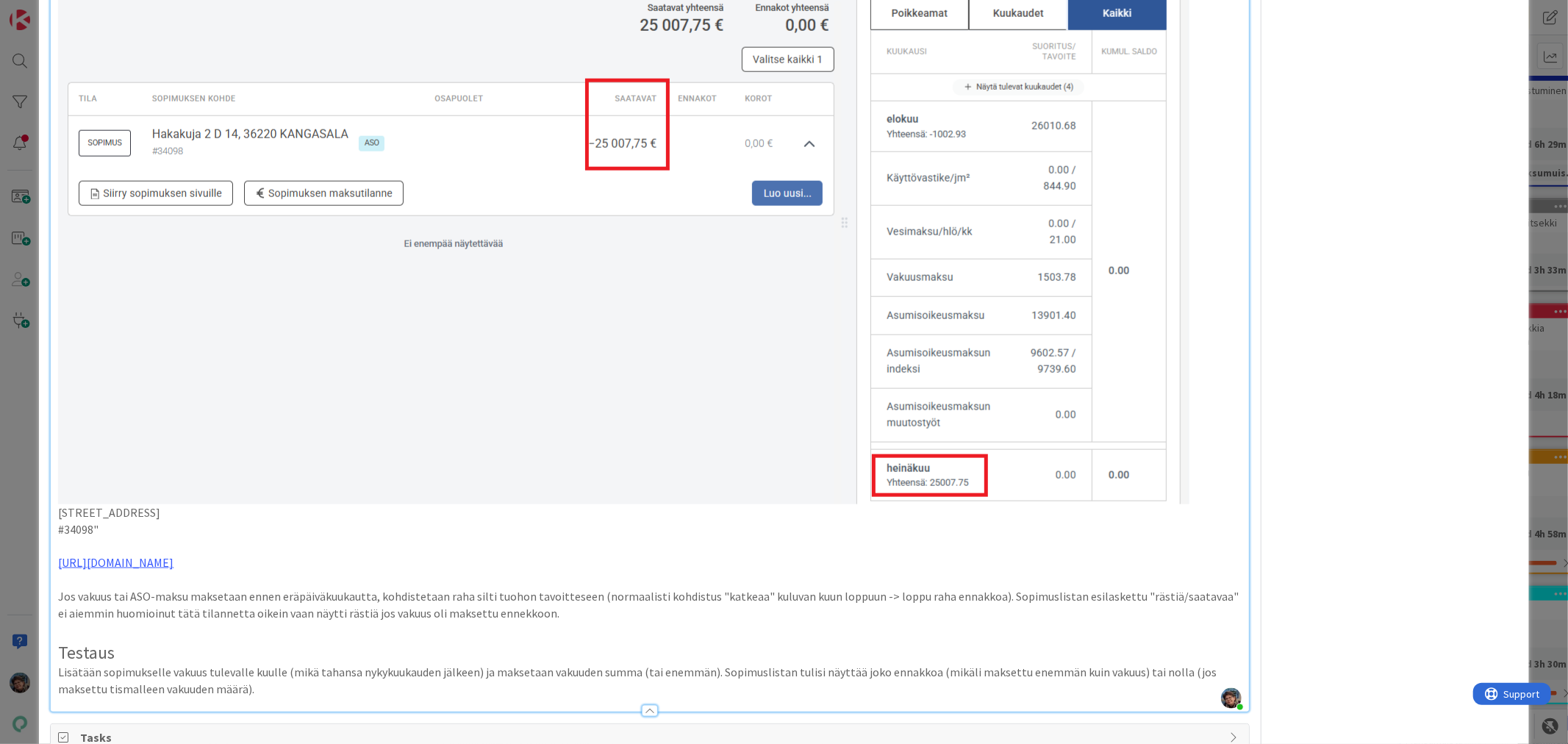
scroll to position [1307, 0]
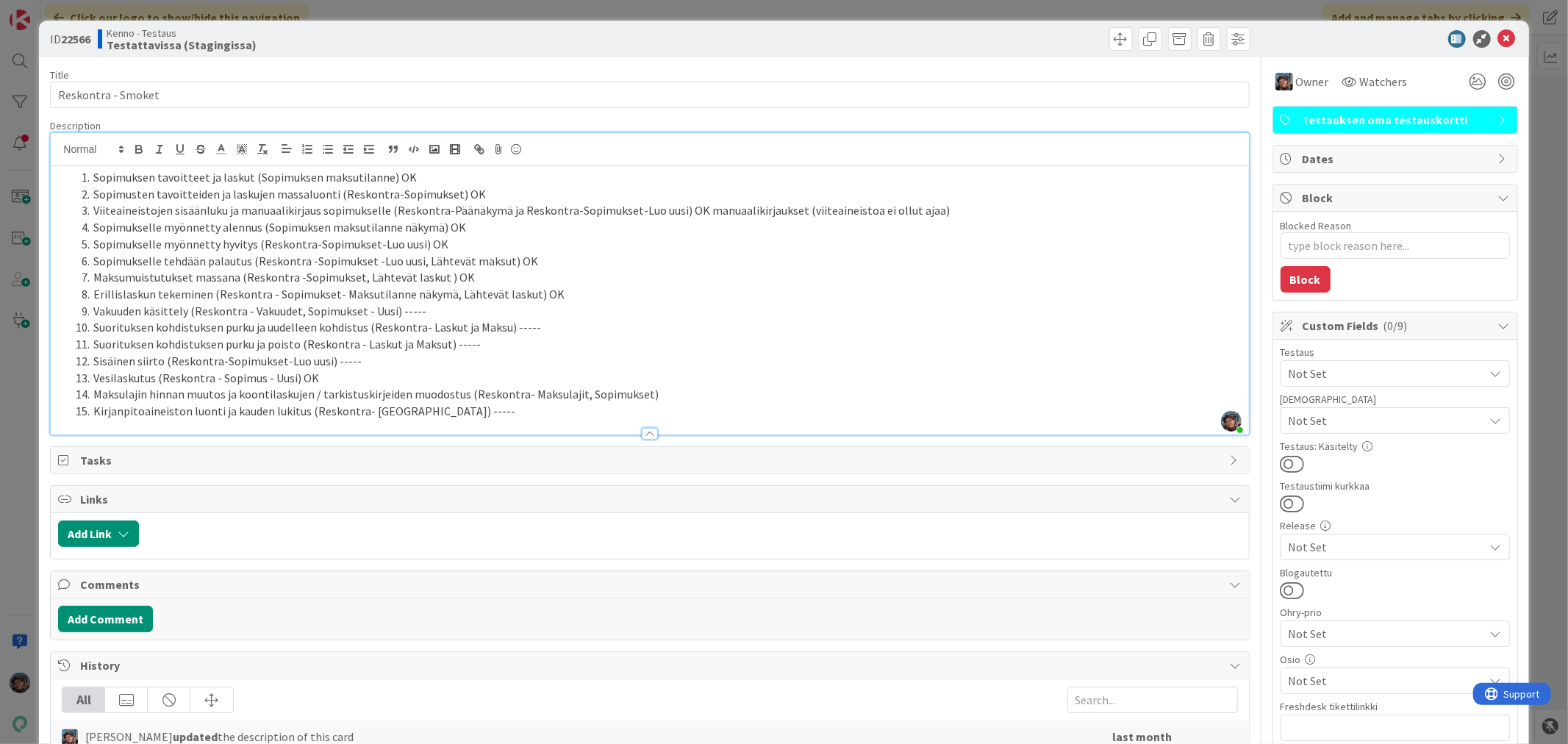
type textarea "x"
